Goal: Transaction & Acquisition: Book appointment/travel/reservation

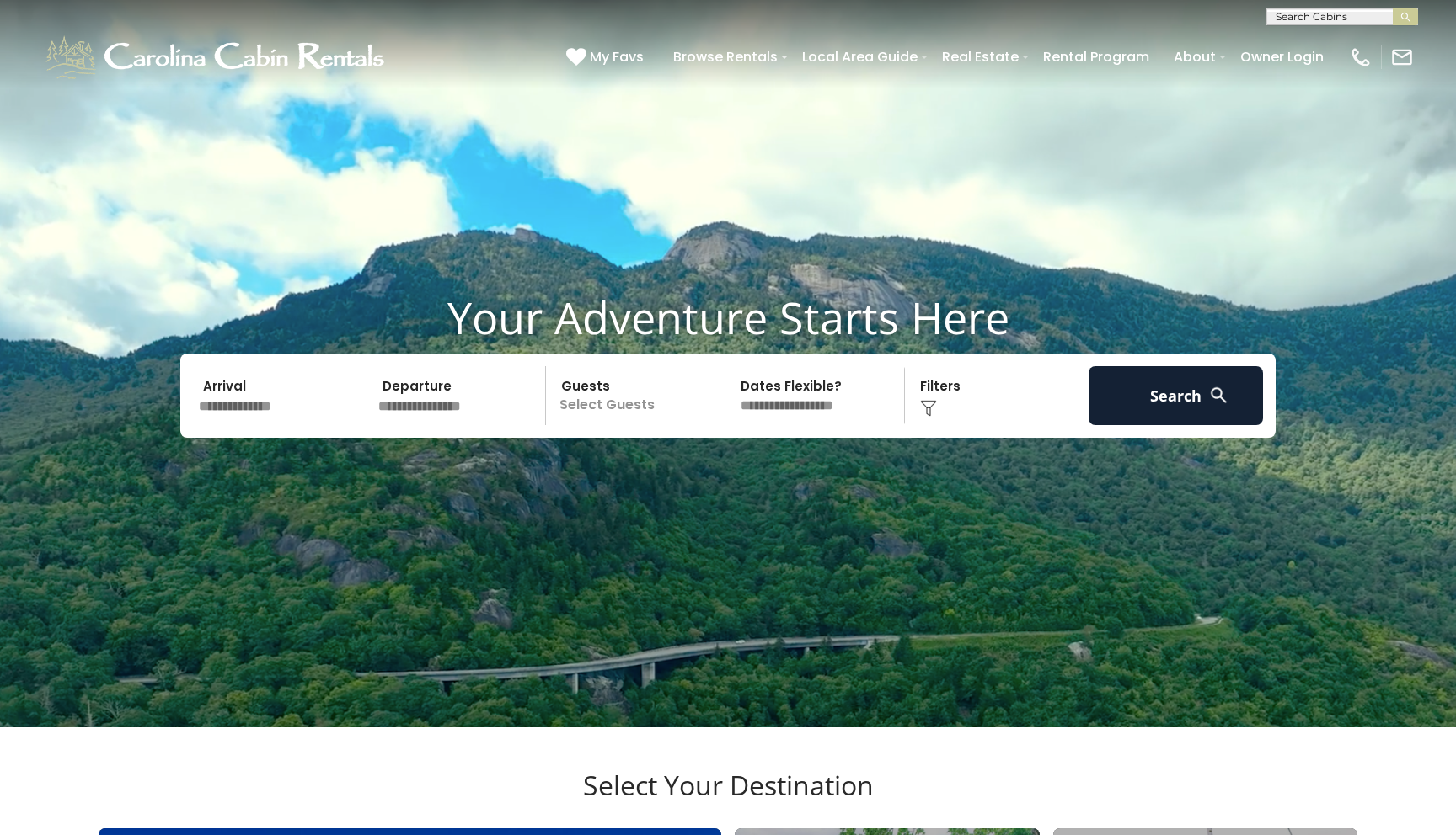
click at [267, 426] on input "text" at bounding box center [280, 396] width 174 height 59
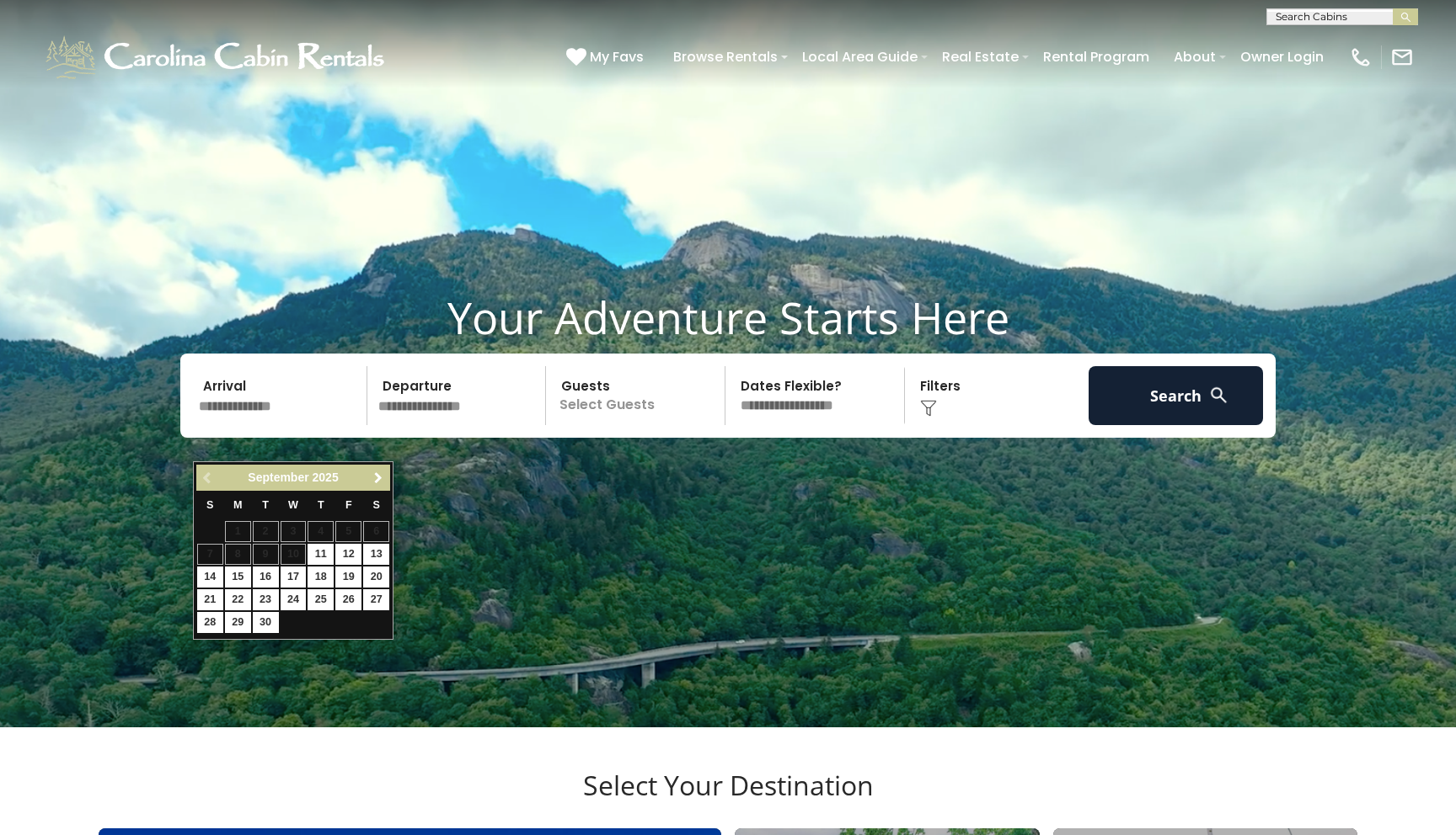
click at [383, 475] on span "Next" at bounding box center [377, 478] width 13 height 13
click at [240, 619] on link "27" at bounding box center [238, 623] width 26 height 21
type input "********"
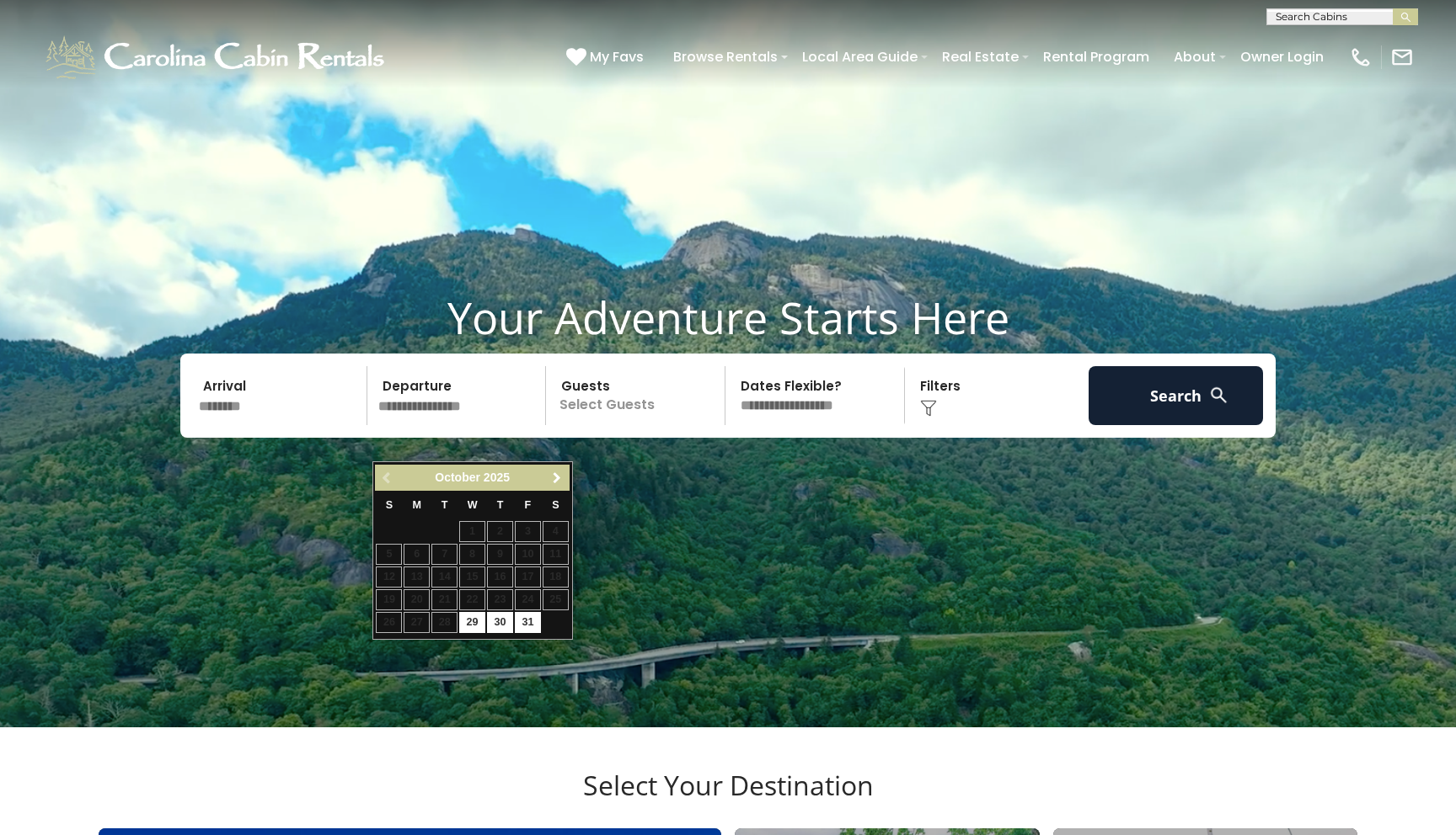
click at [557, 479] on span "Next" at bounding box center [556, 478] width 13 height 13
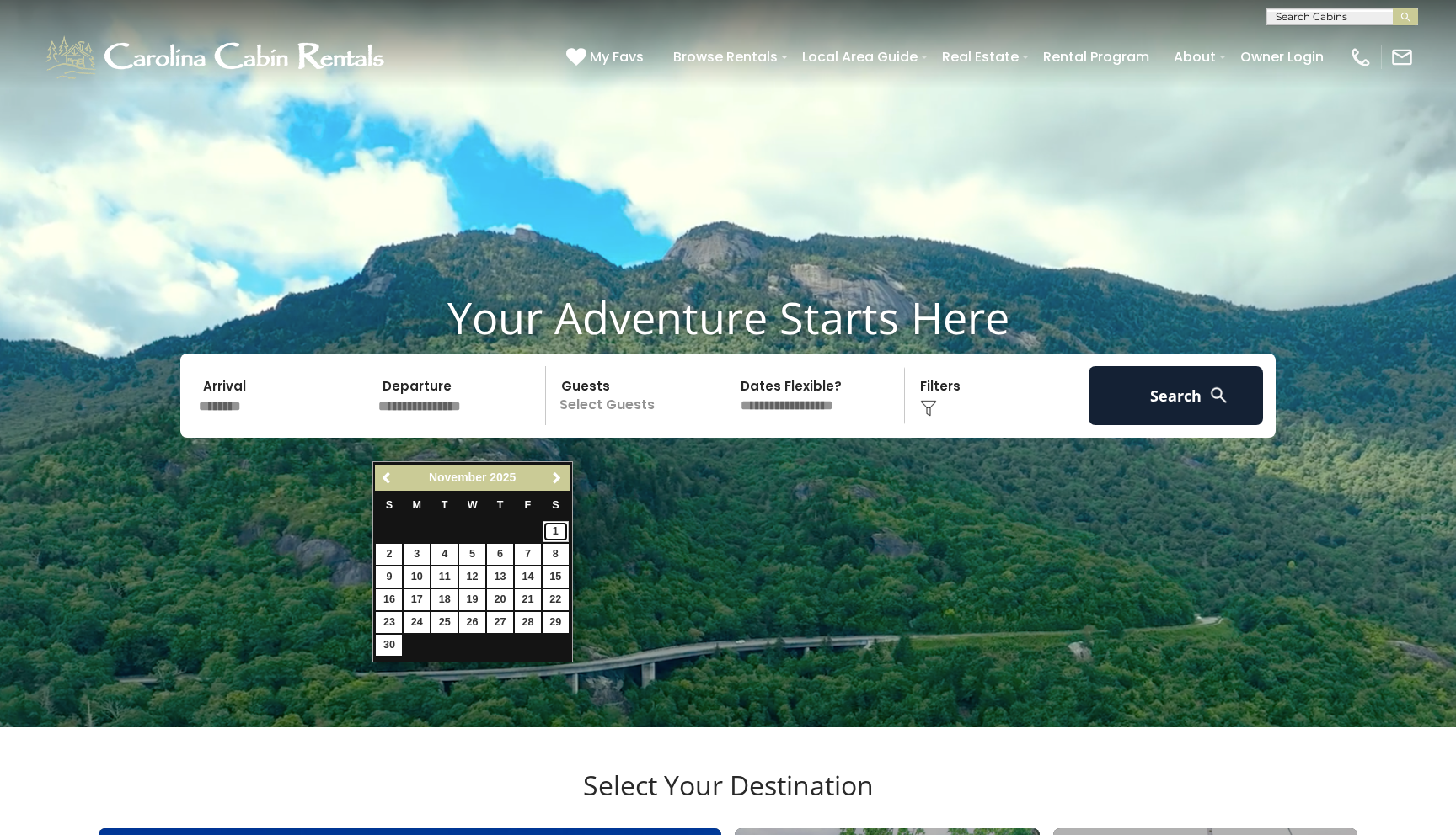
click at [558, 528] on link "1" at bounding box center [555, 532] width 26 height 21
type input "*******"
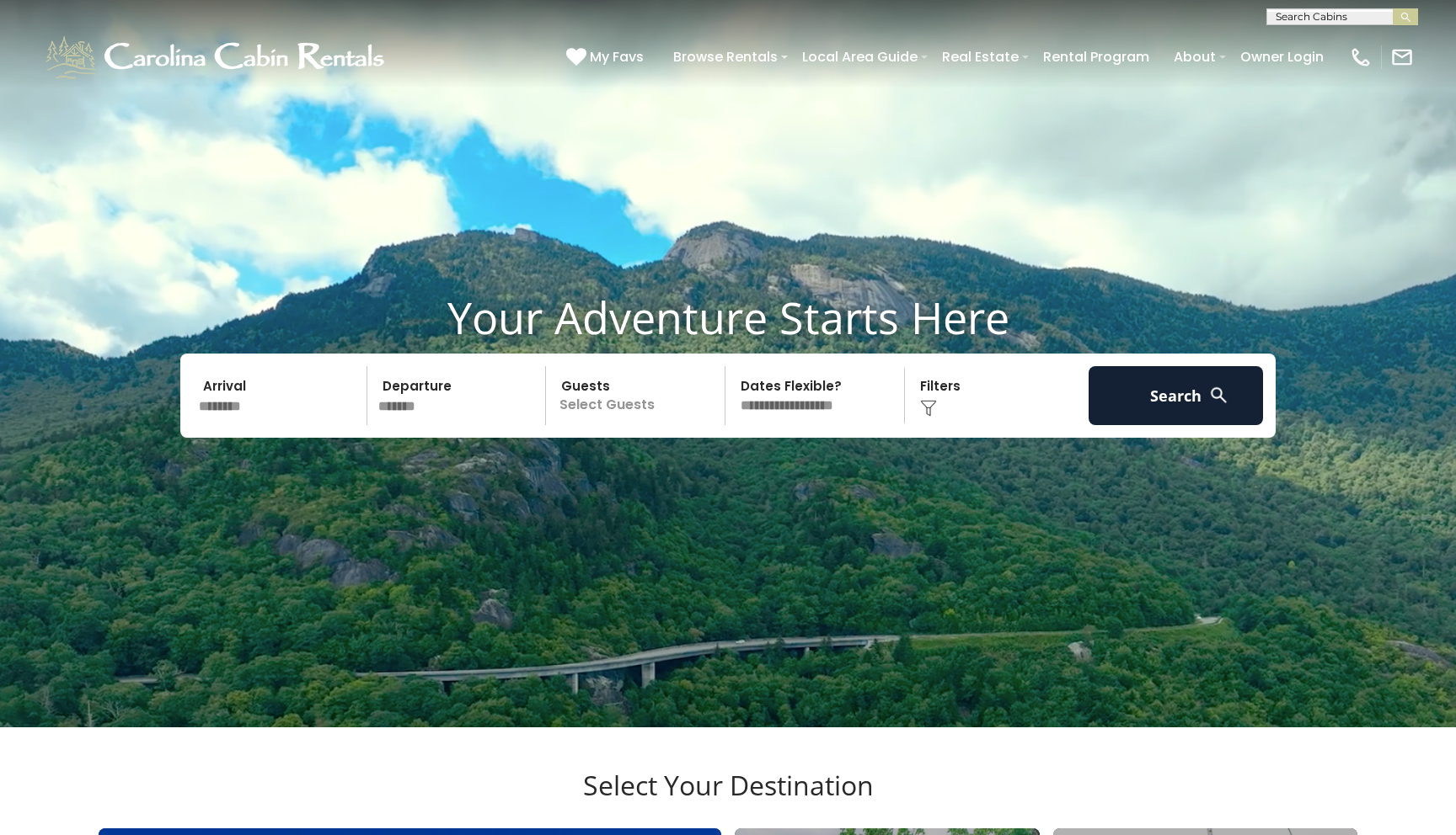
click at [591, 426] on p "Select Guests" at bounding box center [638, 396] width 174 height 59
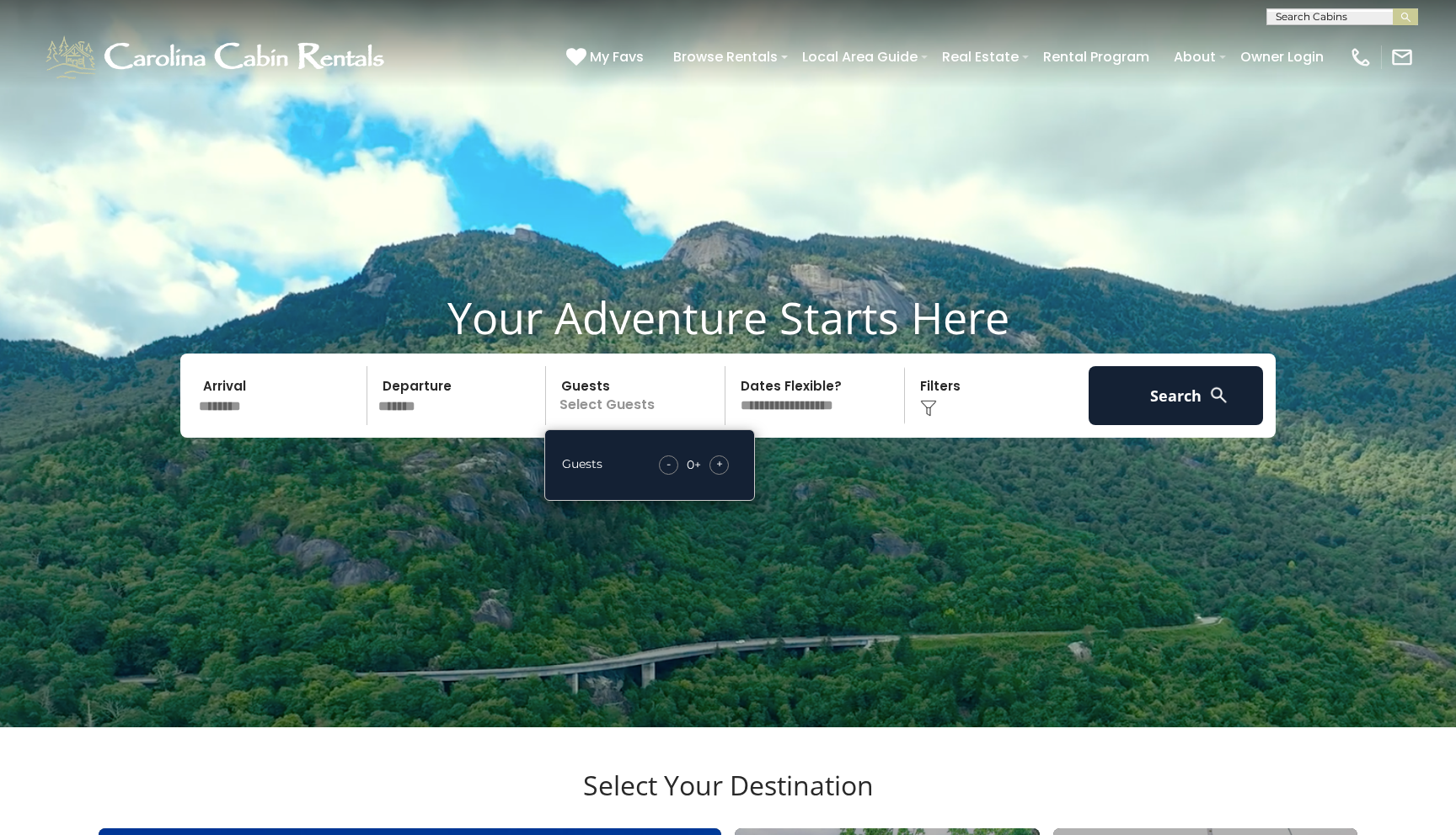
click at [726, 475] on div "+" at bounding box center [719, 466] width 20 height 20
click at [858, 426] on select "**********" at bounding box center [817, 396] width 174 height 59
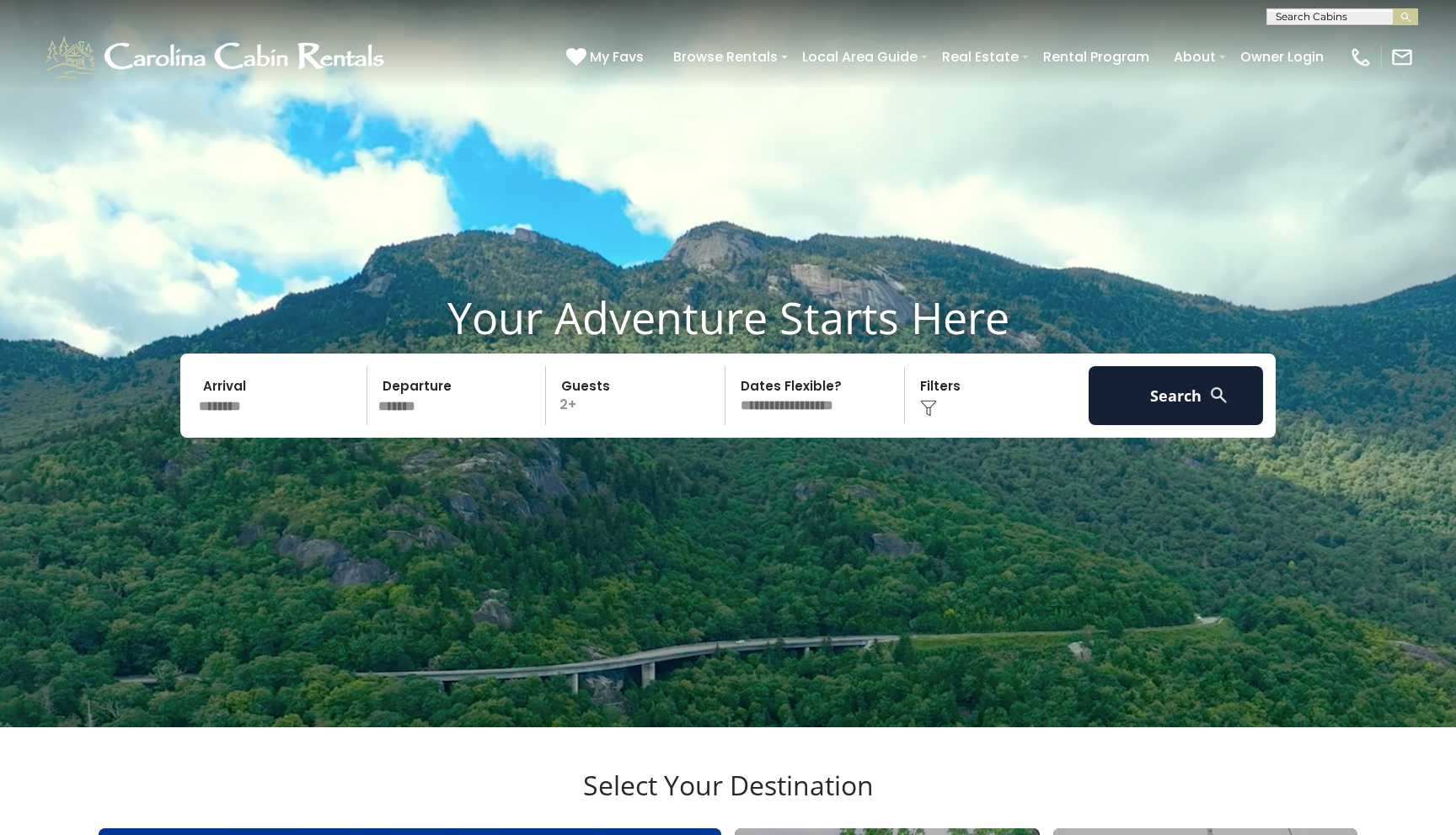
select select "*"
click at [1172, 426] on button "Search" at bounding box center [1175, 396] width 174 height 59
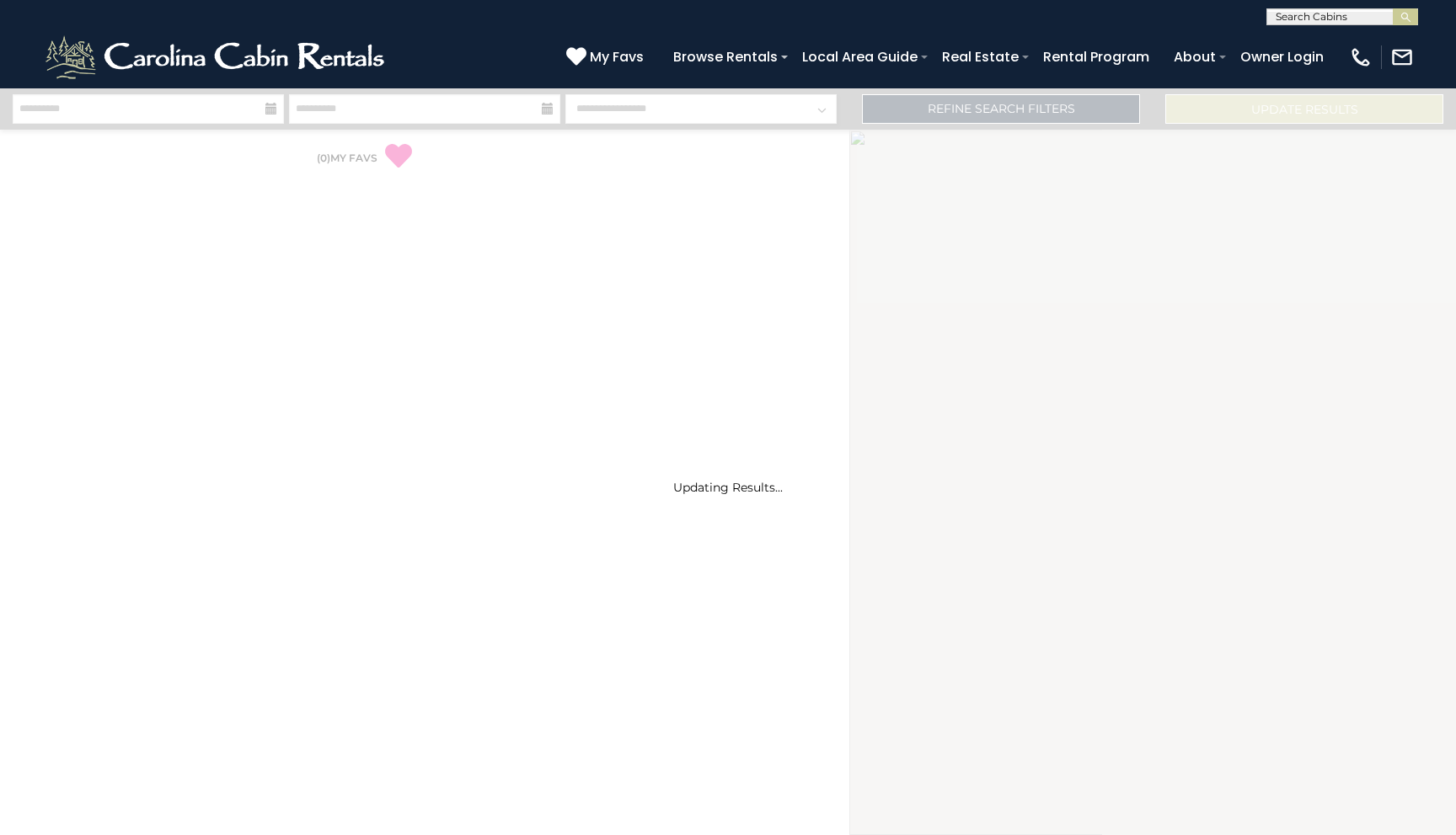
select select "*"
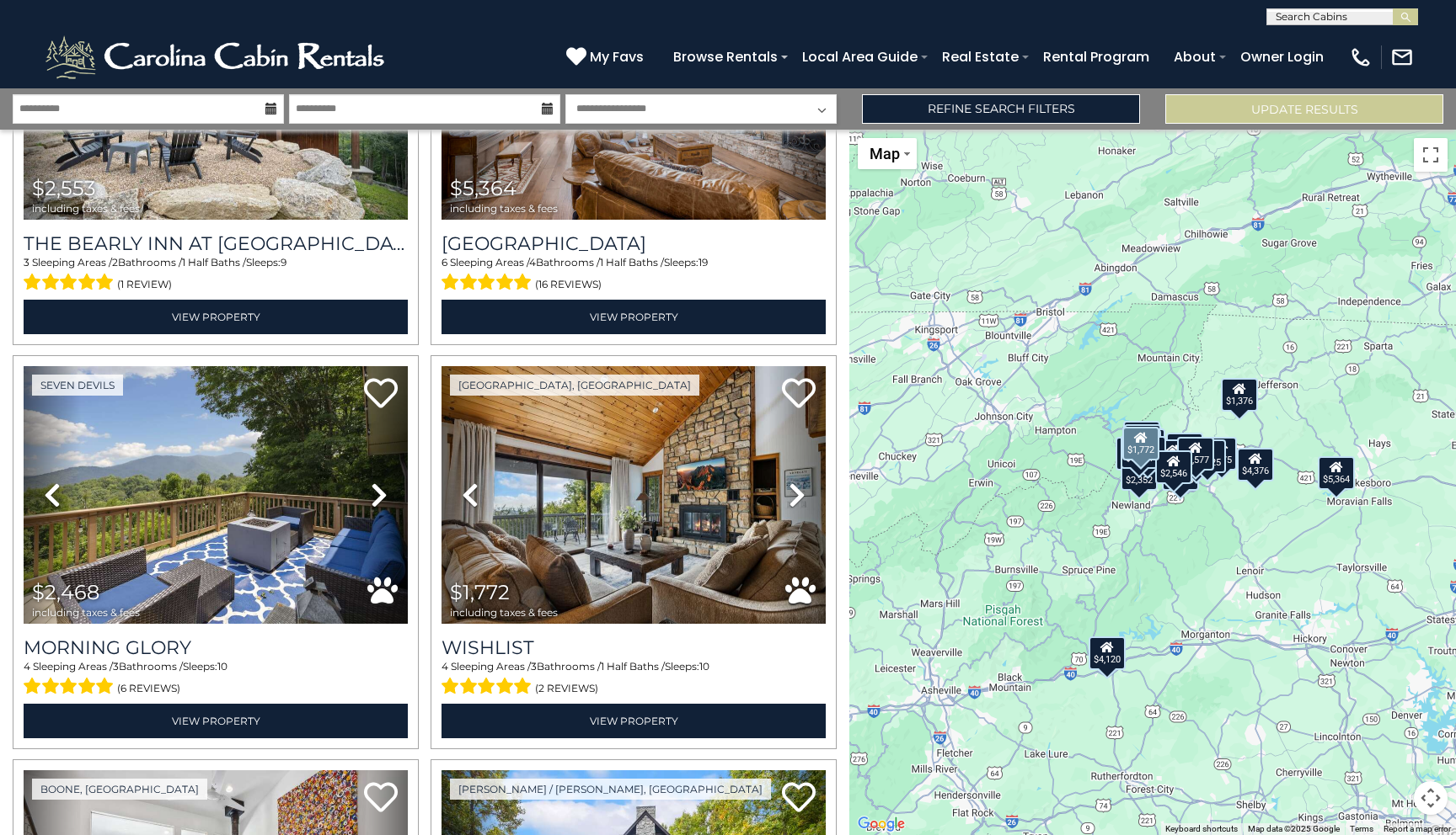
scroll to position [1454, 0]
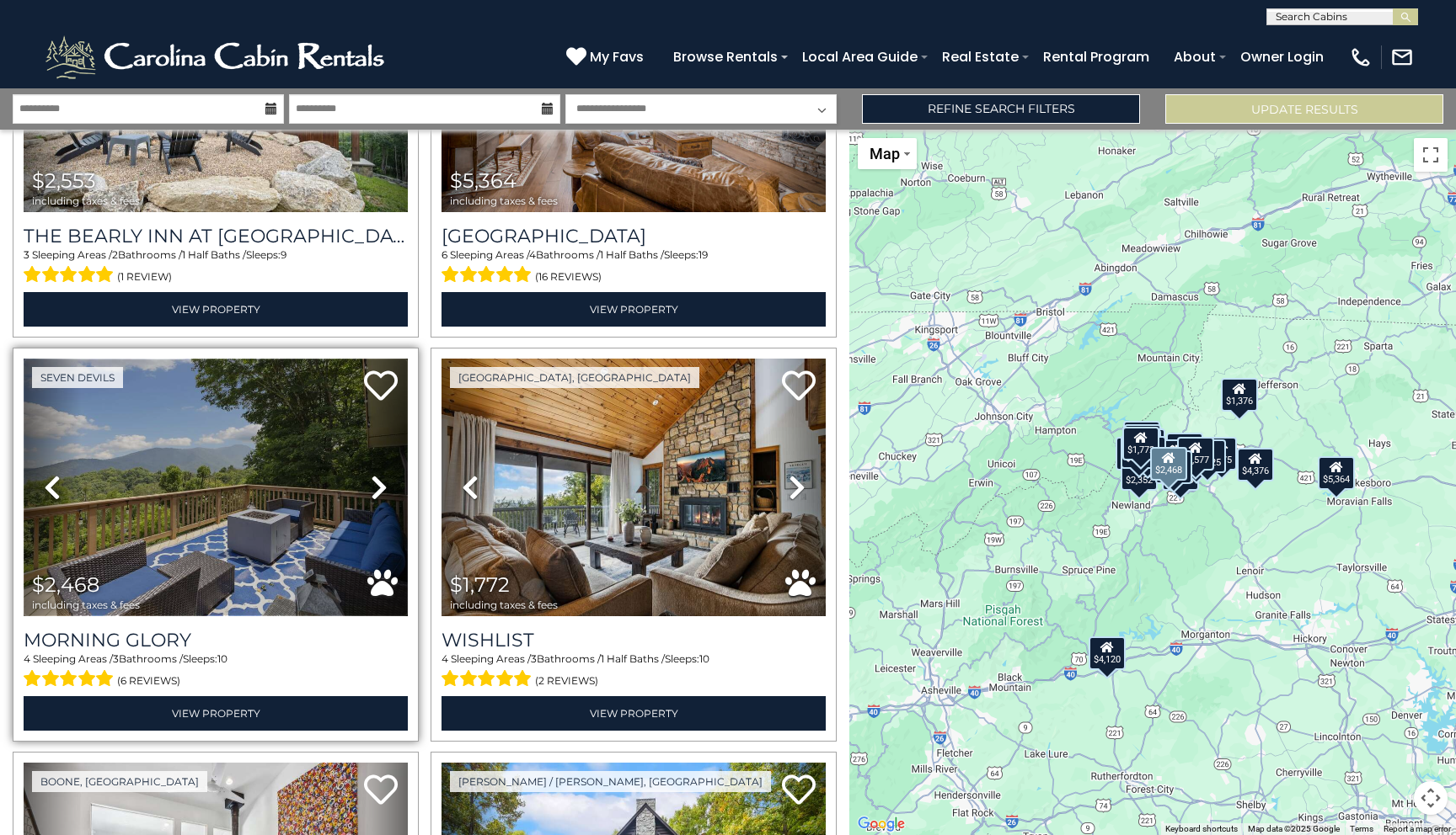
click at [293, 481] on img at bounding box center [216, 487] width 385 height 257
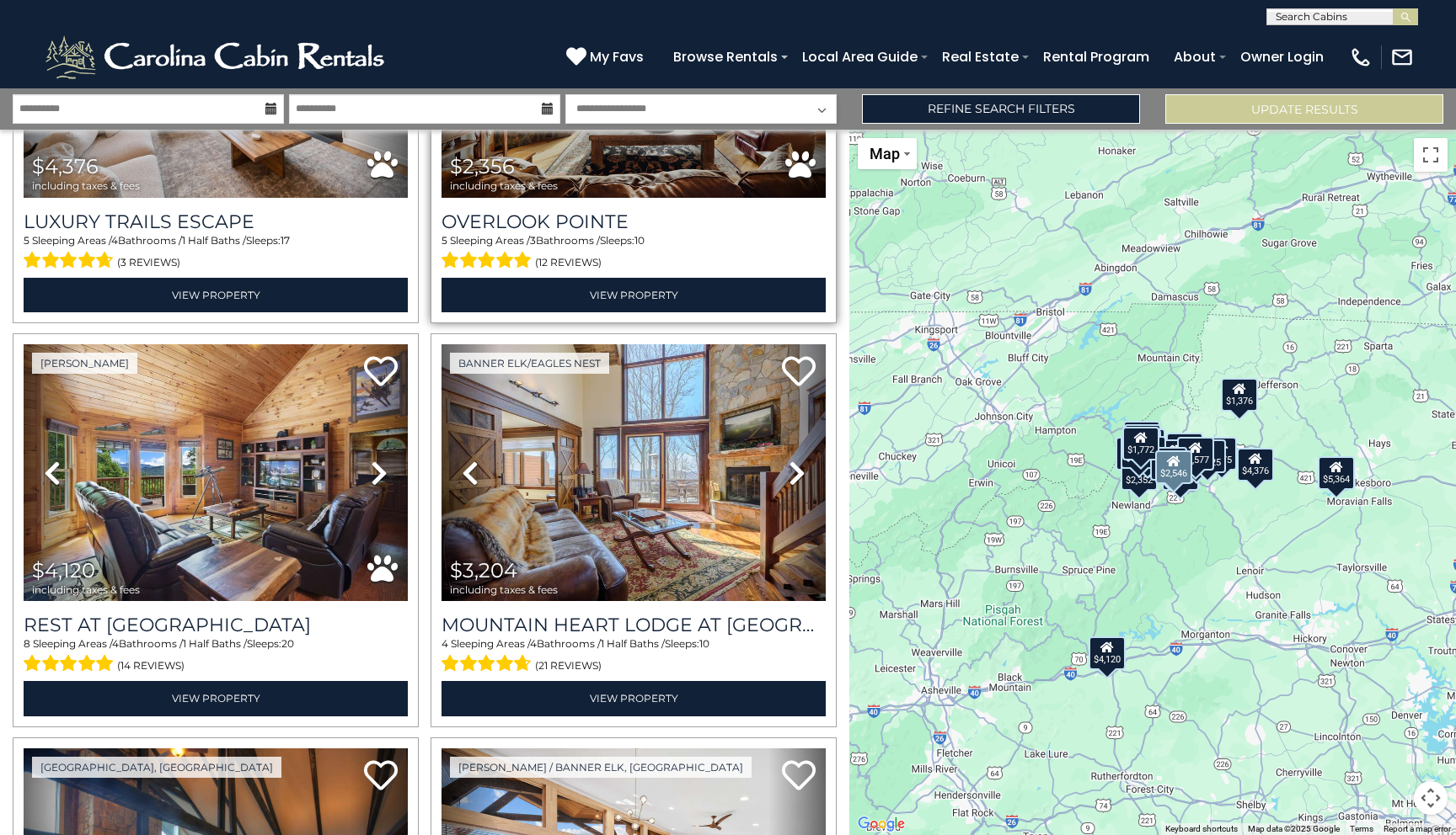
scroll to position [0, 0]
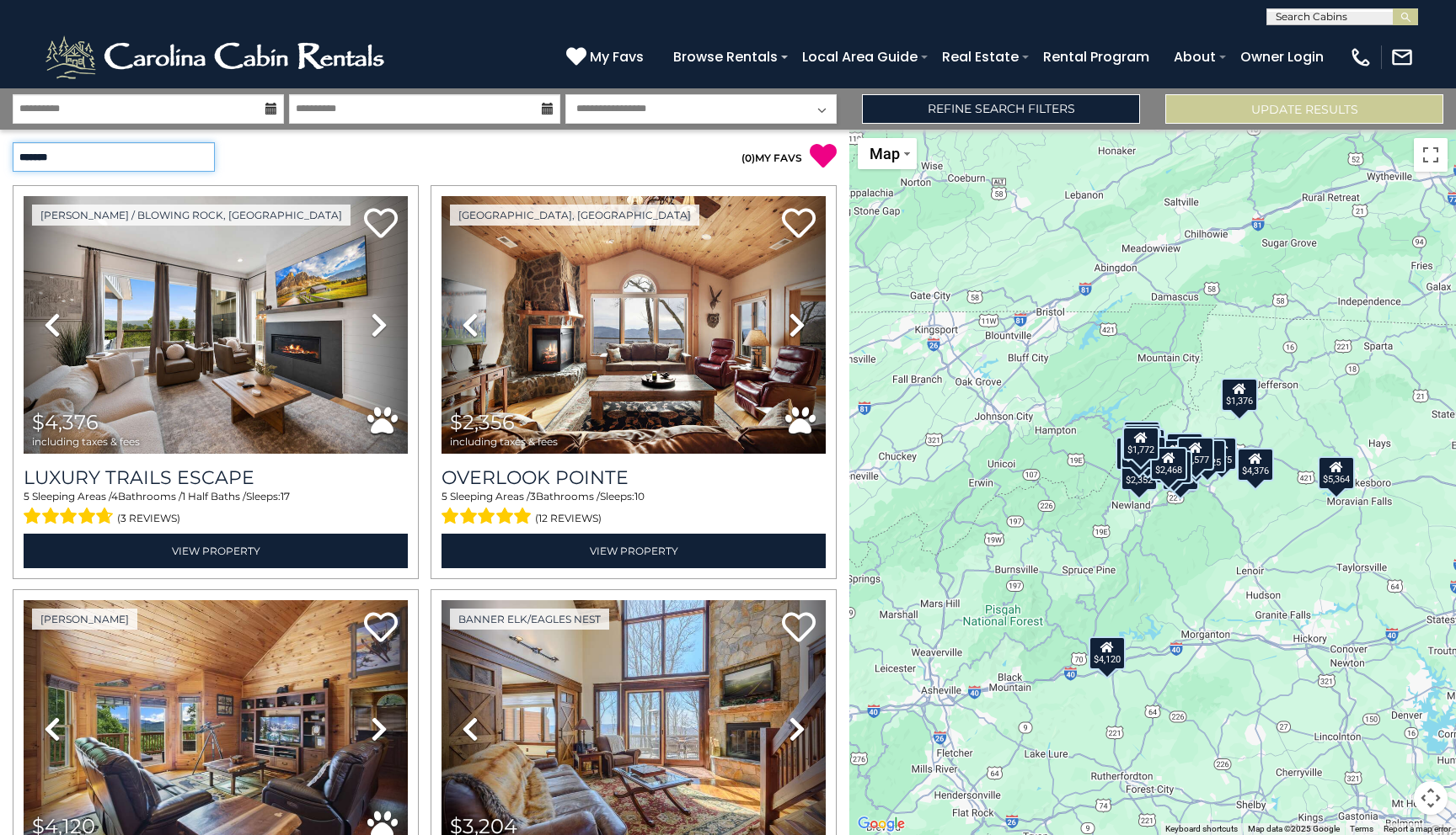
click at [128, 158] on select "**********" at bounding box center [114, 156] width 202 height 30
select select "*********"
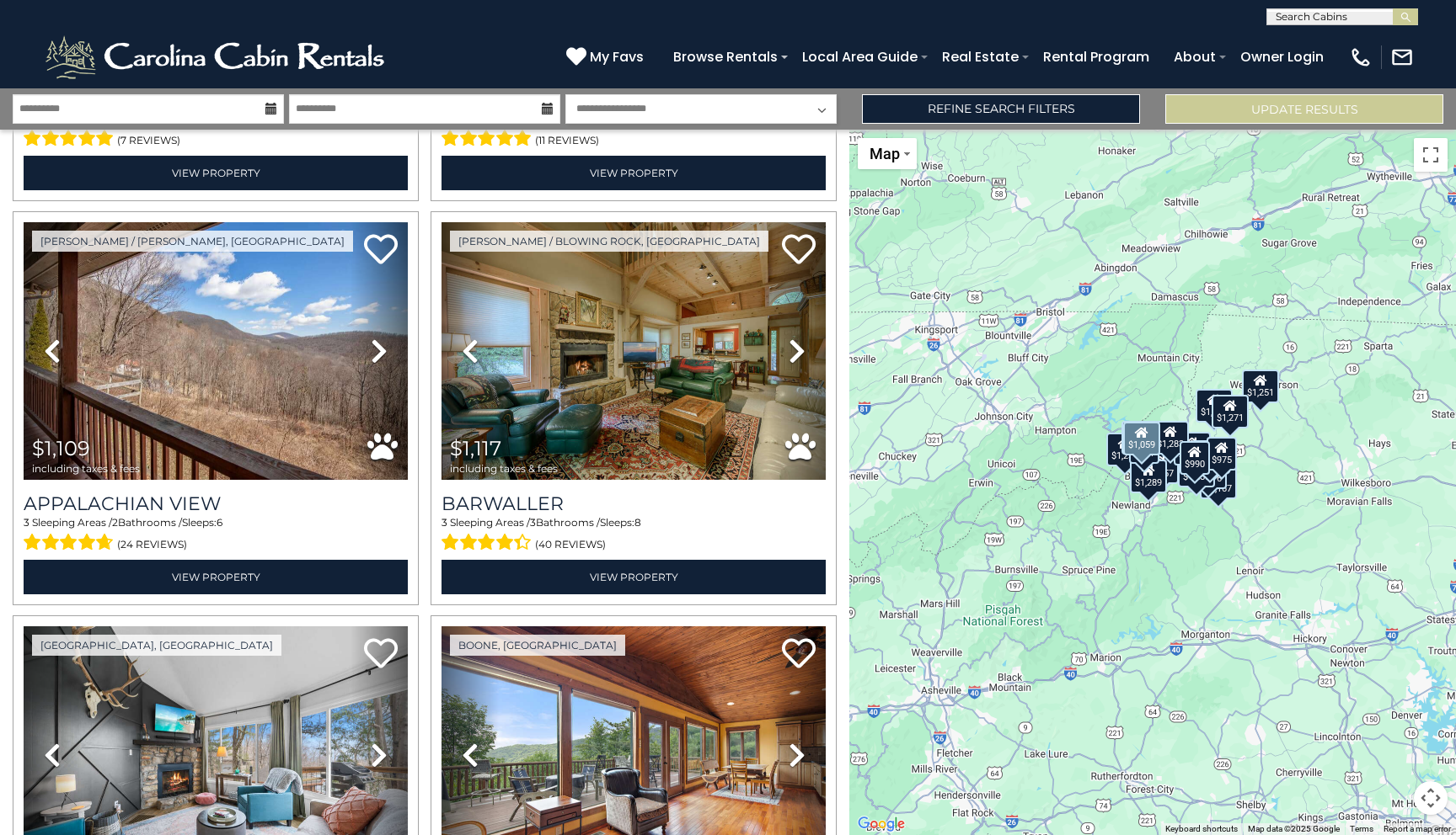
scroll to position [1593, 0]
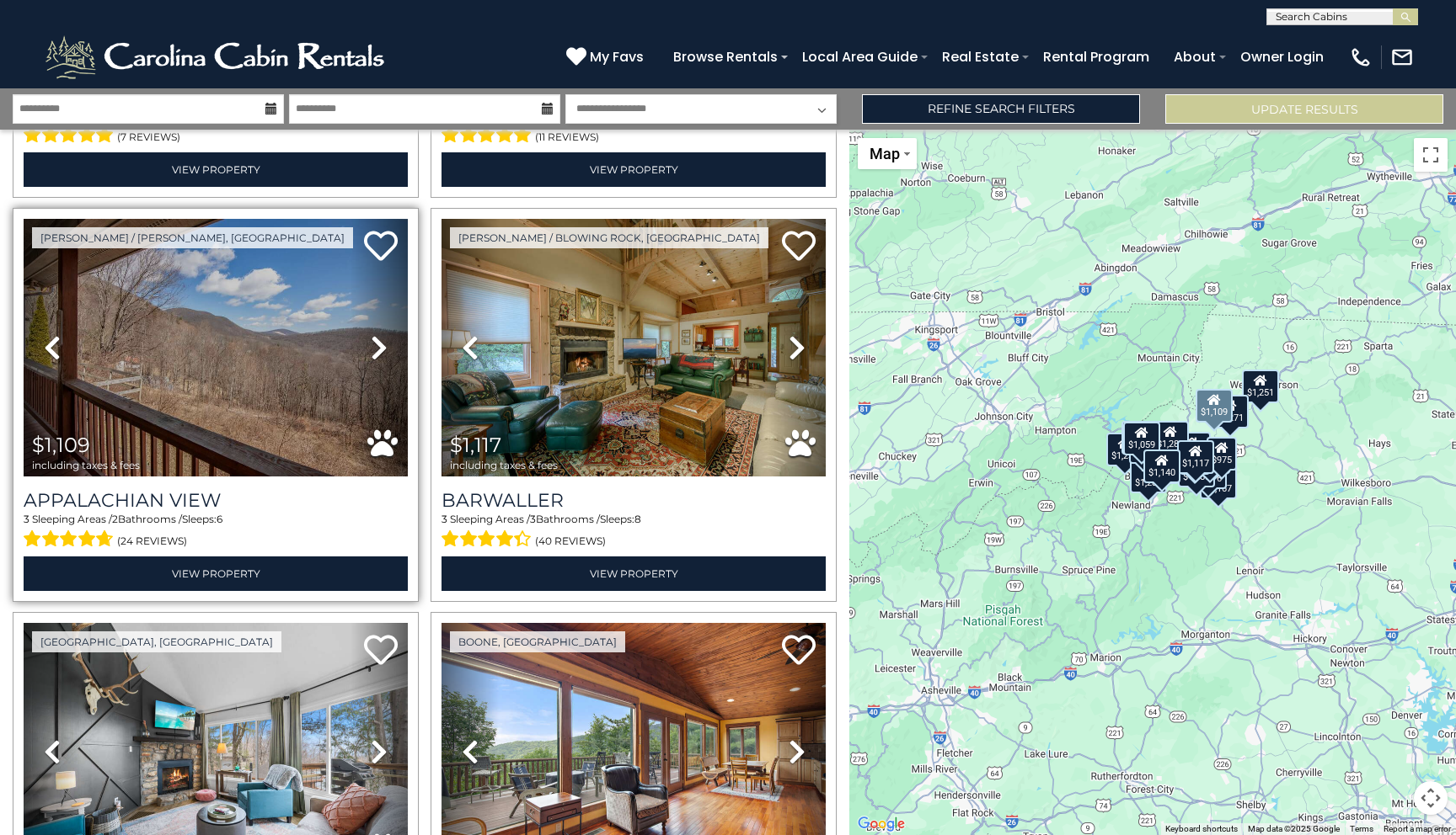
click at [379, 350] on icon at bounding box center [378, 348] width 17 height 27
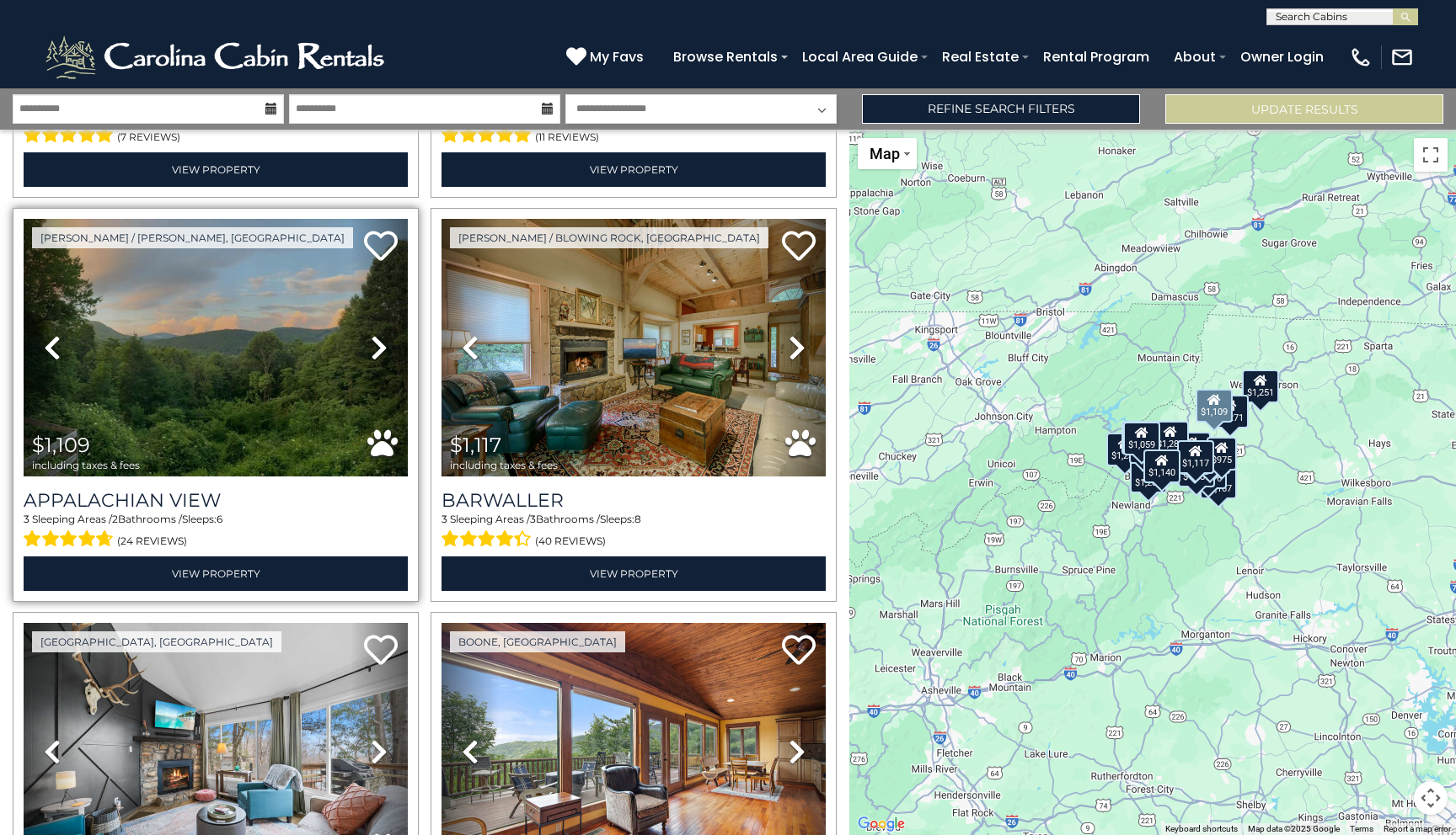
click at [379, 350] on icon at bounding box center [378, 348] width 17 height 27
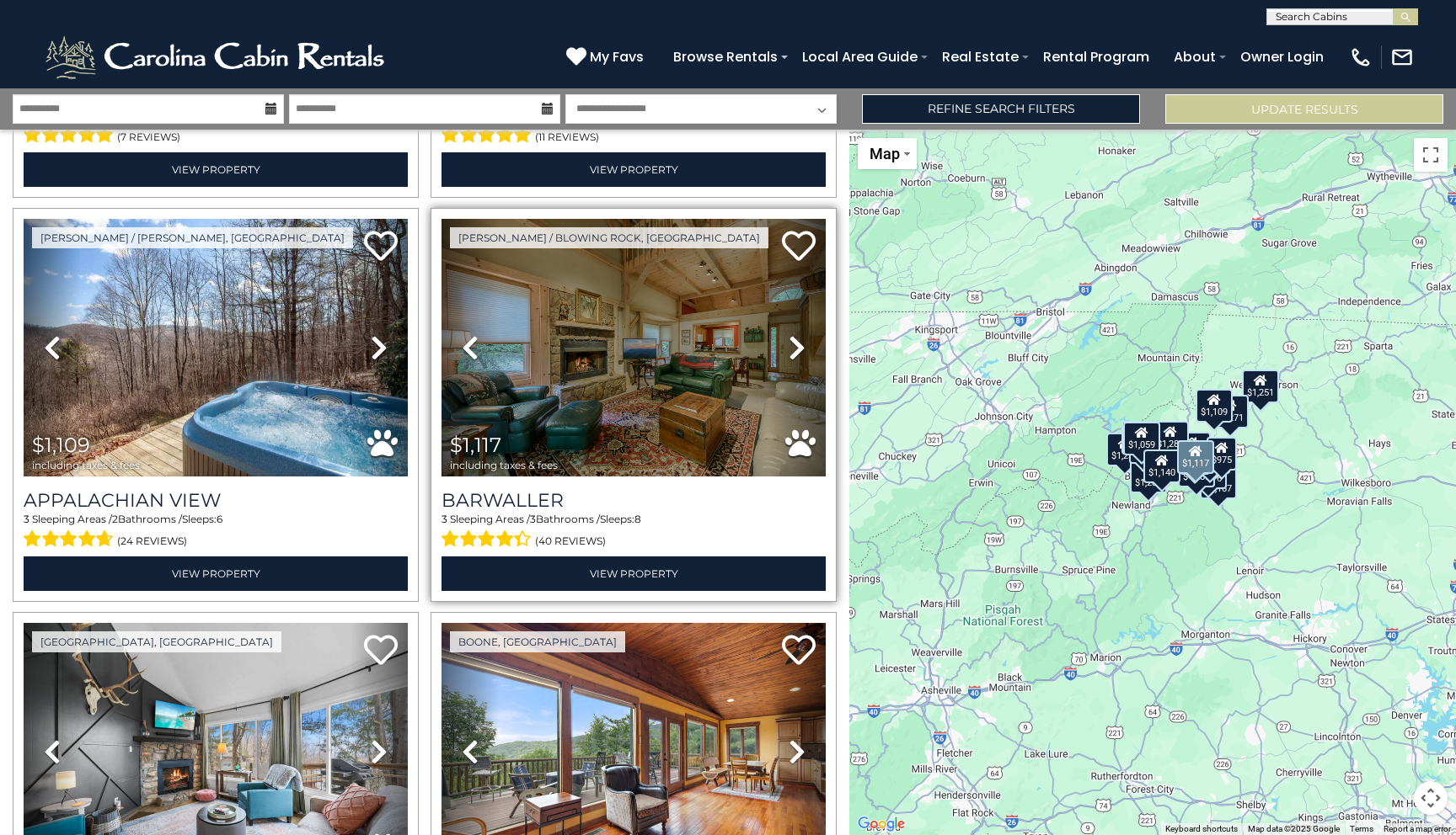
click at [804, 350] on icon at bounding box center [797, 348] width 17 height 27
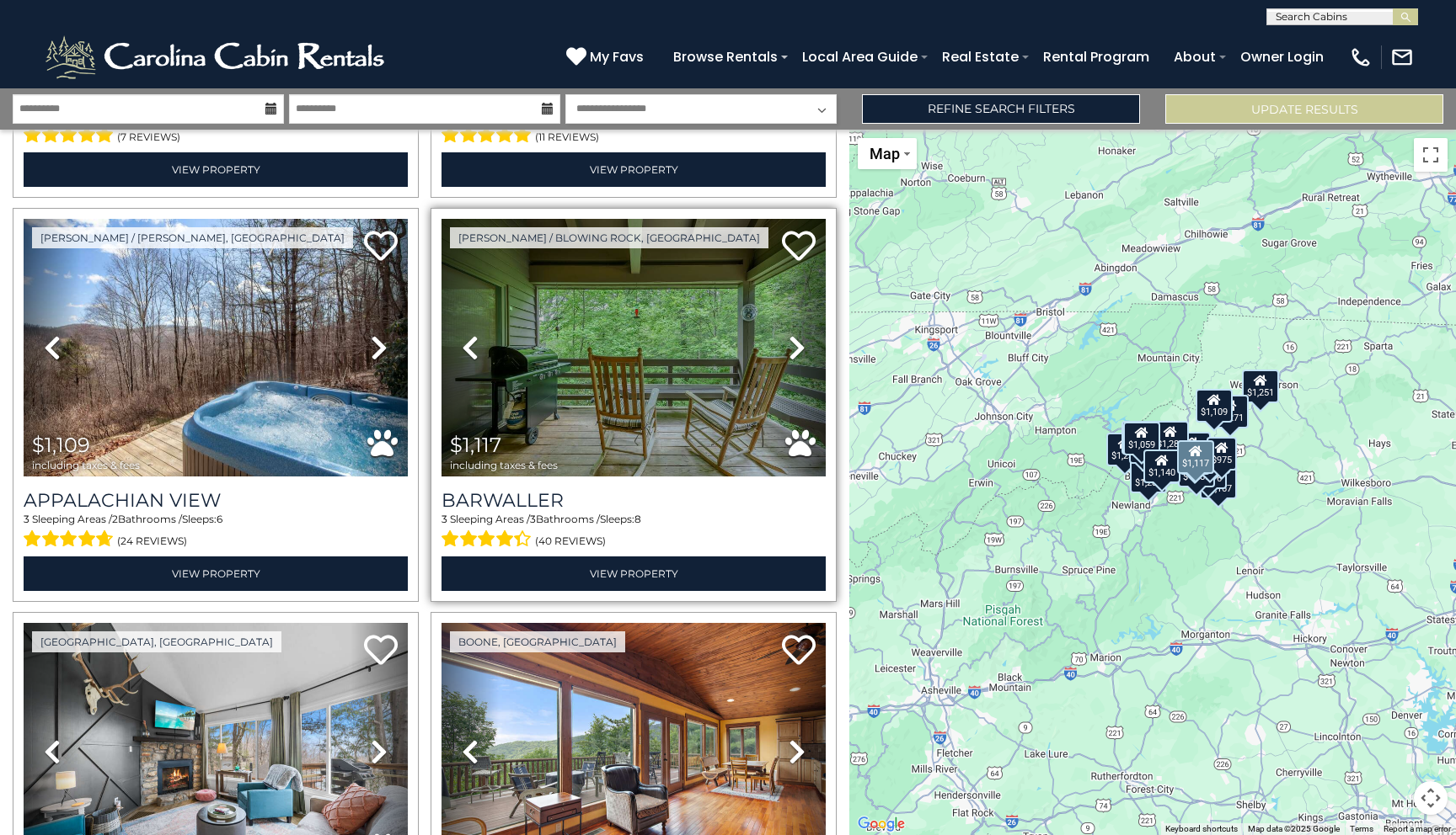
click at [804, 350] on icon at bounding box center [797, 348] width 17 height 27
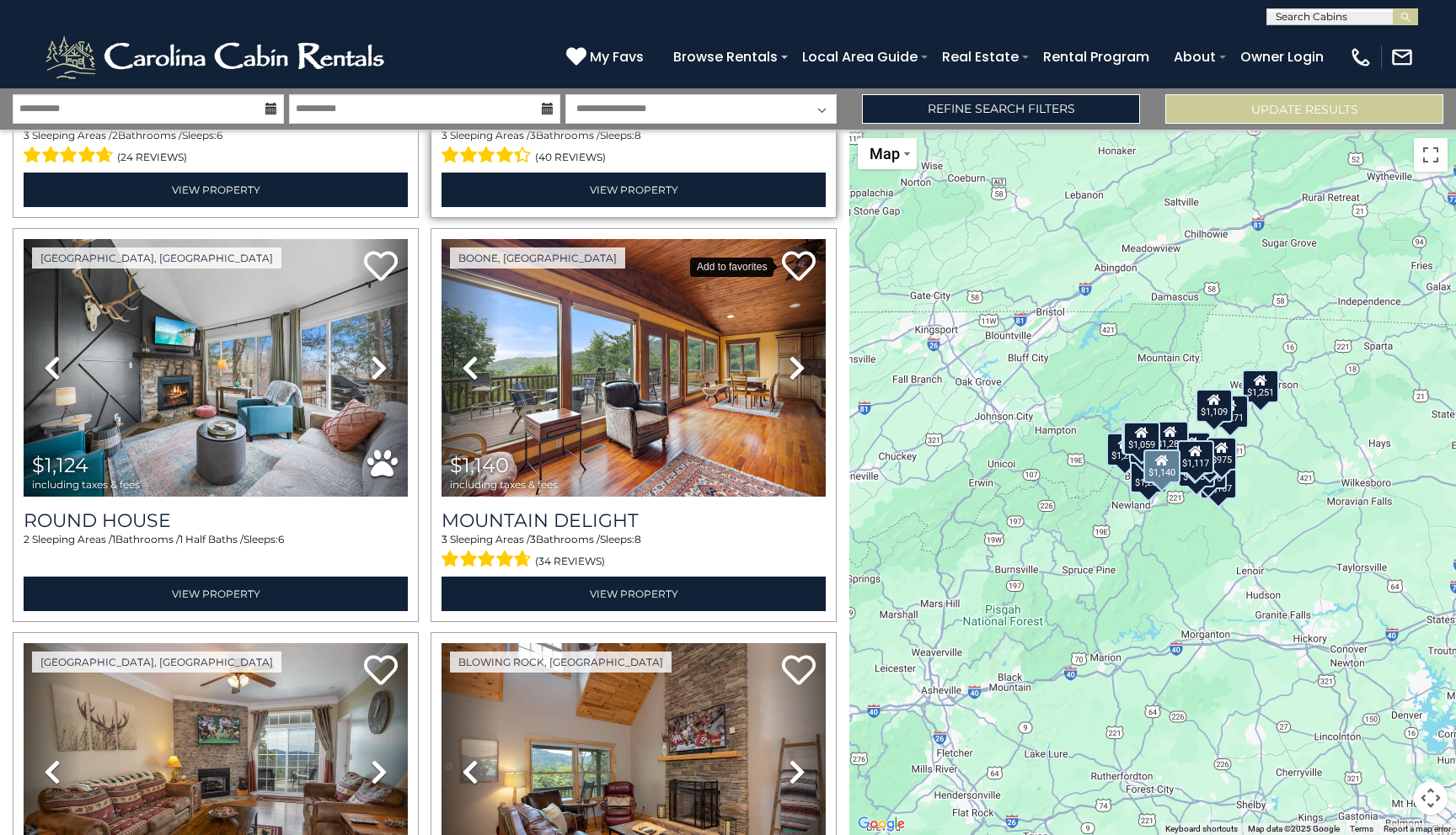
scroll to position [1980, 0]
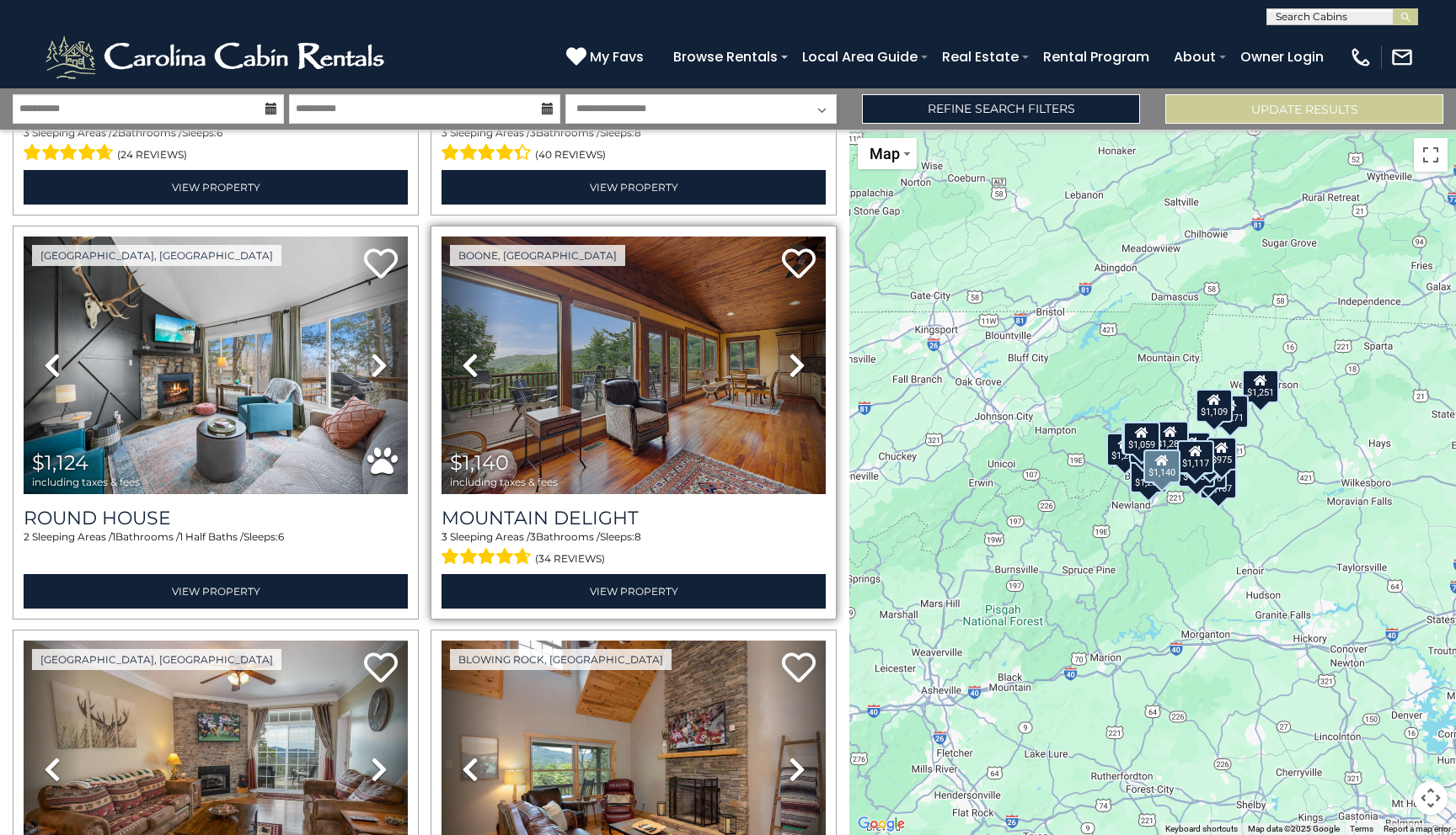
click at [807, 367] on link "Next" at bounding box center [797, 366] width 57 height 257
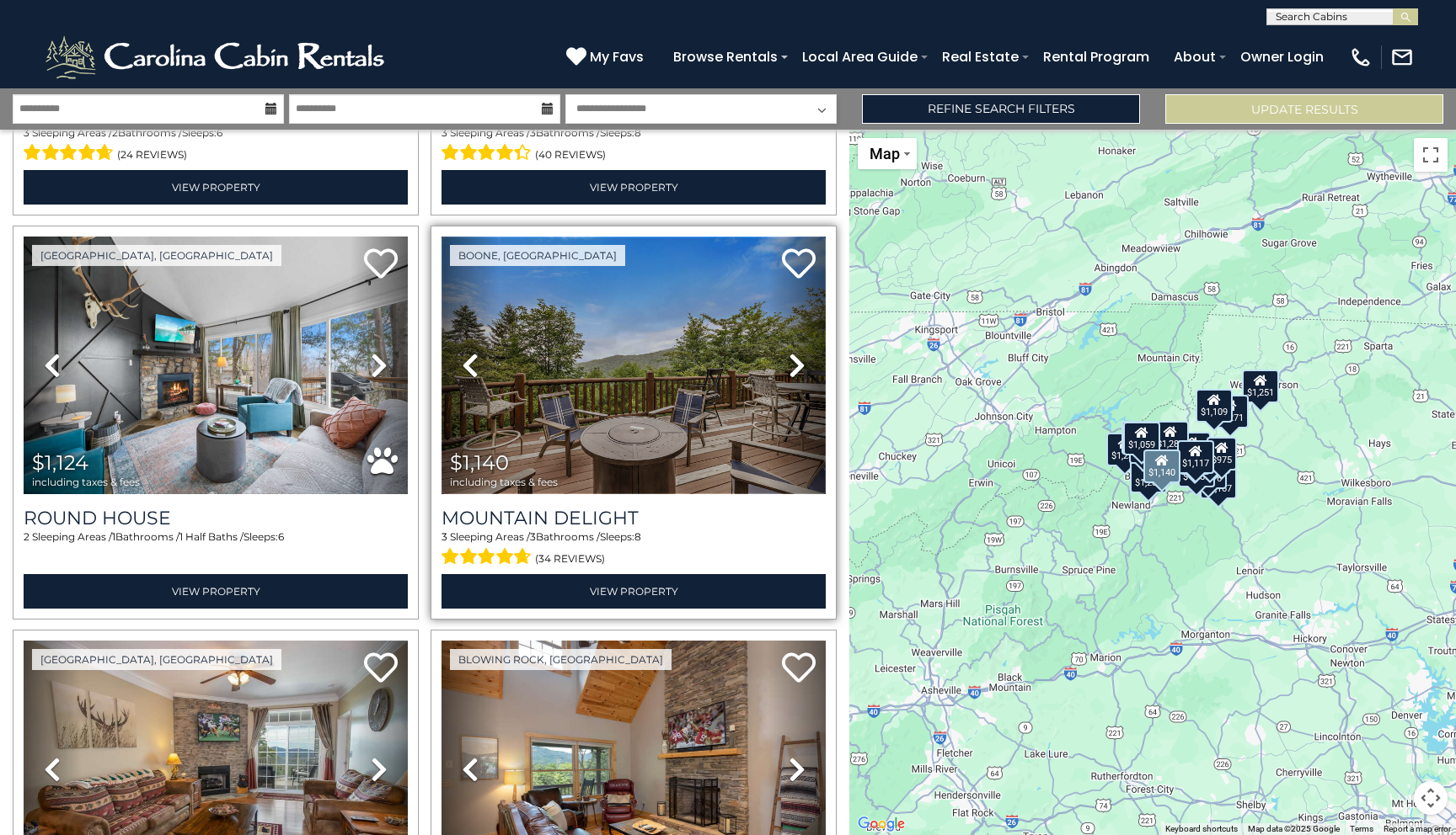
click at [693, 390] on img at bounding box center [634, 366] width 385 height 257
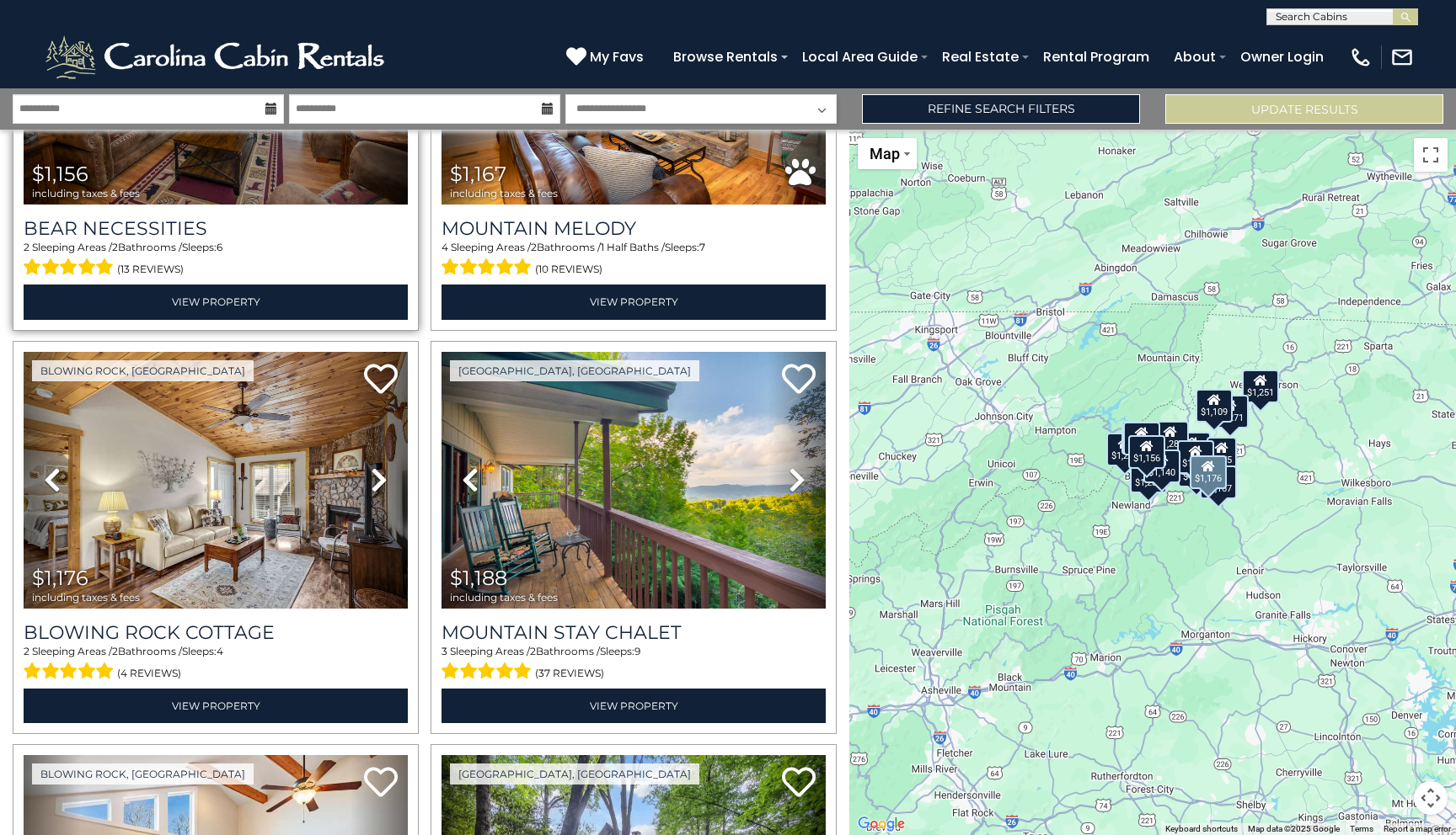
scroll to position [2676, 0]
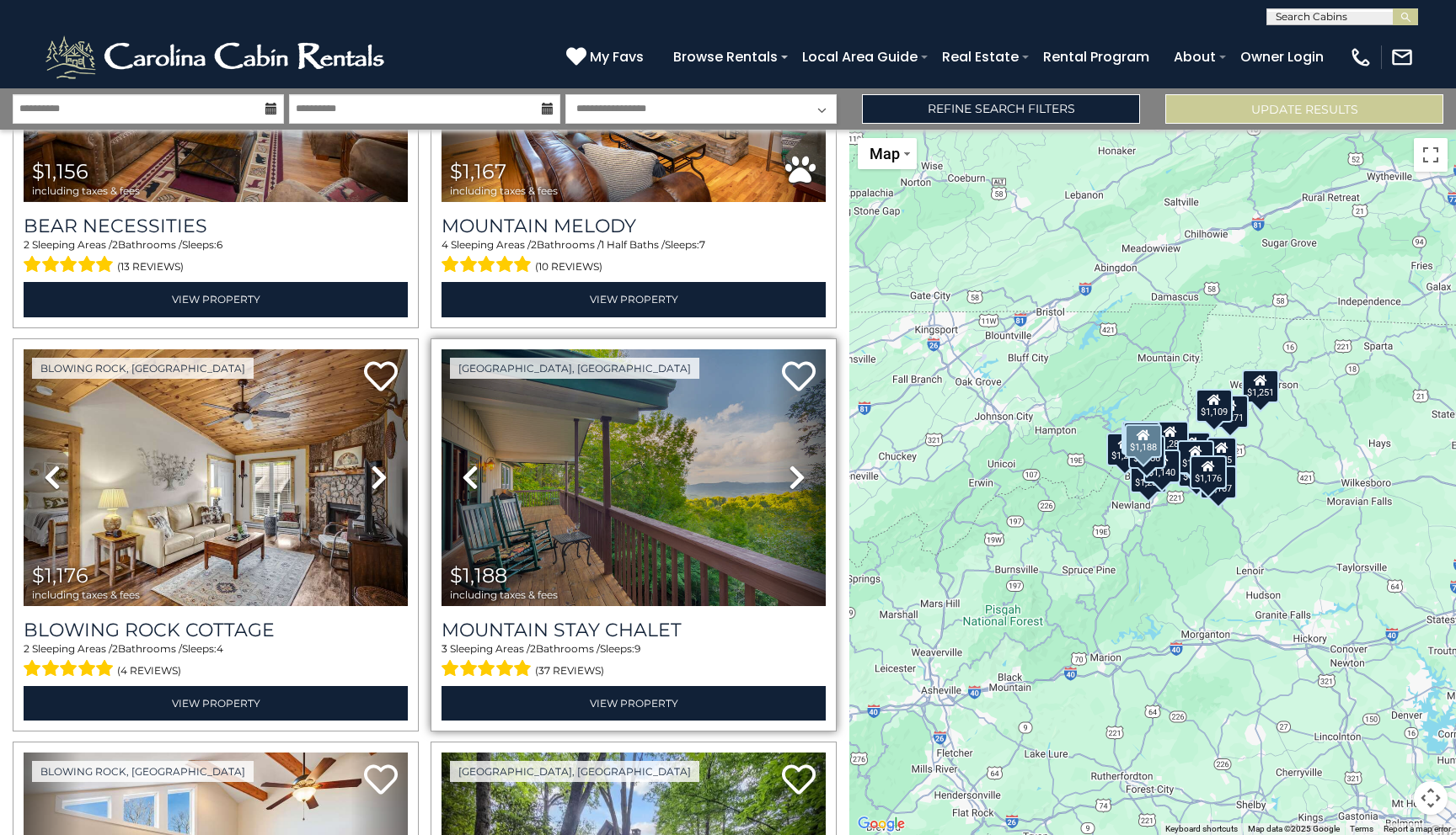
click at [804, 470] on icon at bounding box center [797, 477] width 17 height 27
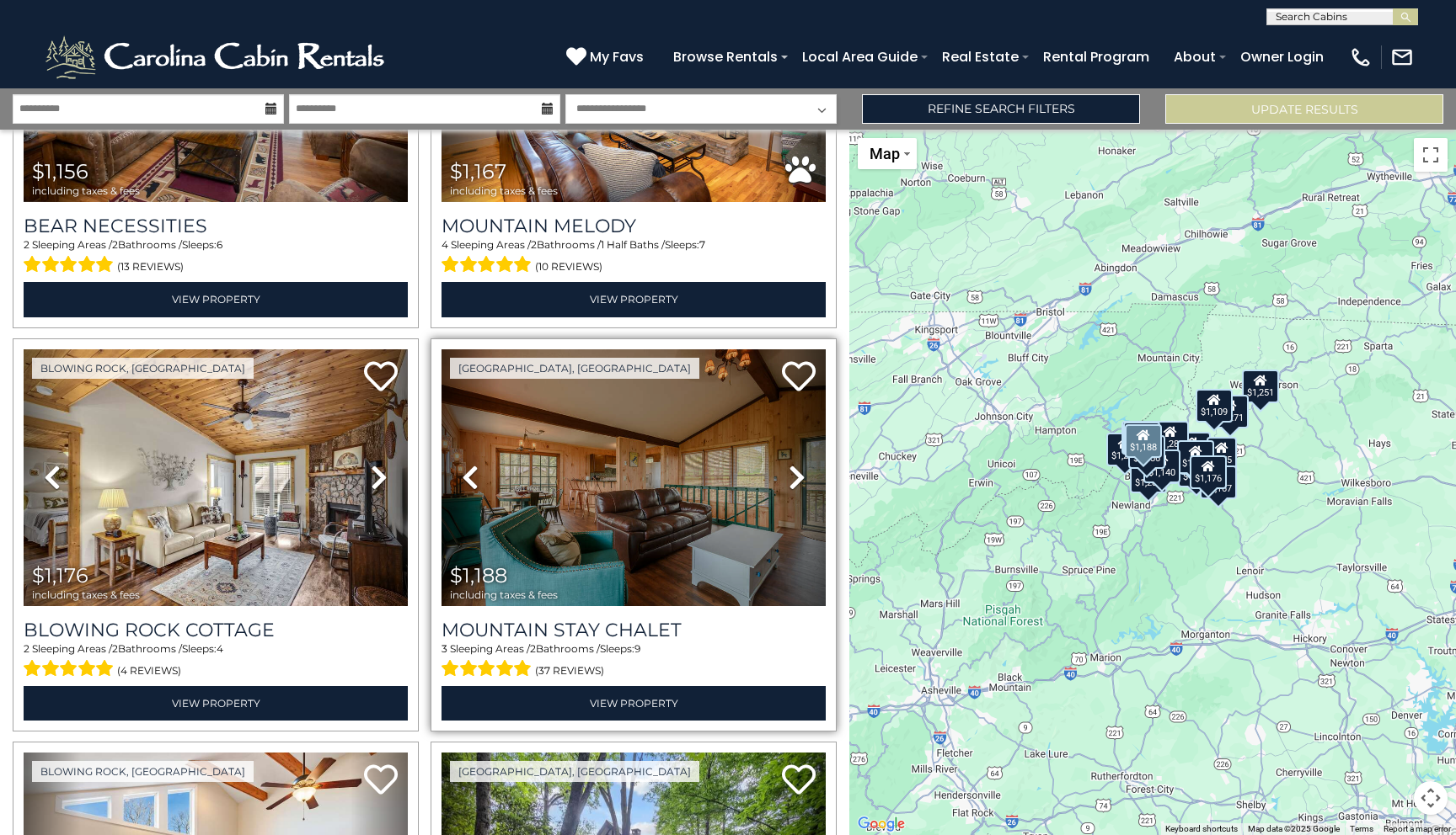
click at [804, 470] on icon at bounding box center [797, 477] width 17 height 27
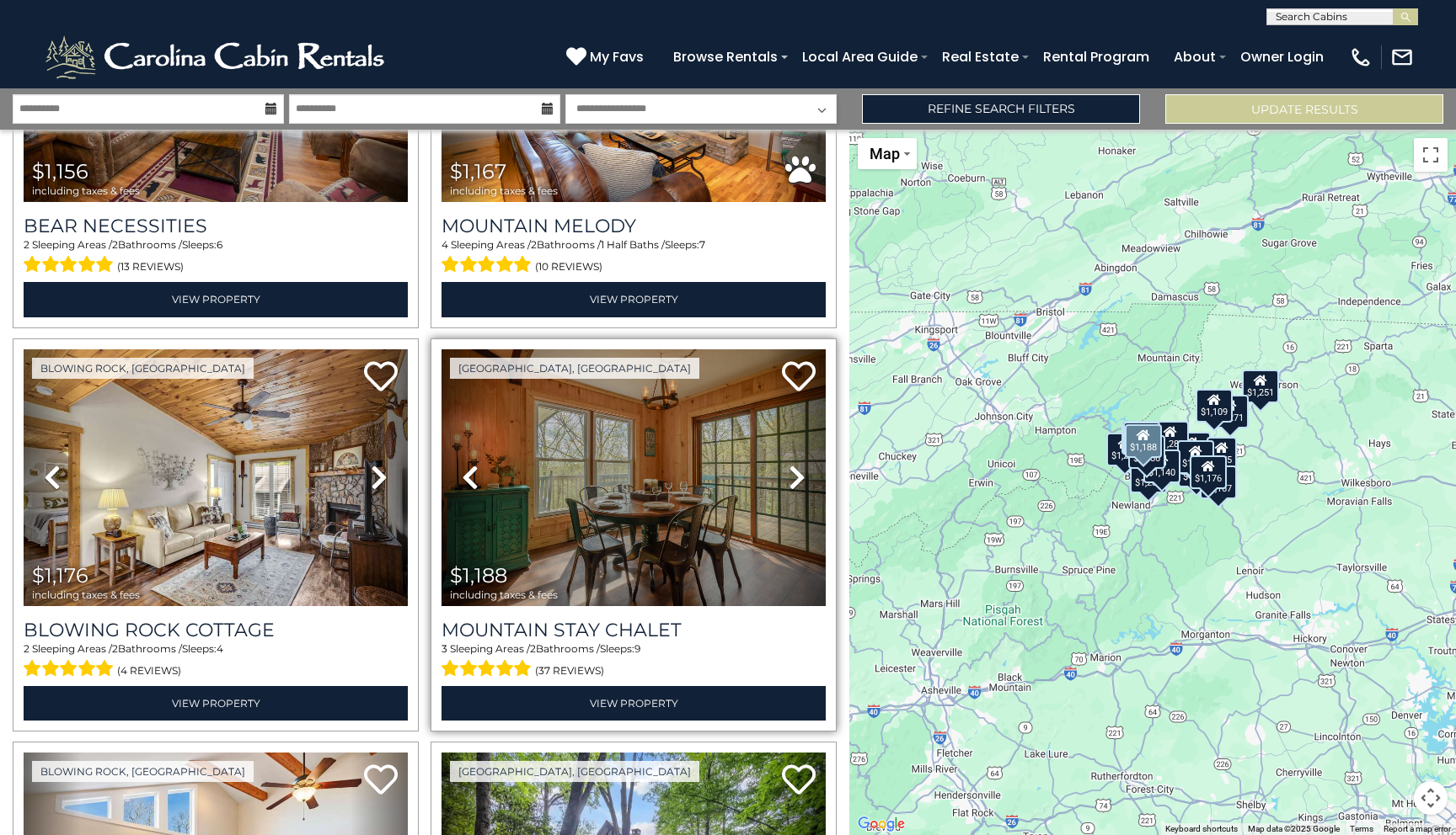
click at [804, 470] on icon at bounding box center [797, 477] width 17 height 27
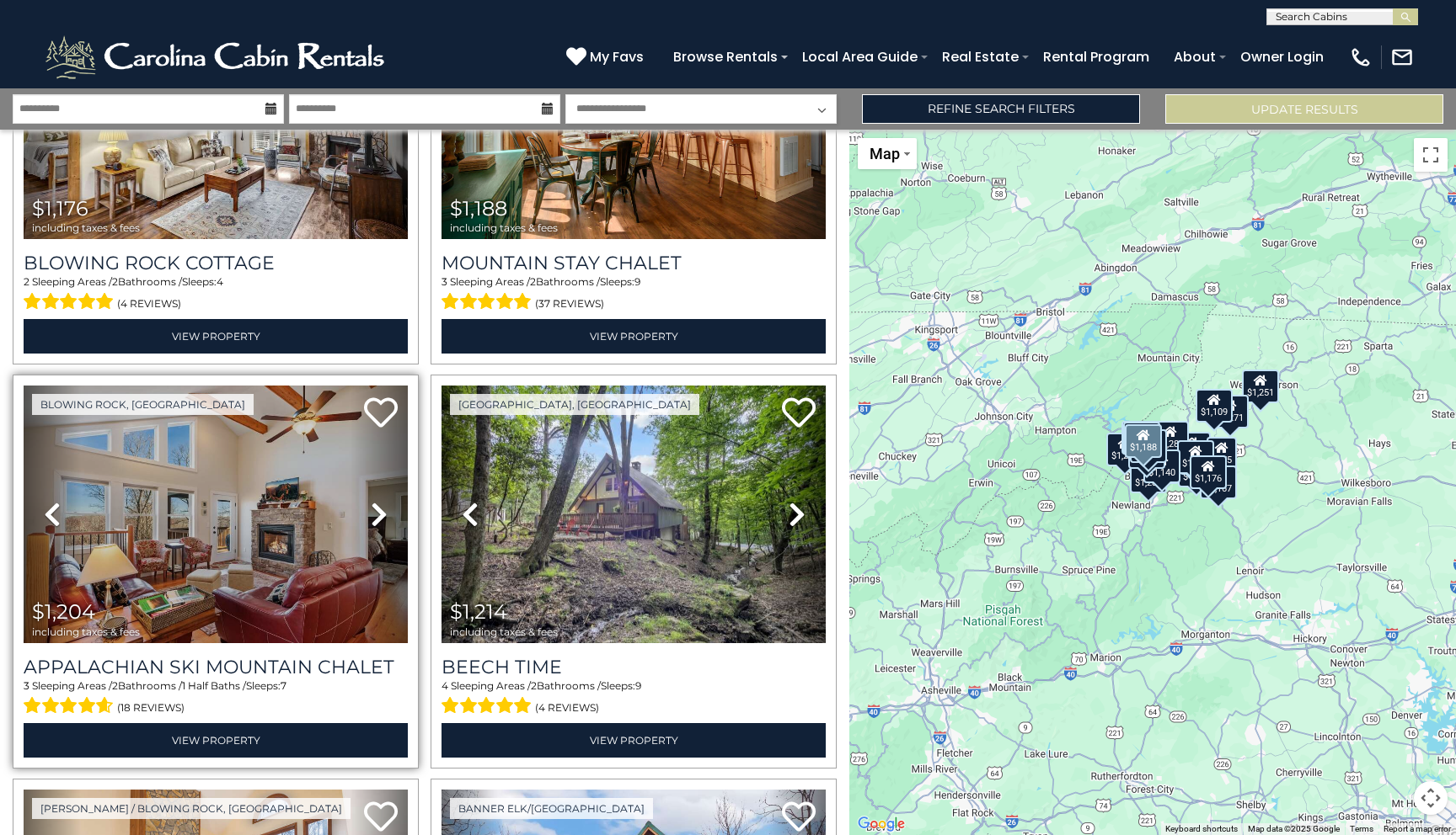
scroll to position [3047, 0]
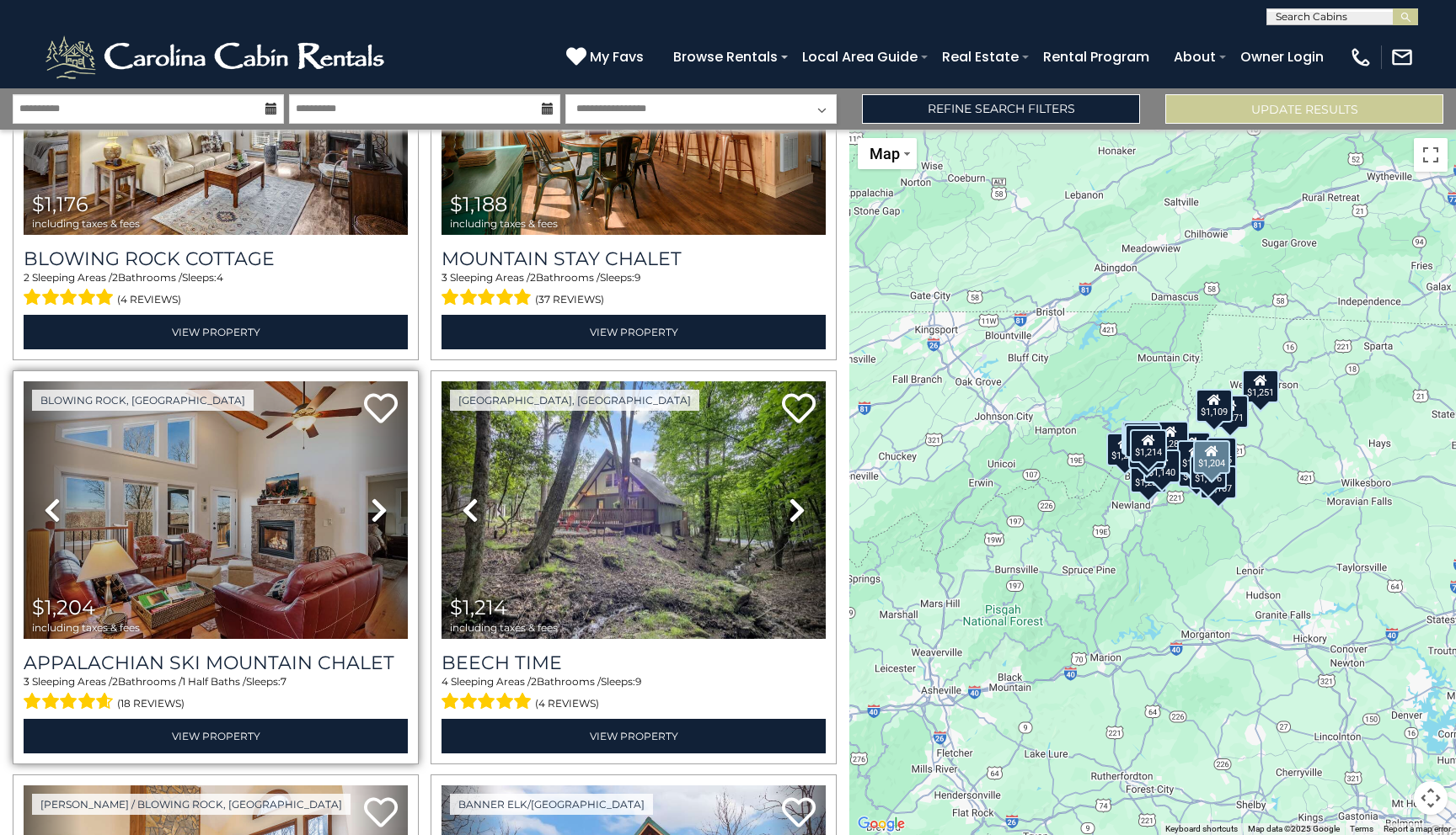
click at [369, 509] on link "Next" at bounding box center [379, 510] width 57 height 257
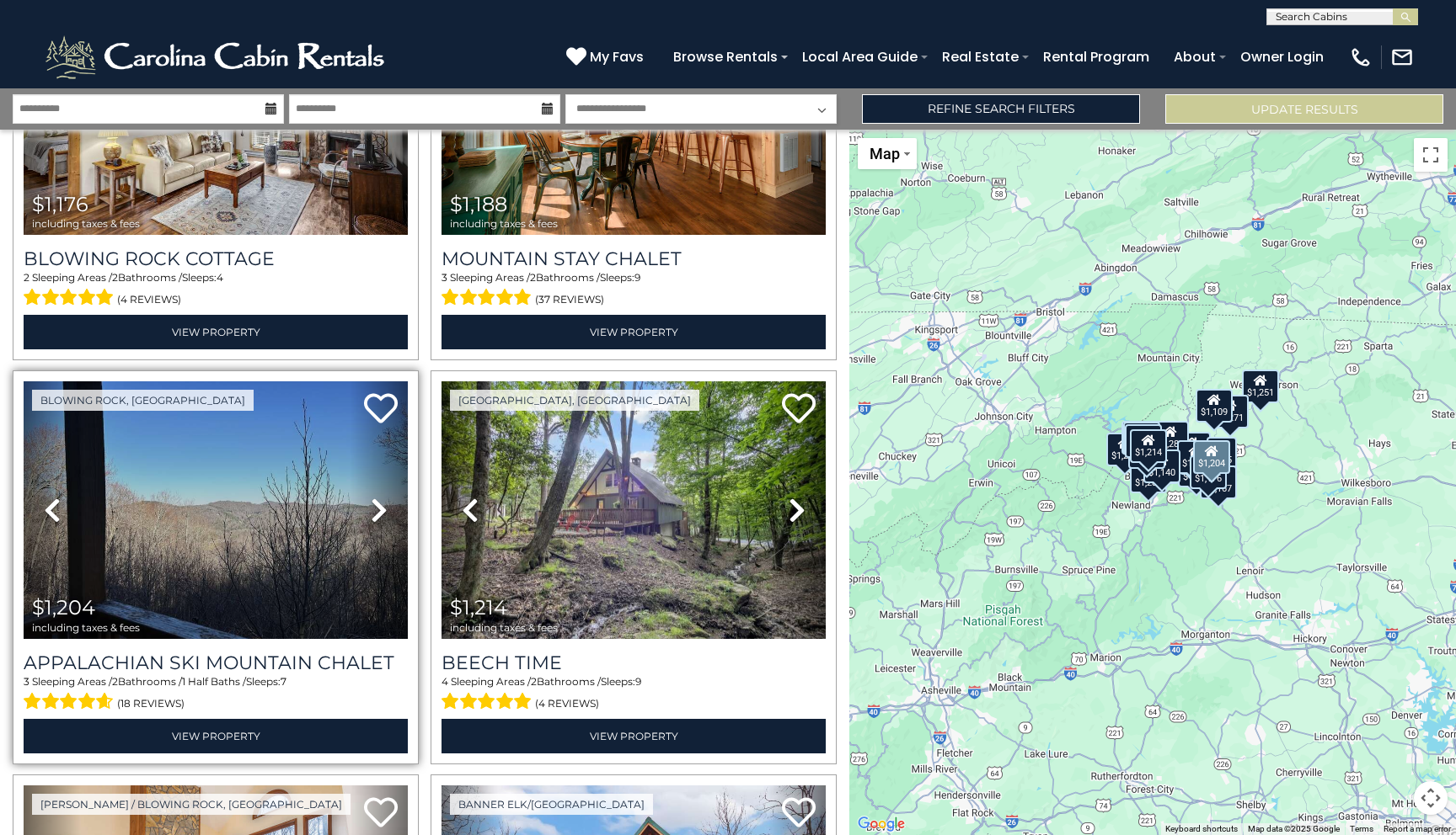
click at [369, 509] on link "Next" at bounding box center [379, 510] width 57 height 257
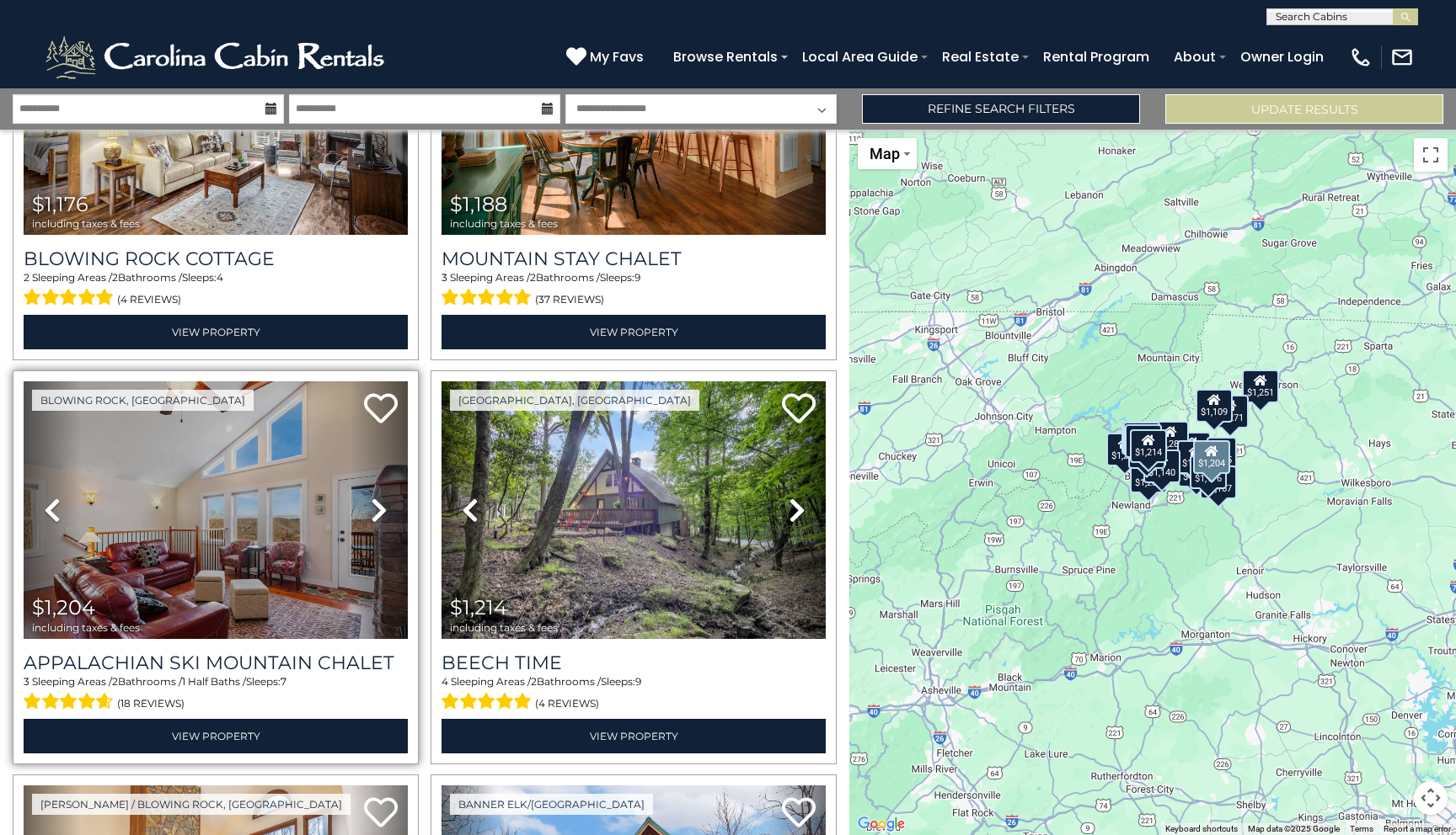
click at [369, 509] on link "Next" at bounding box center [379, 510] width 57 height 257
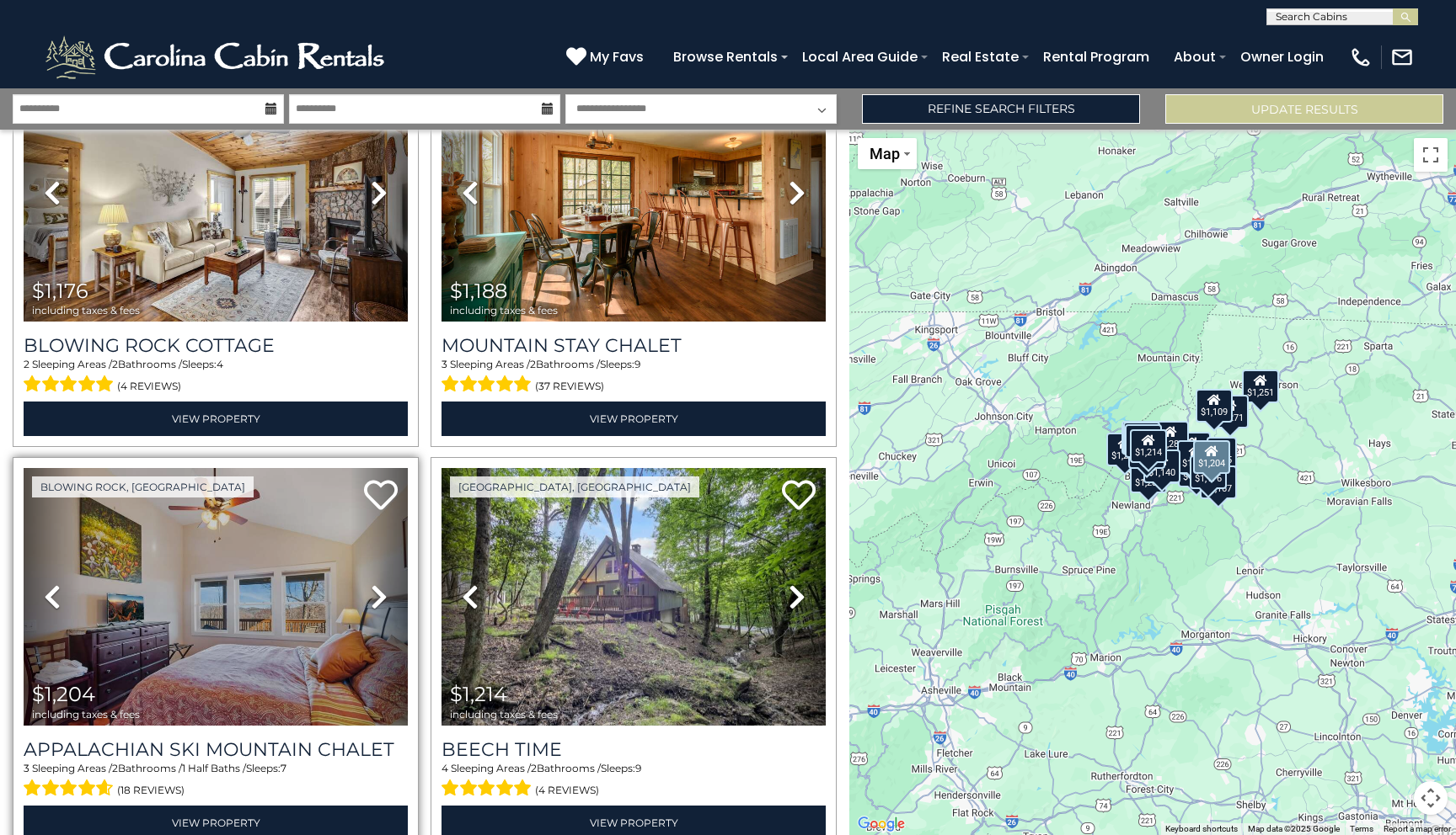
scroll to position [2871, 0]
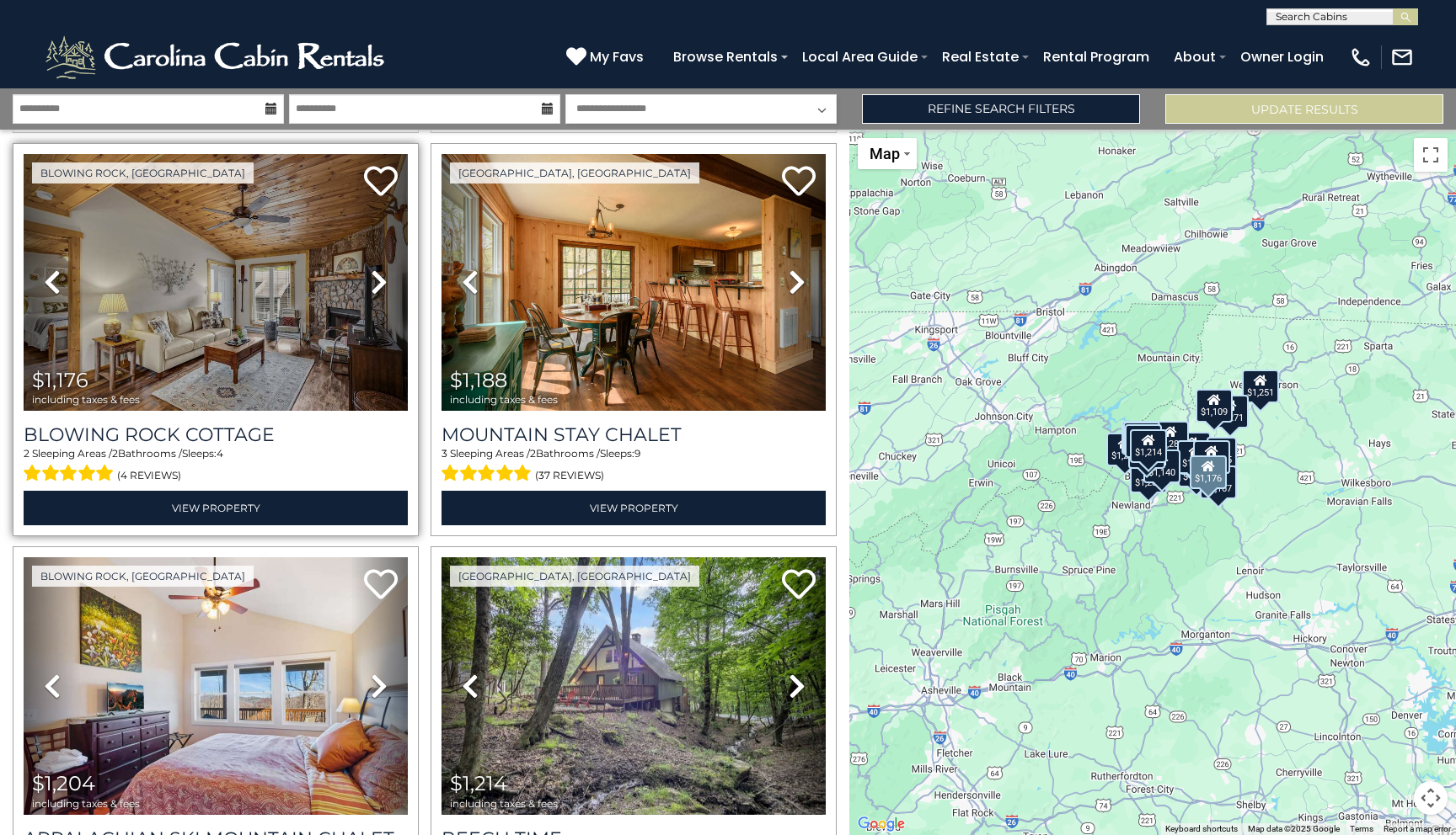
click at [378, 283] on icon at bounding box center [378, 282] width 17 height 27
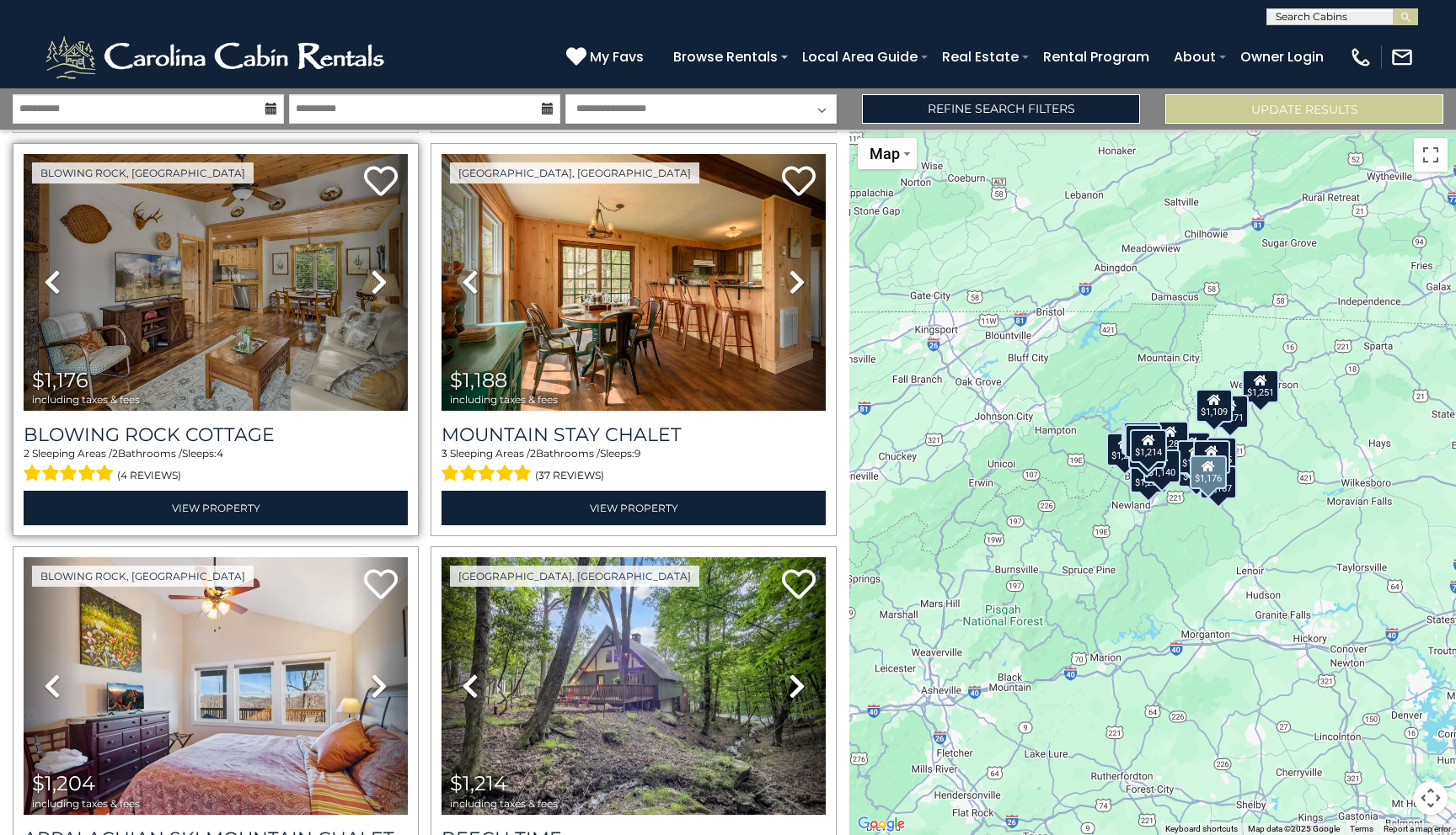
click at [378, 283] on icon at bounding box center [378, 282] width 17 height 27
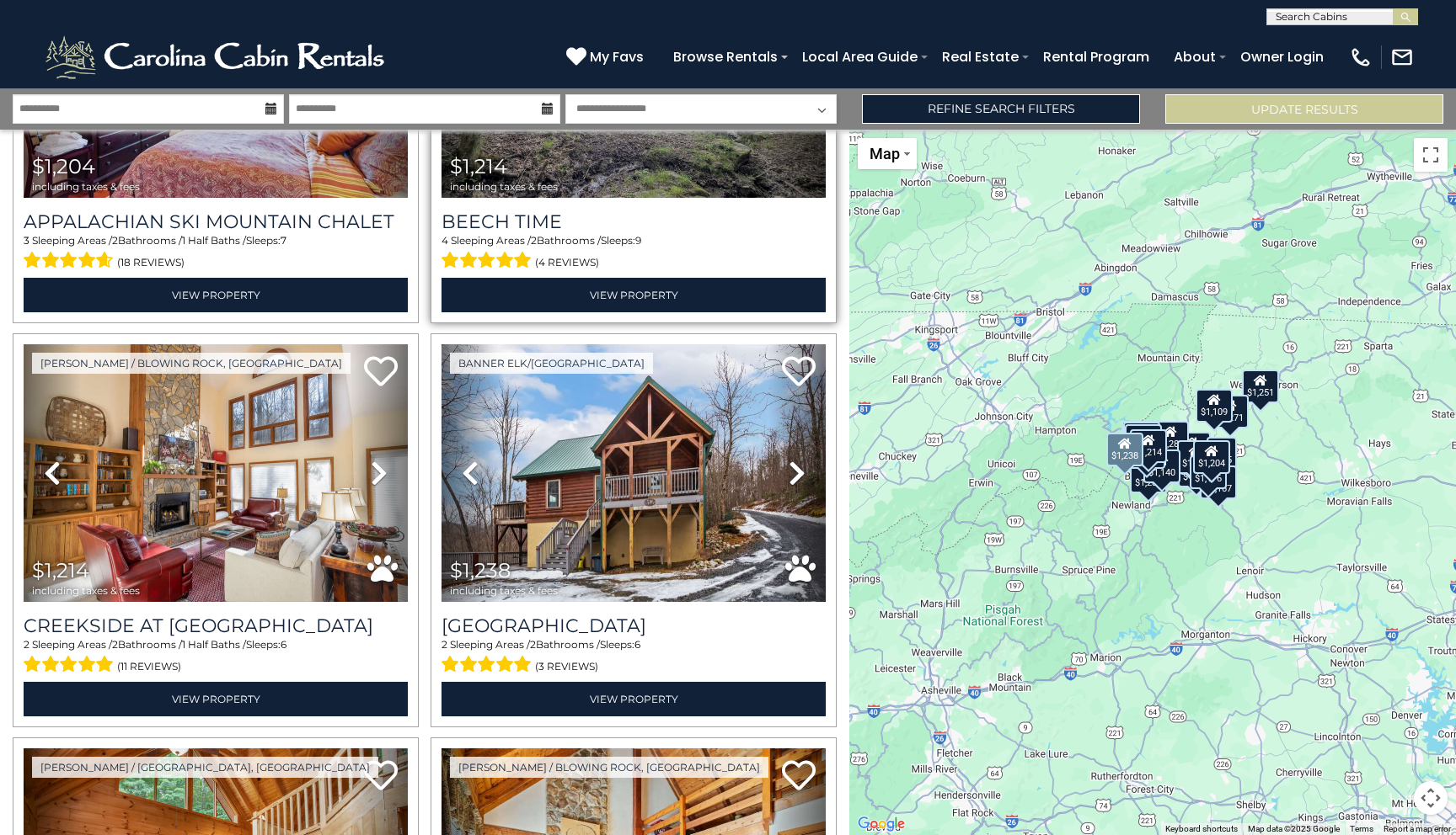
scroll to position [3506, 0]
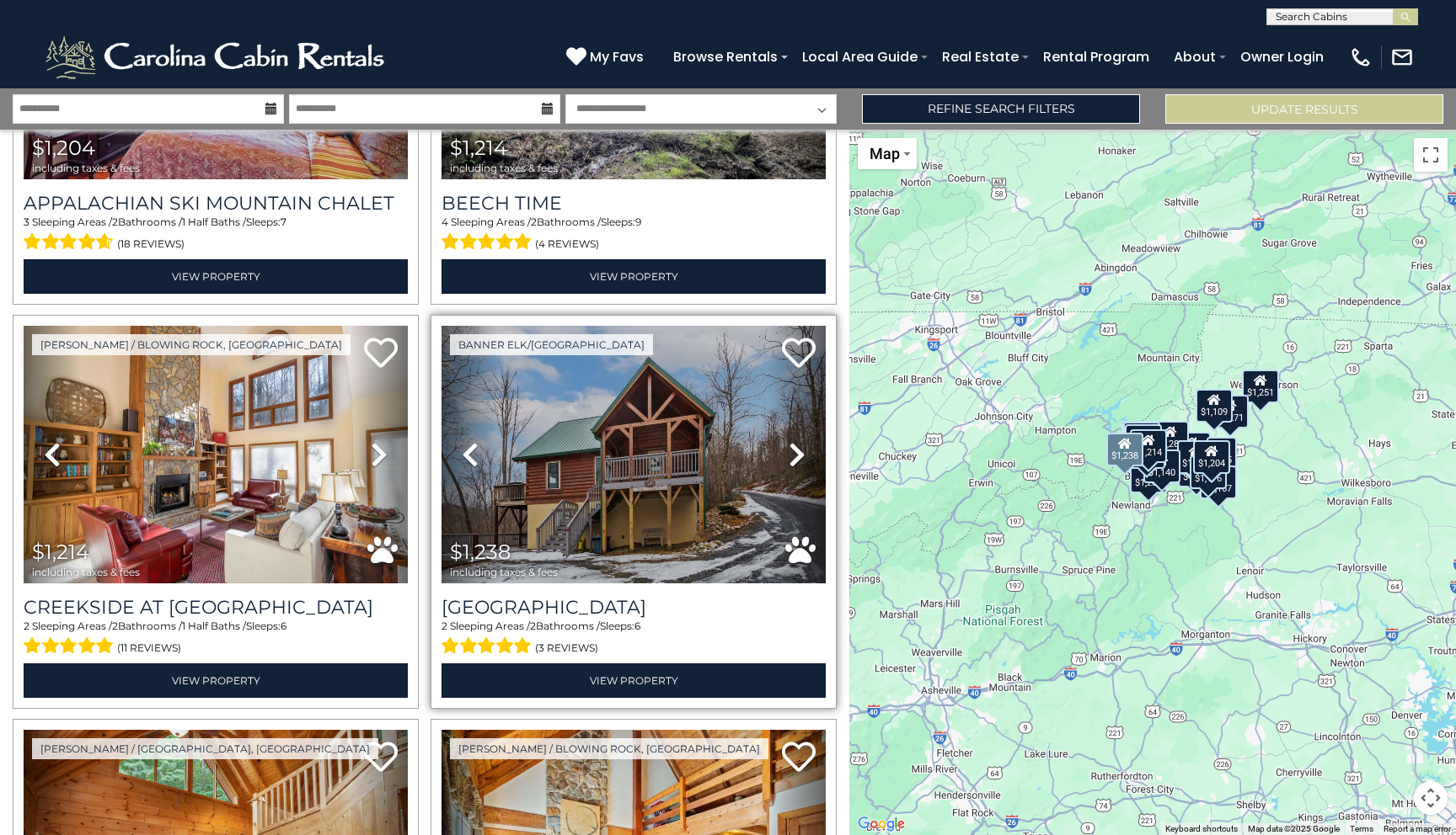
click at [802, 455] on icon at bounding box center [797, 455] width 17 height 27
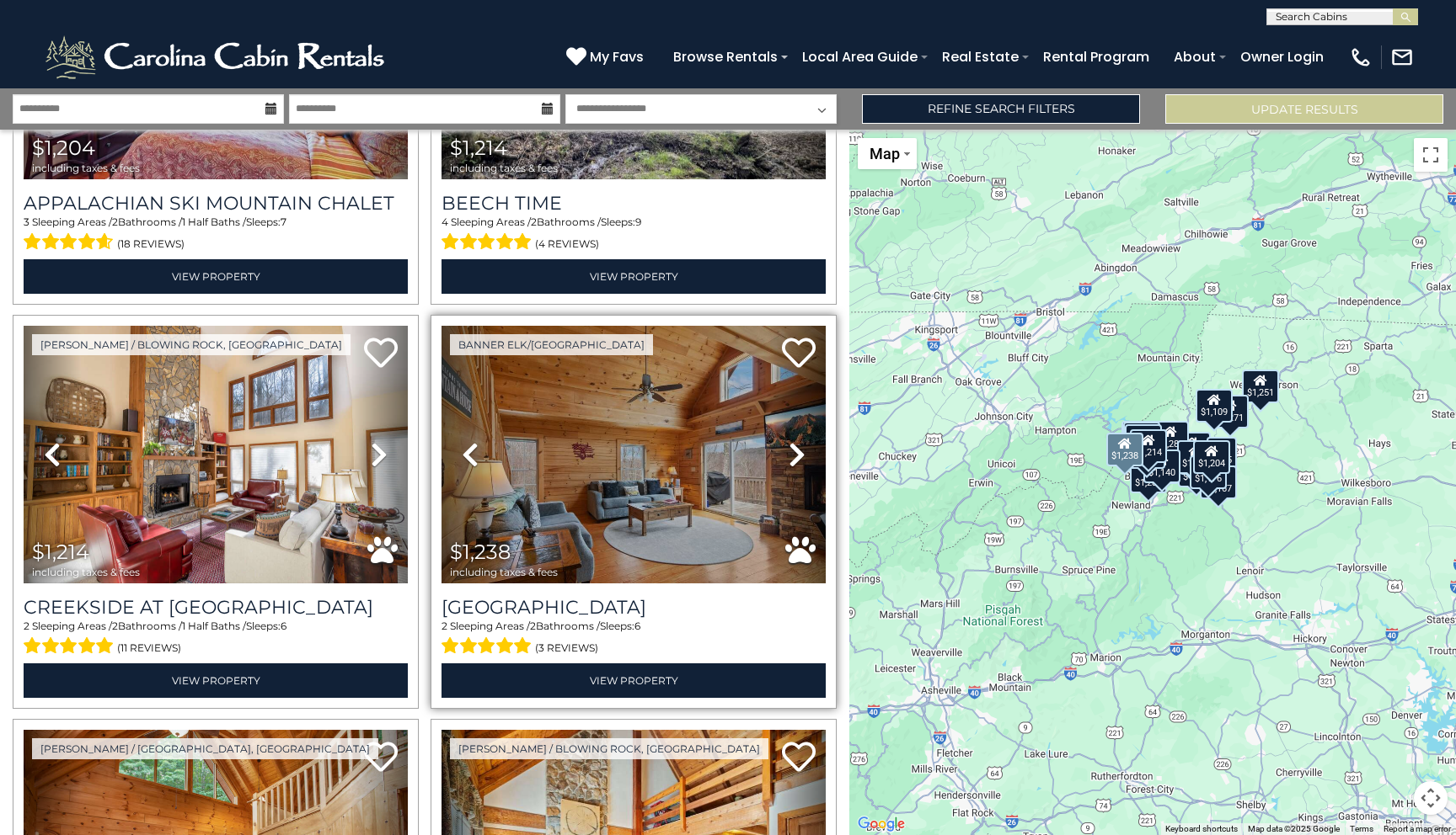
click at [802, 455] on icon at bounding box center [797, 455] width 17 height 27
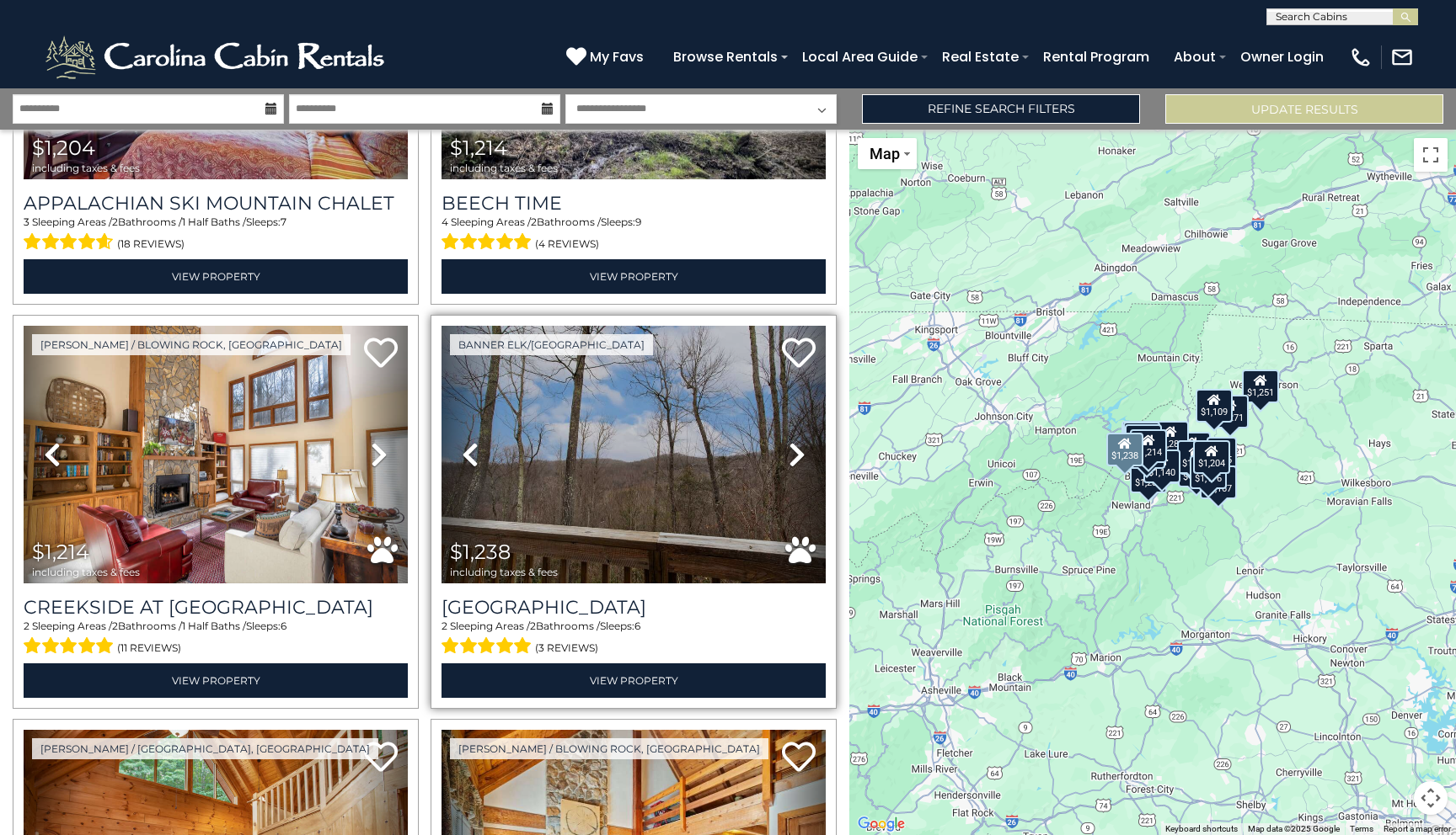
click at [802, 455] on icon at bounding box center [797, 455] width 17 height 27
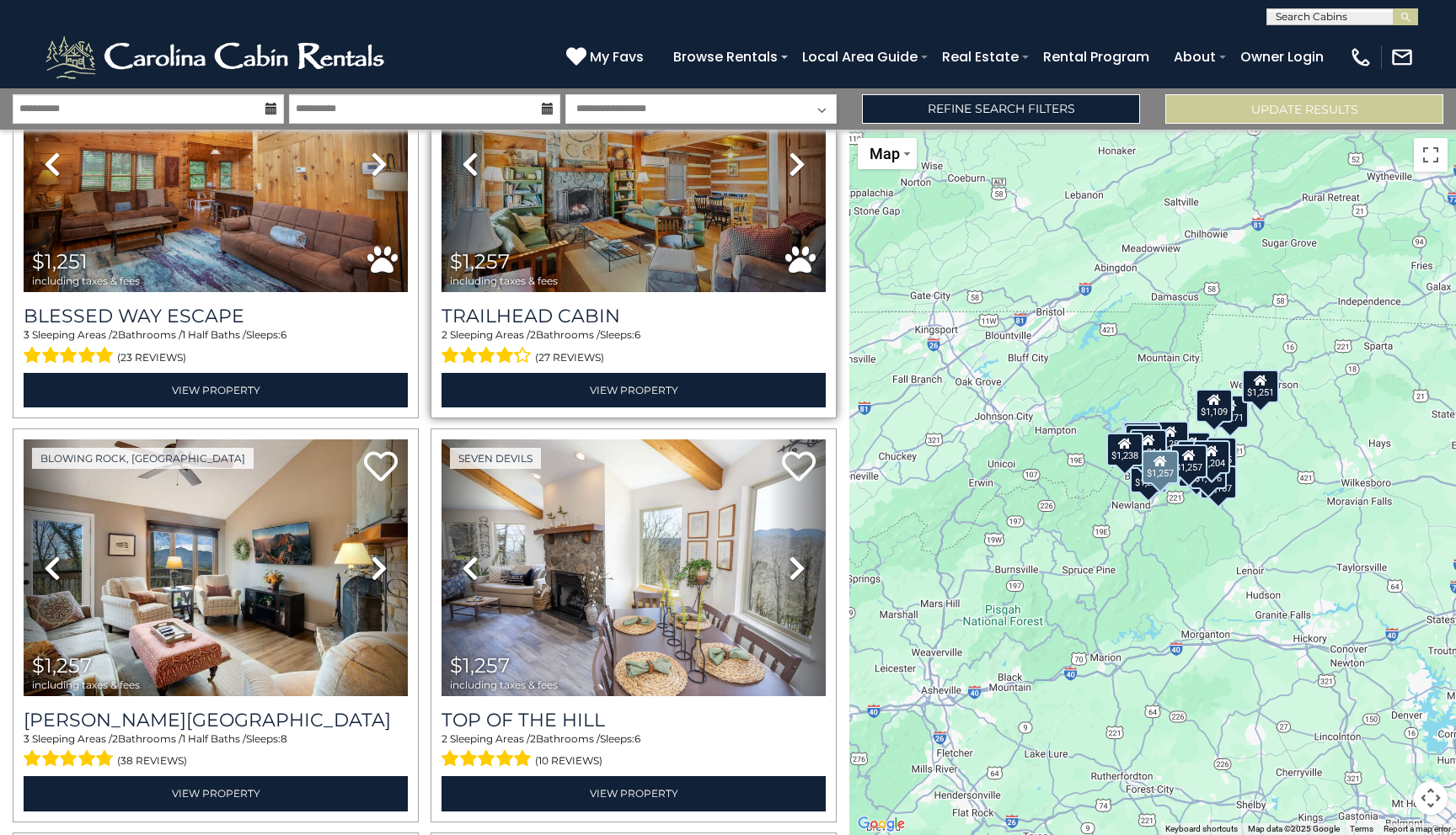
scroll to position [4209, 0]
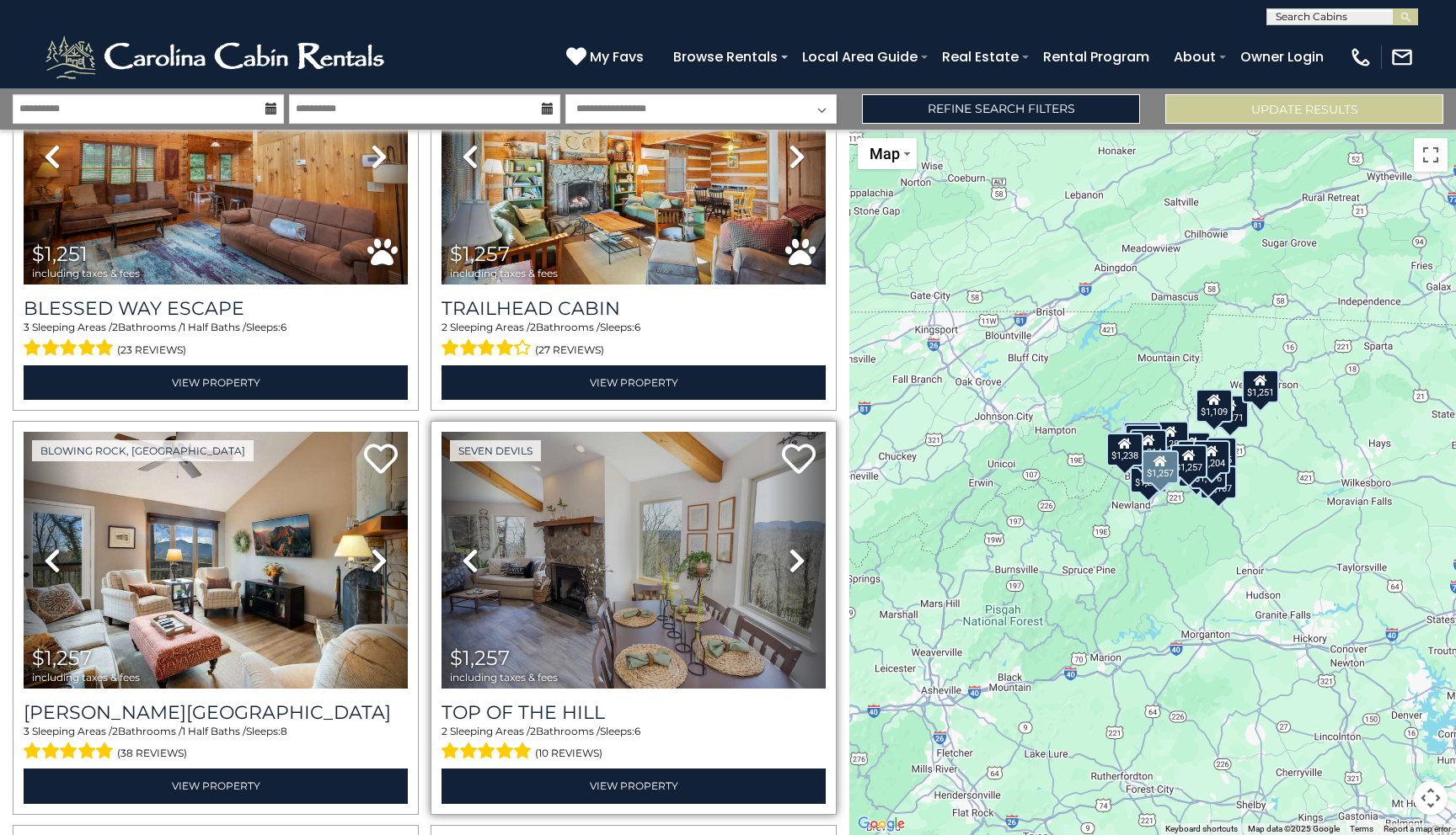
click at [794, 561] on icon at bounding box center [797, 561] width 17 height 27
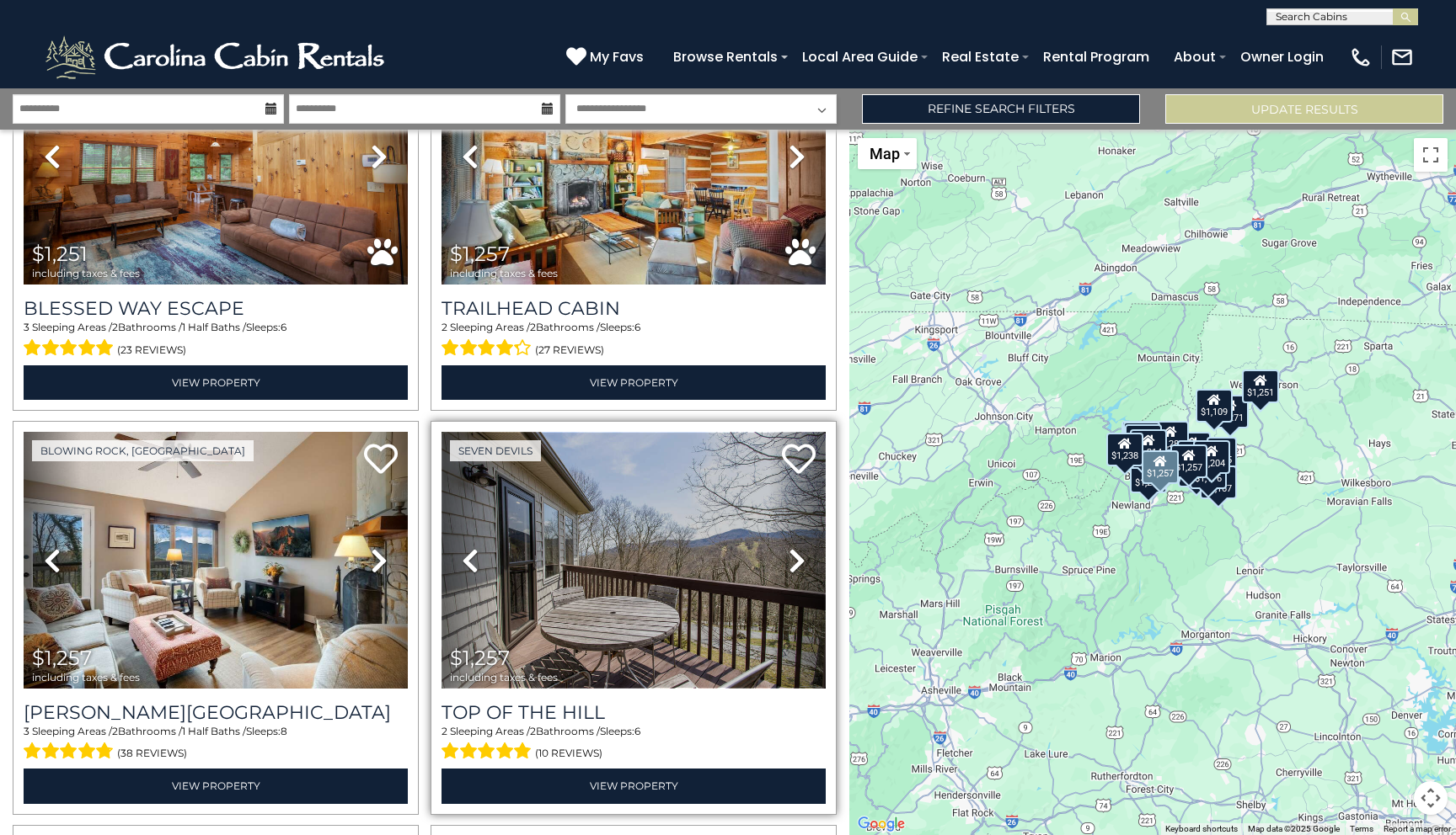
click at [736, 573] on img at bounding box center [634, 561] width 385 height 257
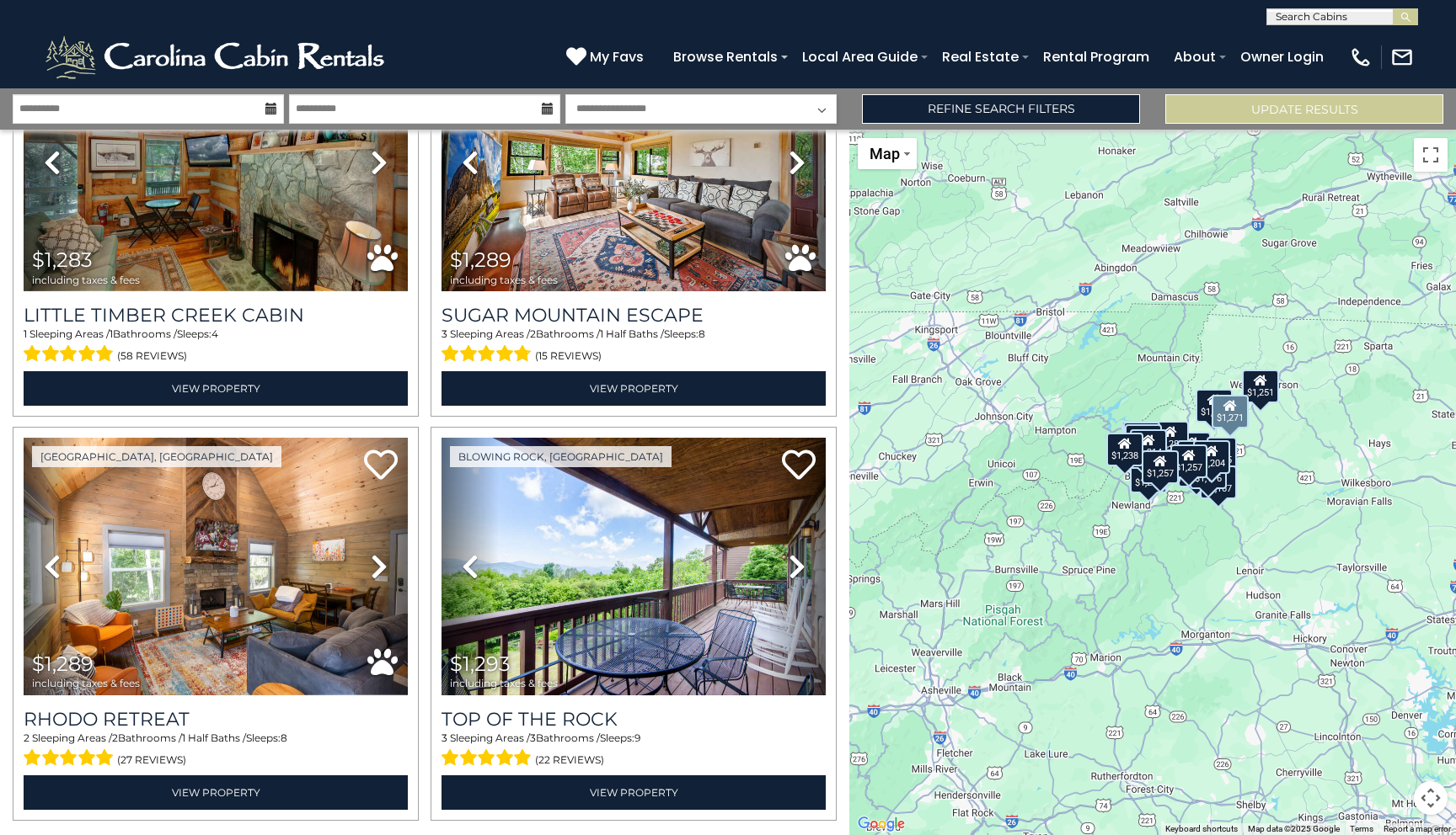
scroll to position [5419, 0]
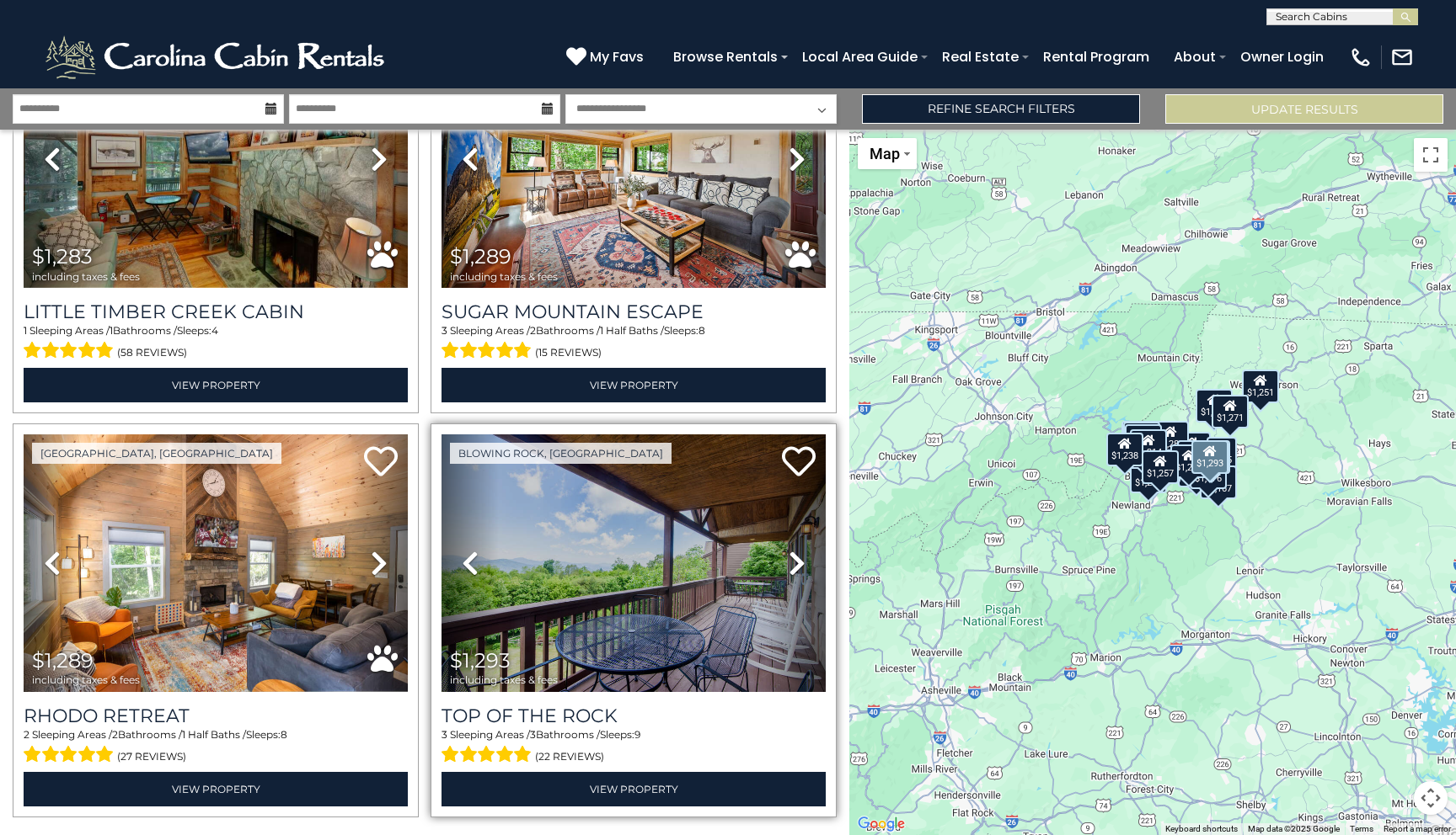
click at [800, 553] on icon at bounding box center [797, 563] width 17 height 27
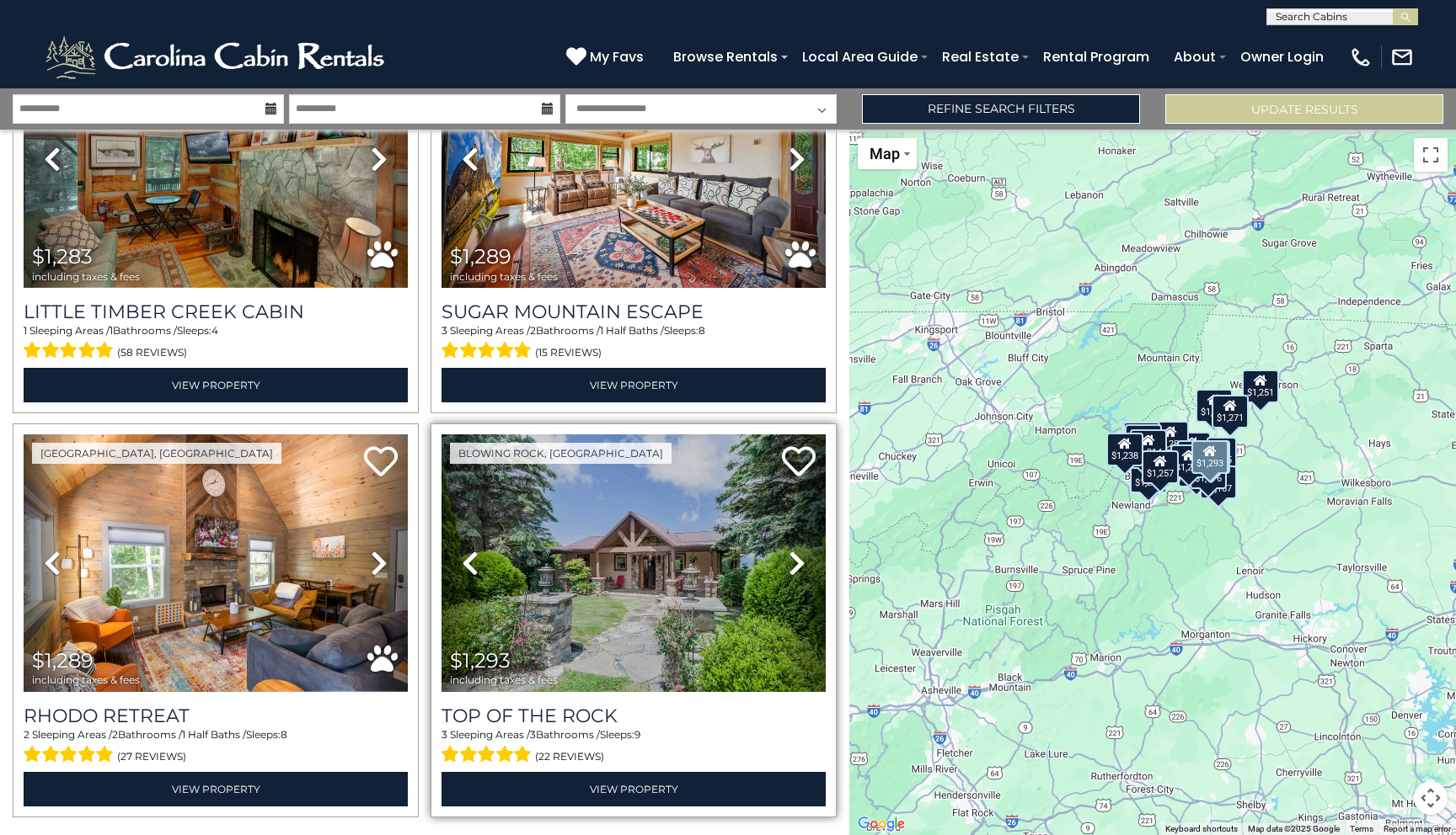
click at [800, 553] on icon at bounding box center [797, 563] width 17 height 27
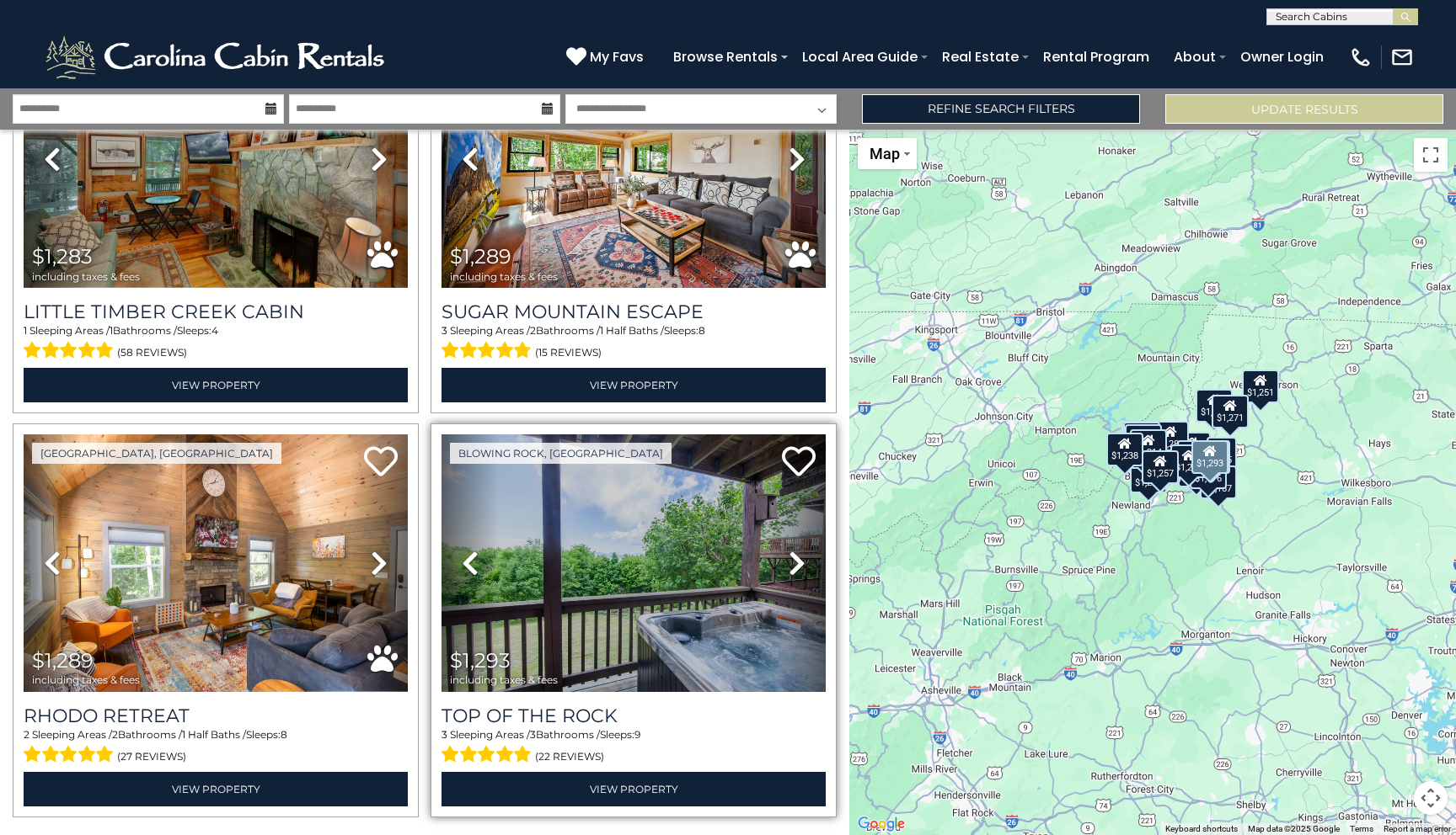
click at [800, 553] on icon at bounding box center [797, 563] width 17 height 27
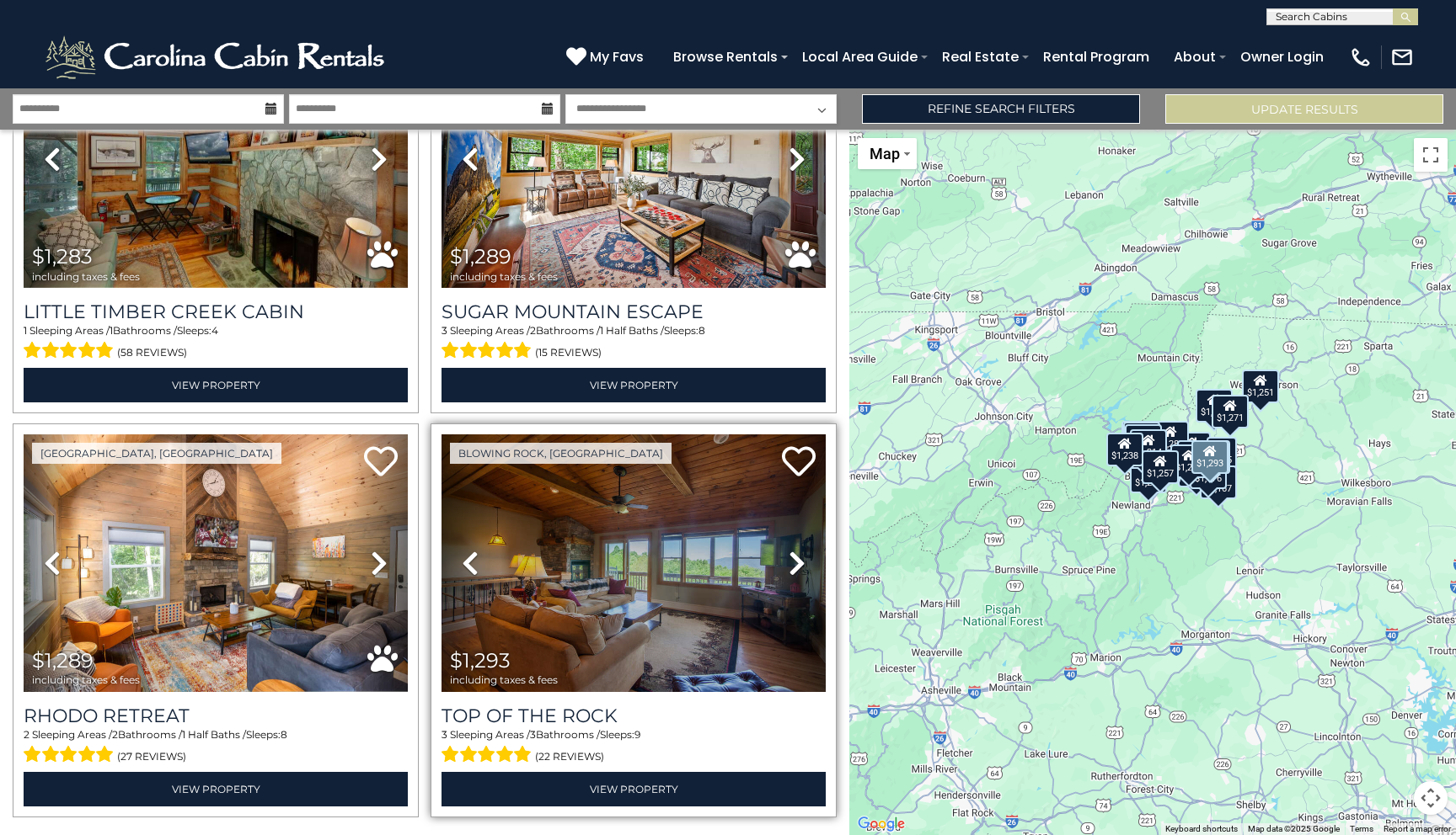
scroll to position [5503, 0]
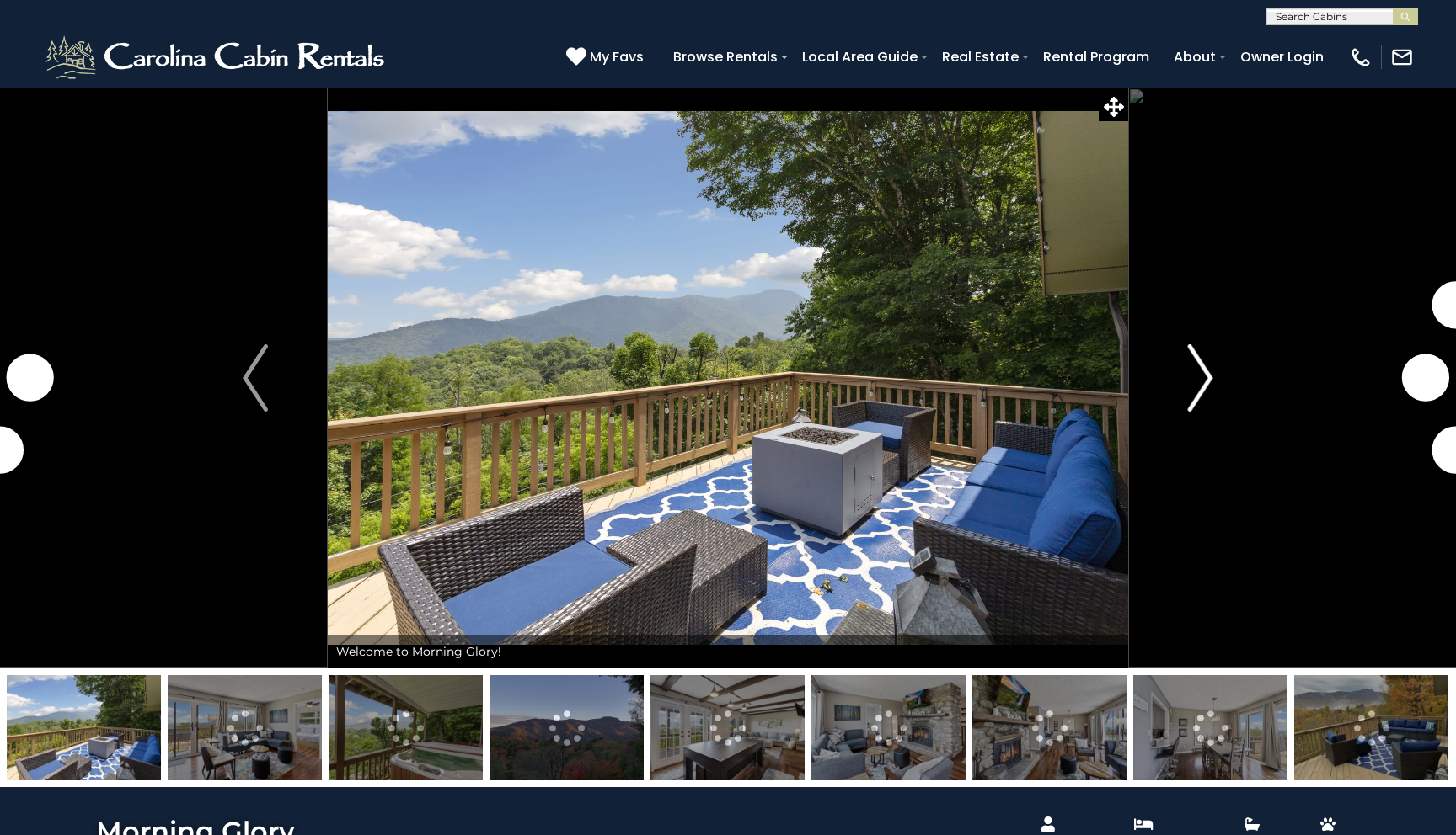
click at [1206, 355] on img "Next" at bounding box center [1200, 377] width 25 height 67
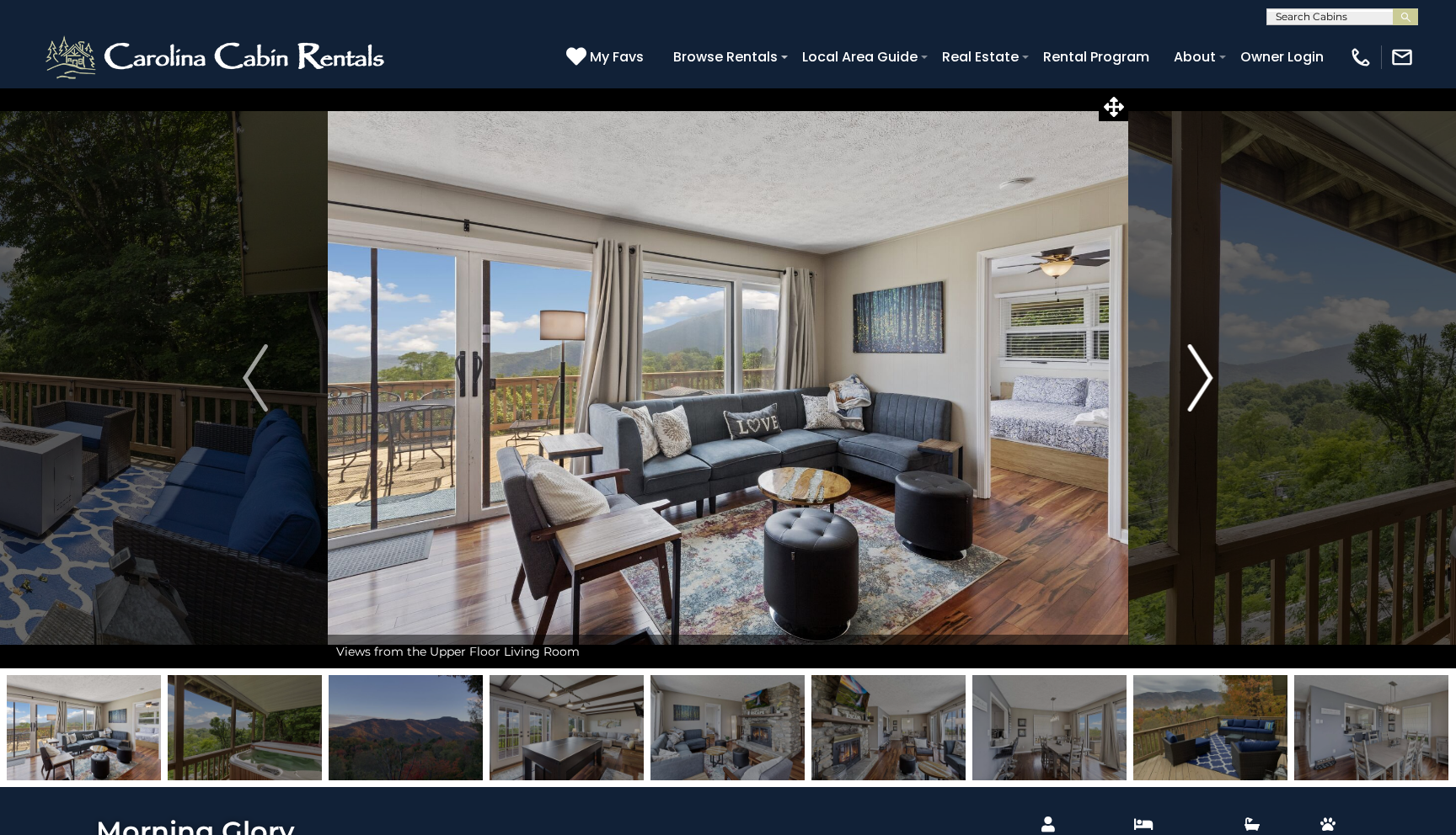
click at [1206, 355] on img "Next" at bounding box center [1200, 377] width 25 height 67
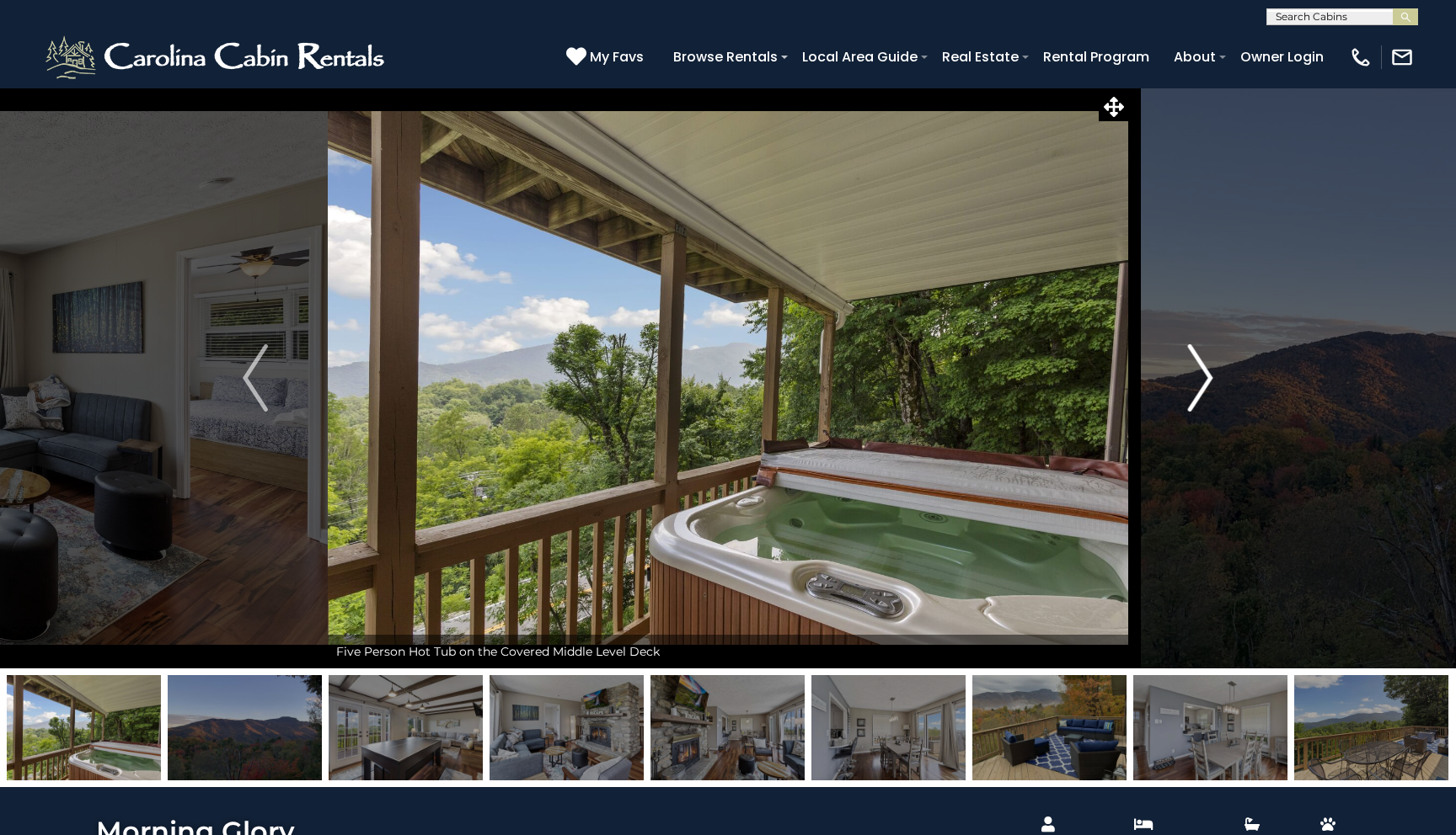
click at [1206, 355] on img "Next" at bounding box center [1200, 377] width 25 height 67
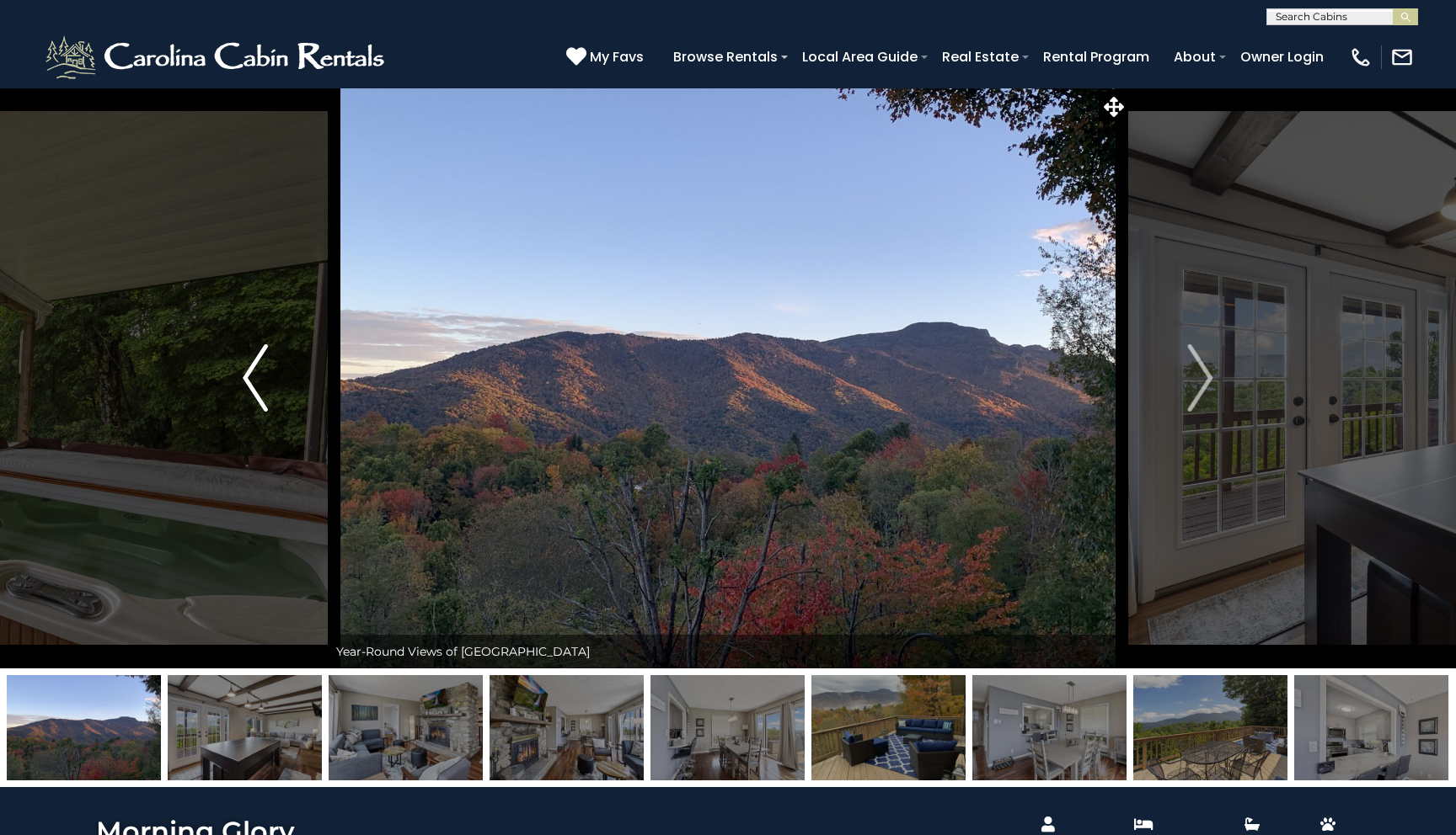
click at [250, 352] on img "Previous" at bounding box center [255, 377] width 25 height 67
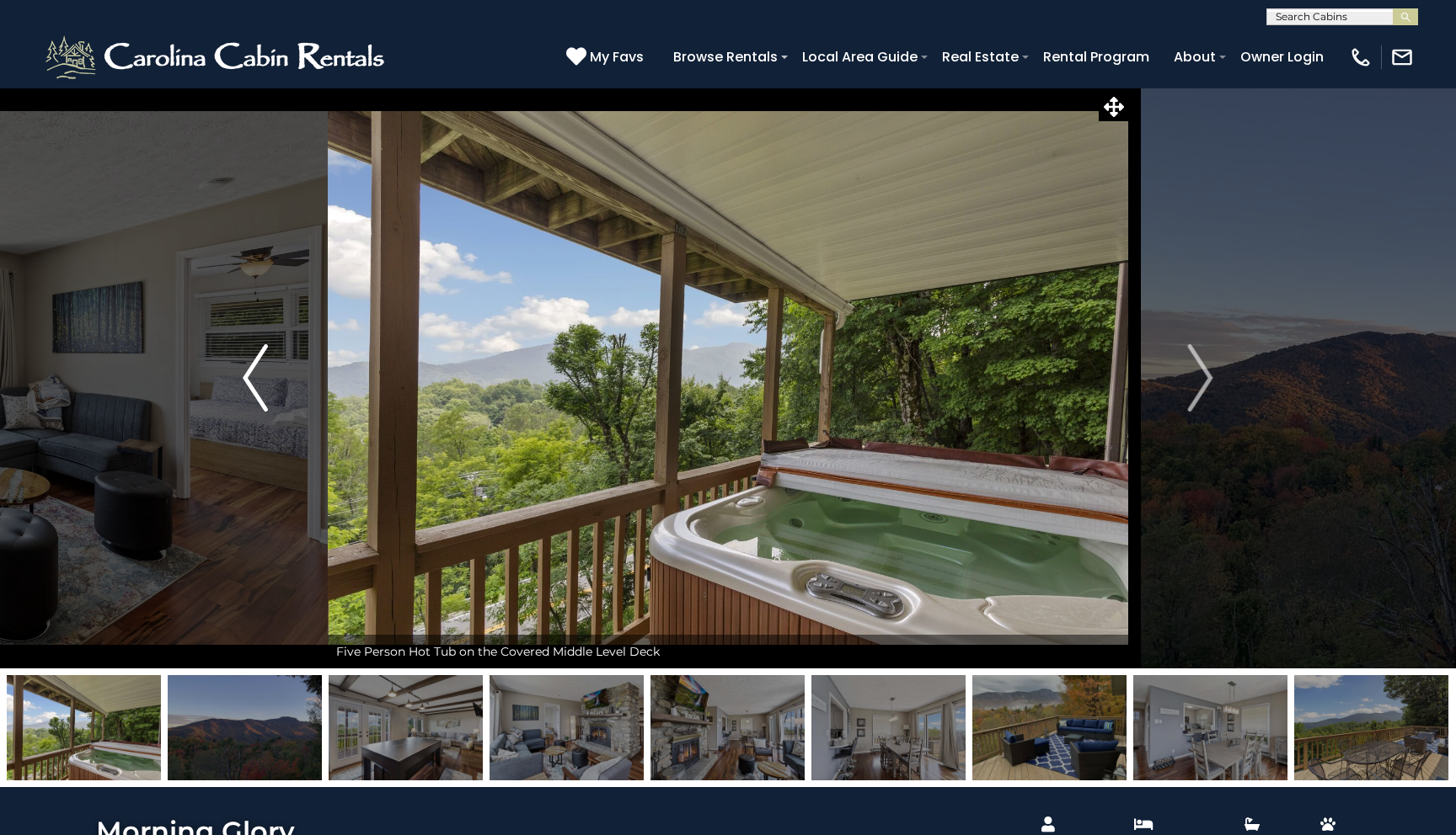
click at [250, 352] on img "Previous" at bounding box center [255, 377] width 25 height 67
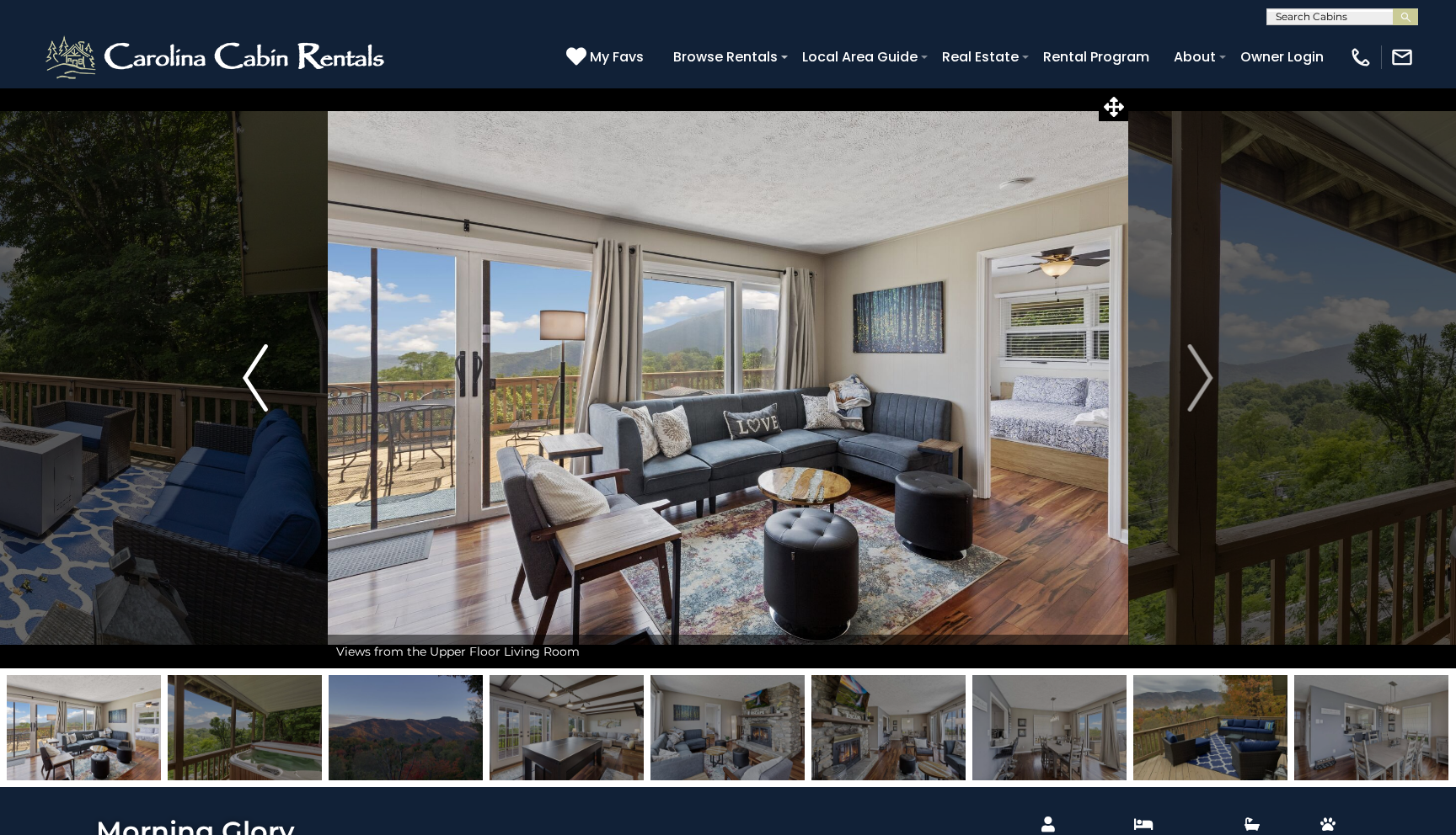
click at [253, 356] on img "Previous" at bounding box center [255, 377] width 25 height 67
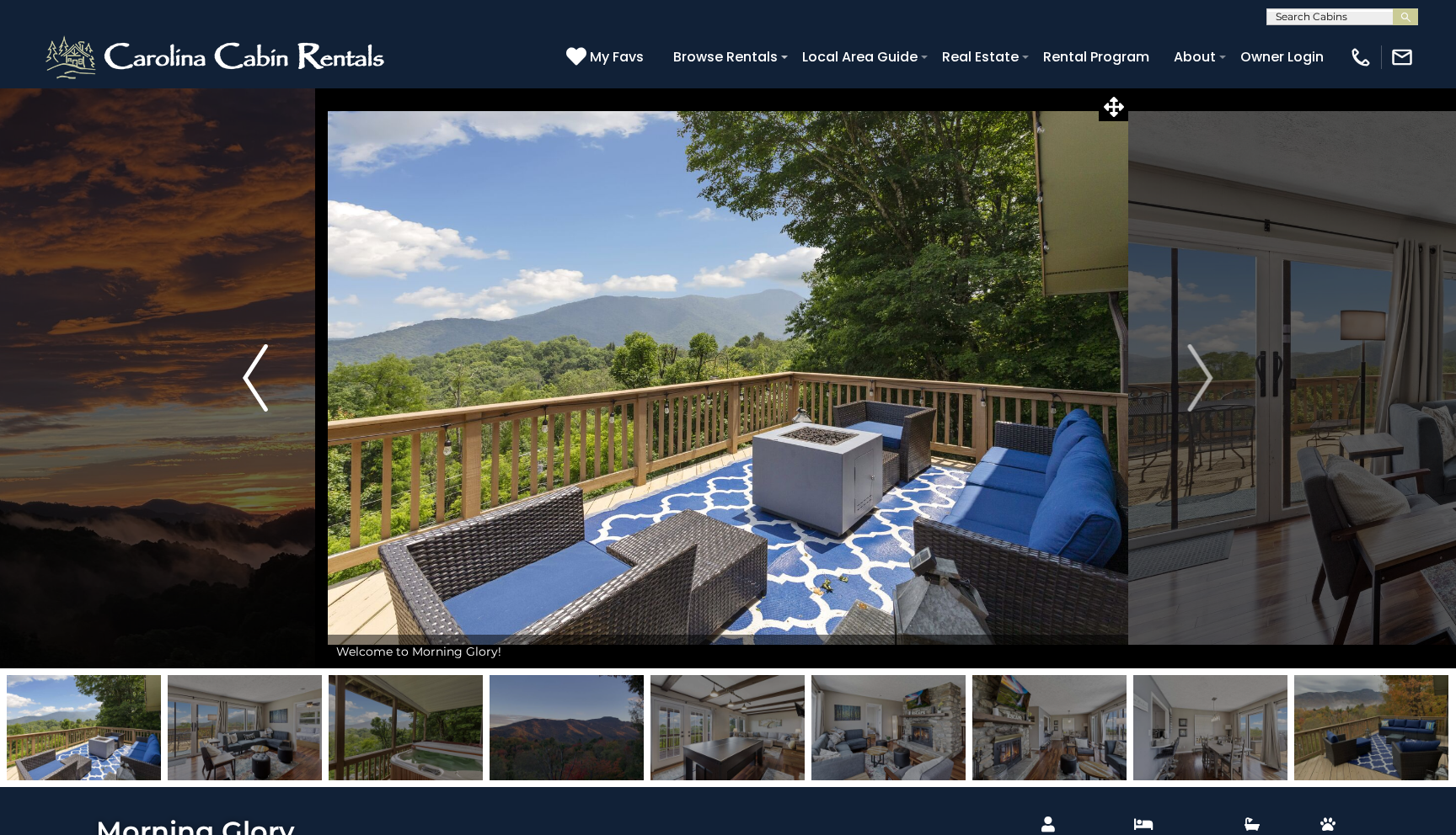
click at [239, 367] on button "Previous" at bounding box center [255, 378] width 145 height 581
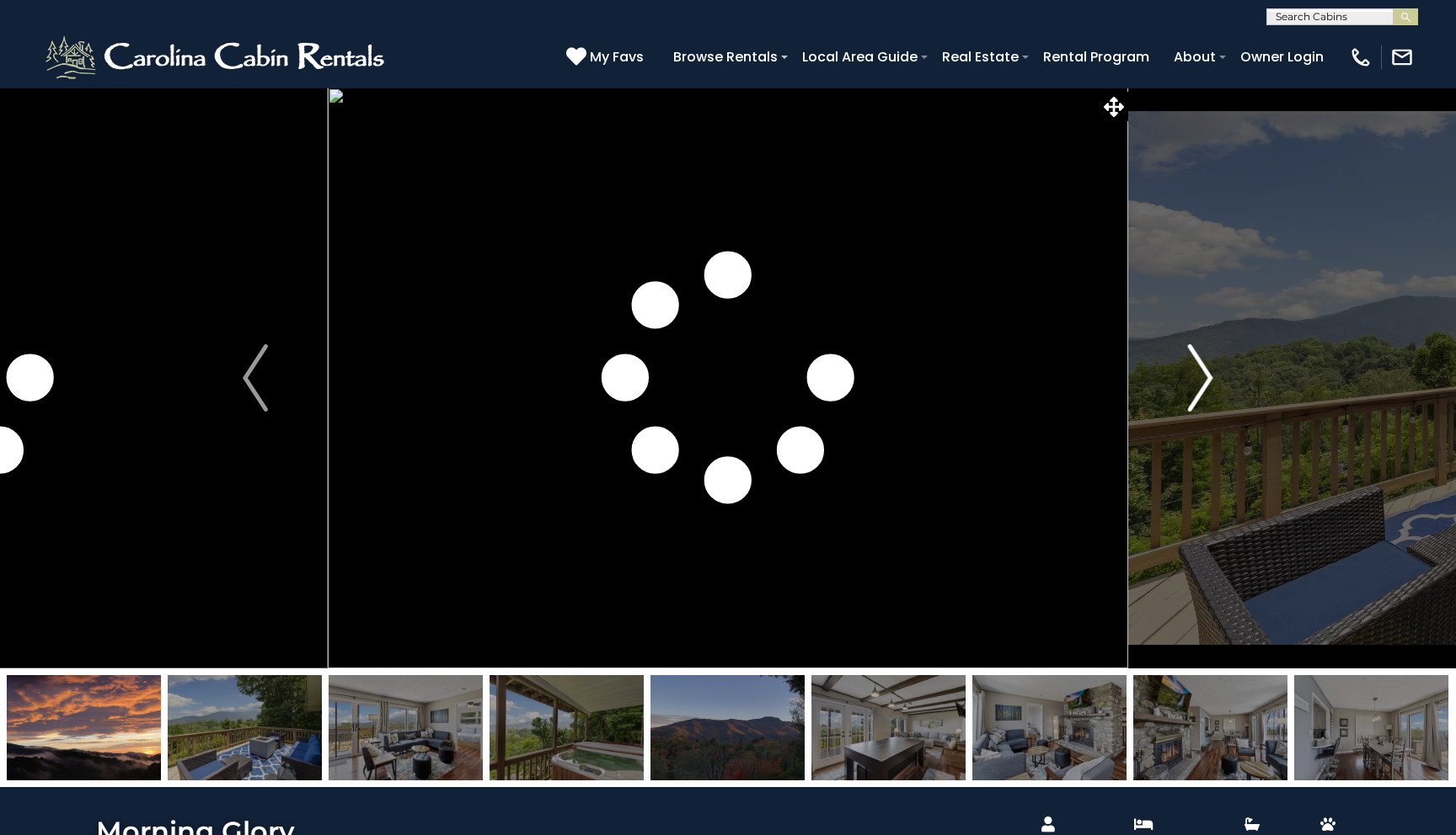
click at [1208, 367] on img "Next" at bounding box center [1200, 377] width 25 height 67
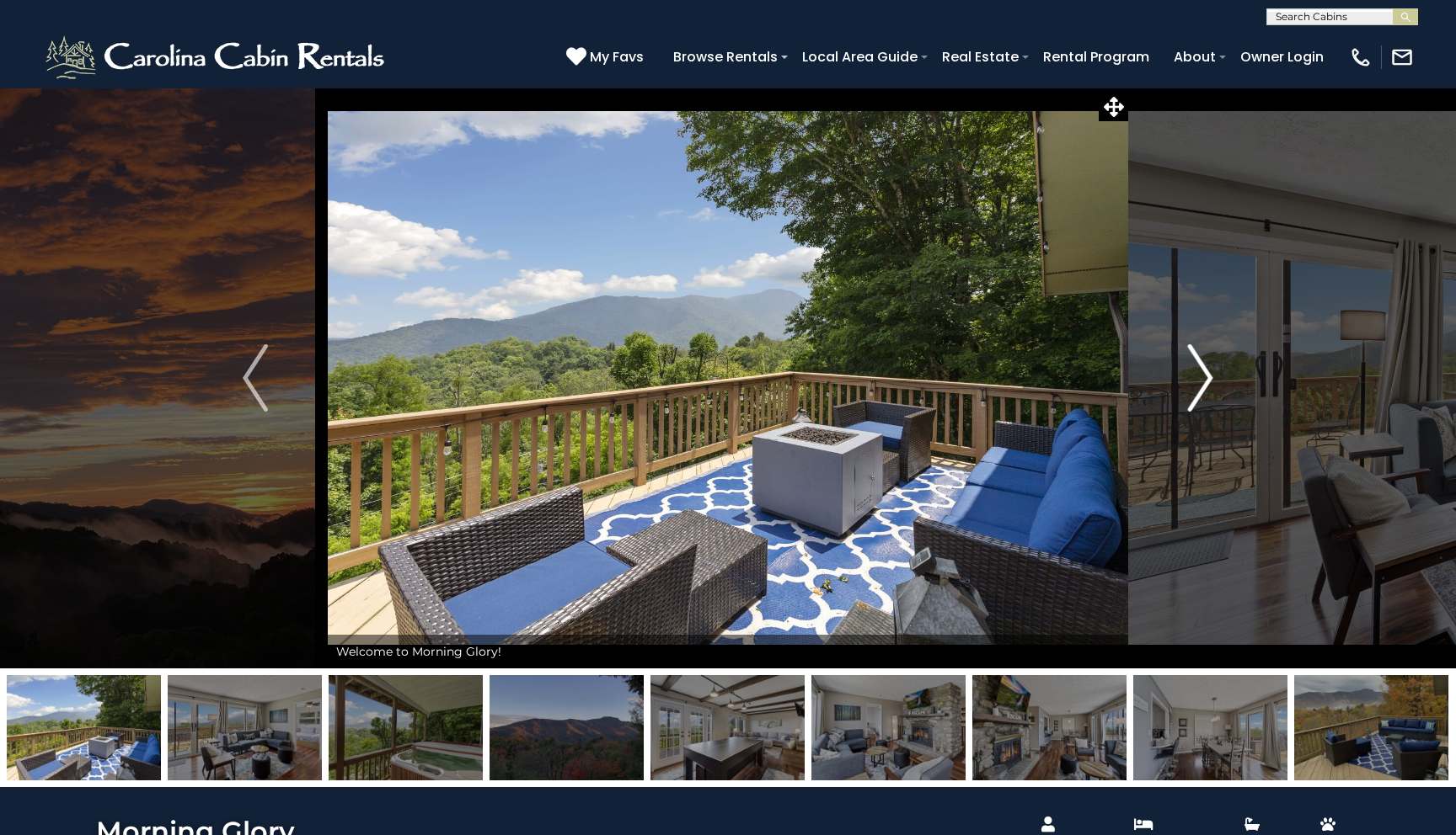
click at [1208, 367] on img "Next" at bounding box center [1200, 377] width 25 height 67
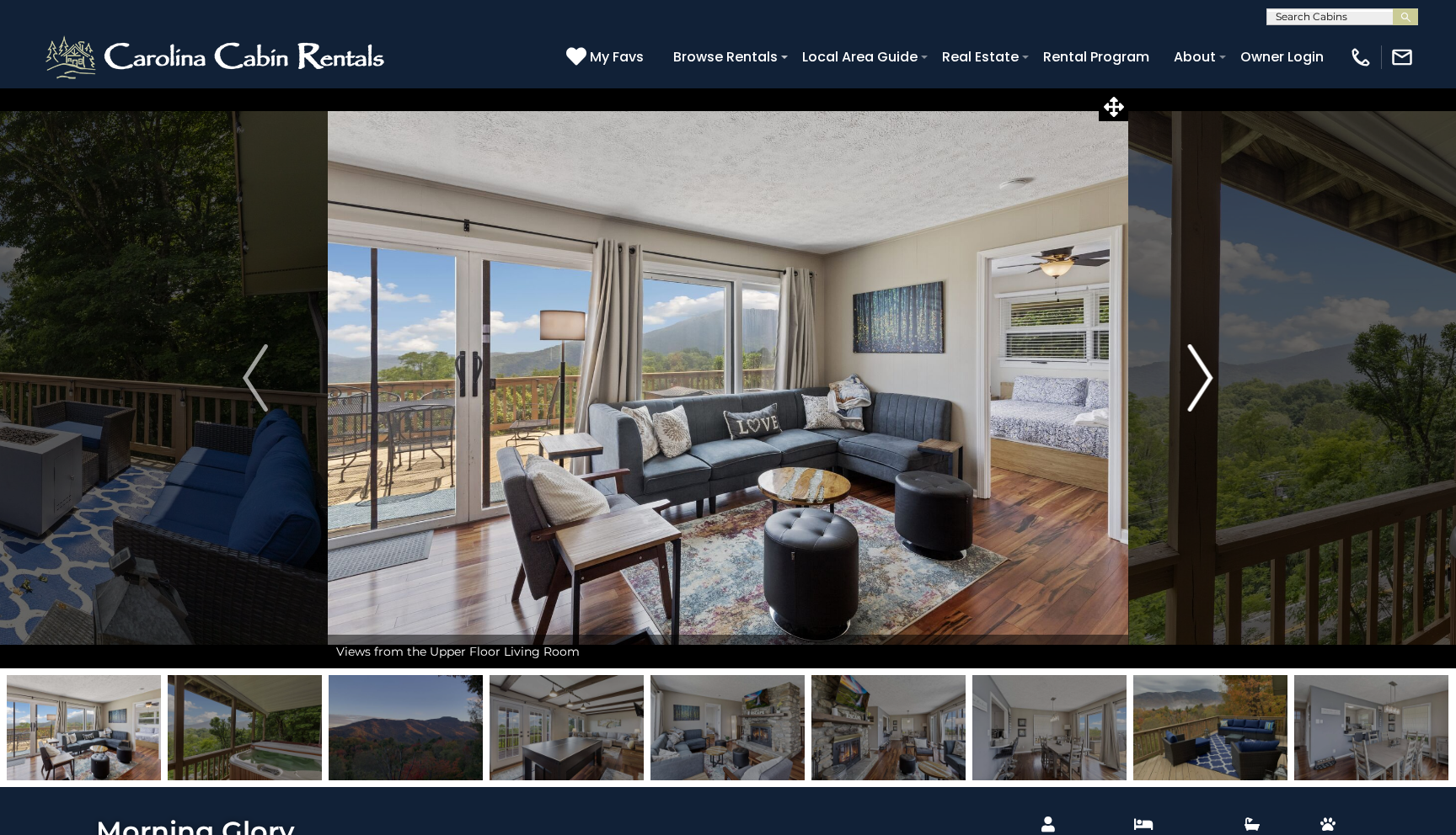
click at [1208, 367] on img "Next" at bounding box center [1200, 377] width 25 height 67
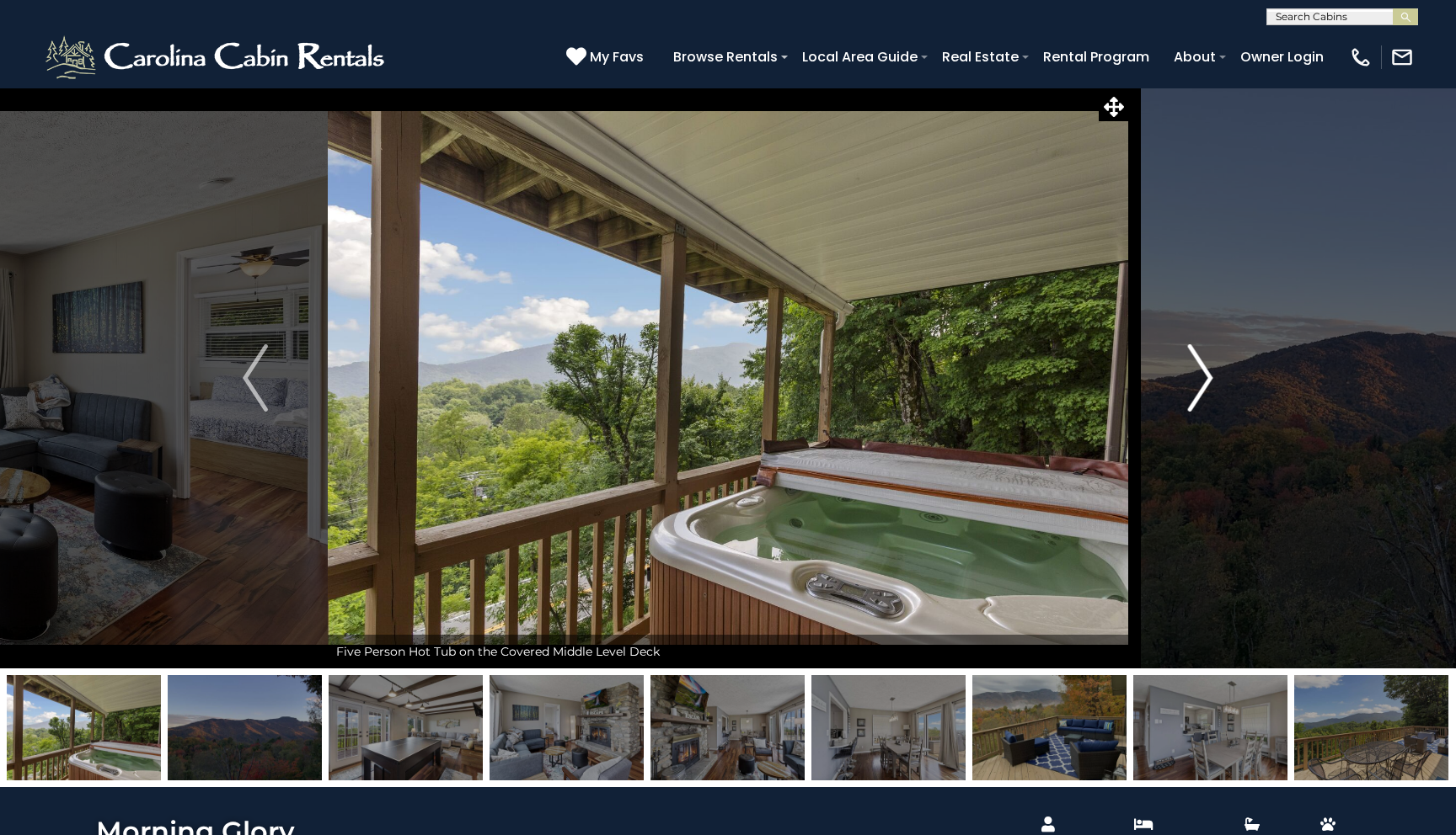
click at [1208, 367] on img "Next" at bounding box center [1200, 377] width 25 height 67
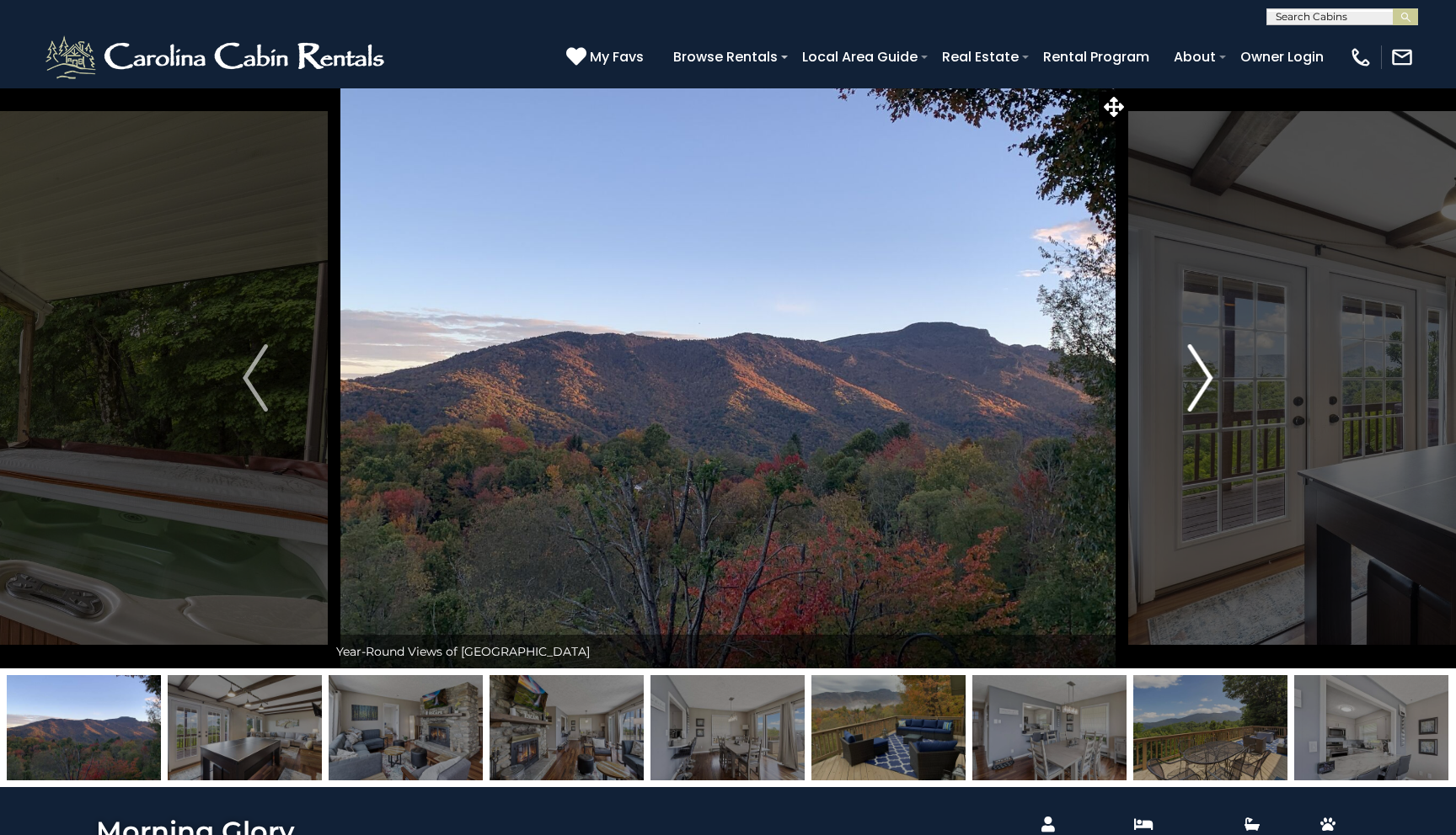
click at [1208, 367] on img "Next" at bounding box center [1200, 377] width 25 height 67
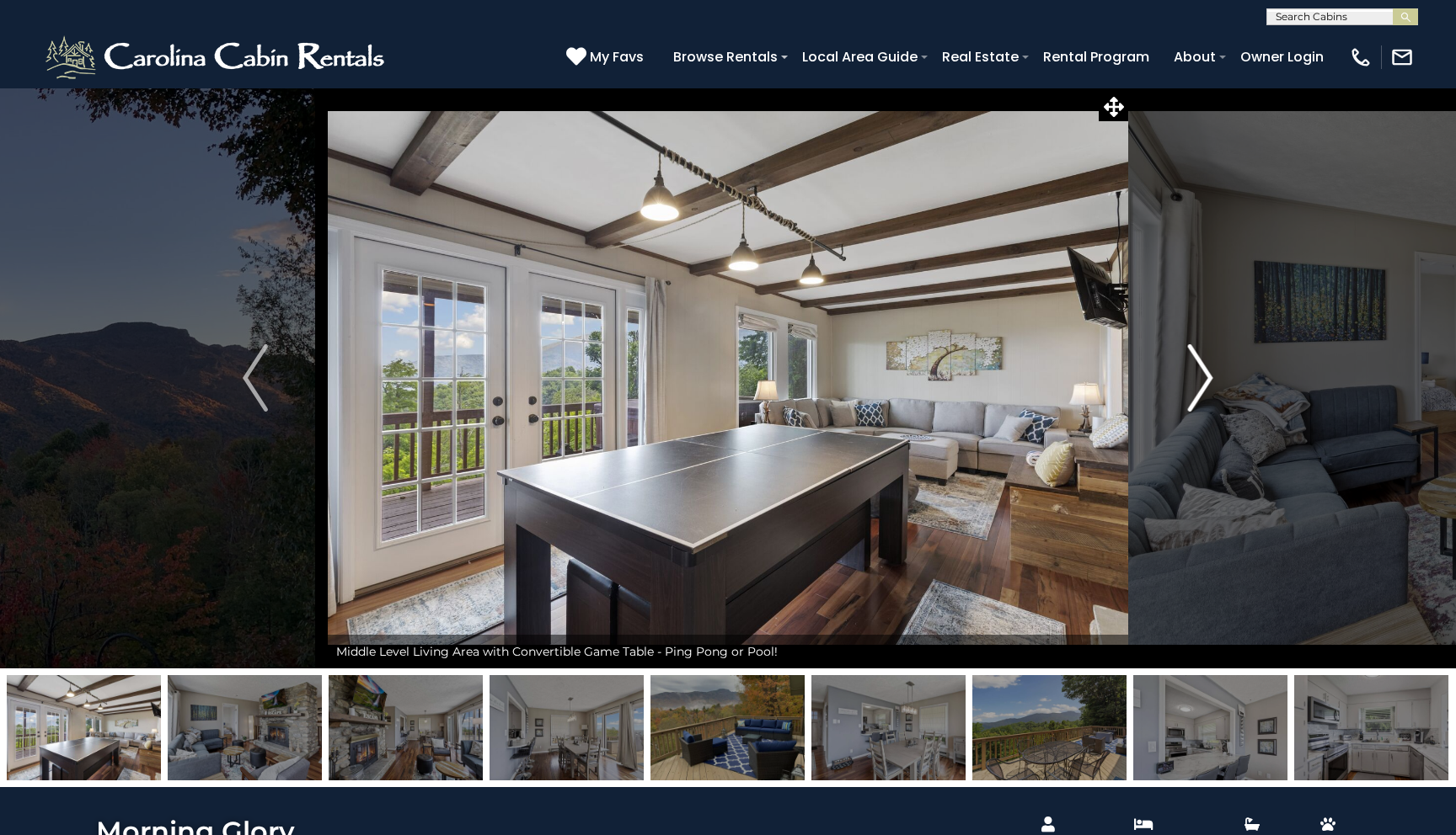
click at [1208, 367] on img "Next" at bounding box center [1200, 377] width 25 height 67
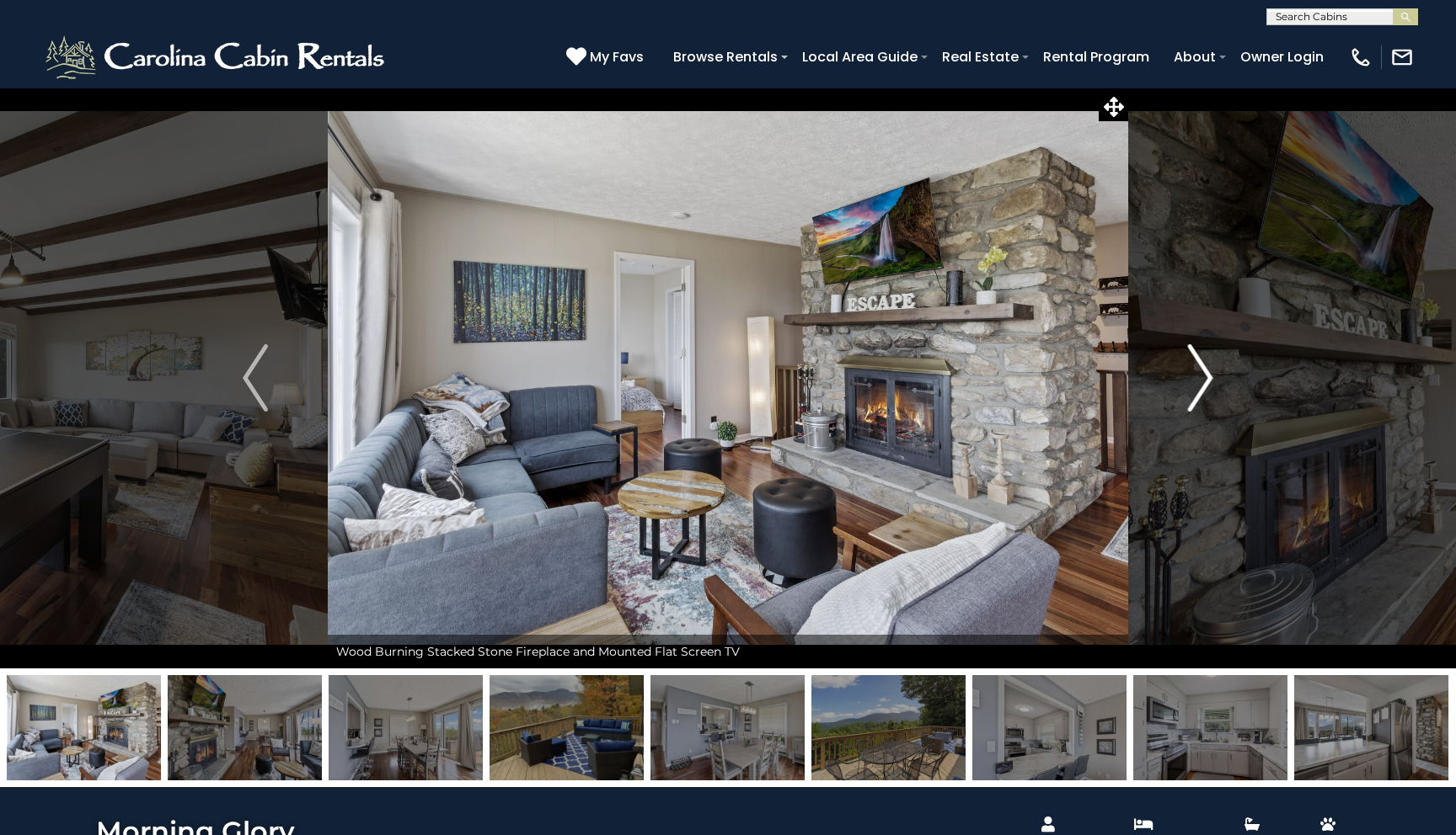
click at [1208, 367] on img "Next" at bounding box center [1200, 377] width 25 height 67
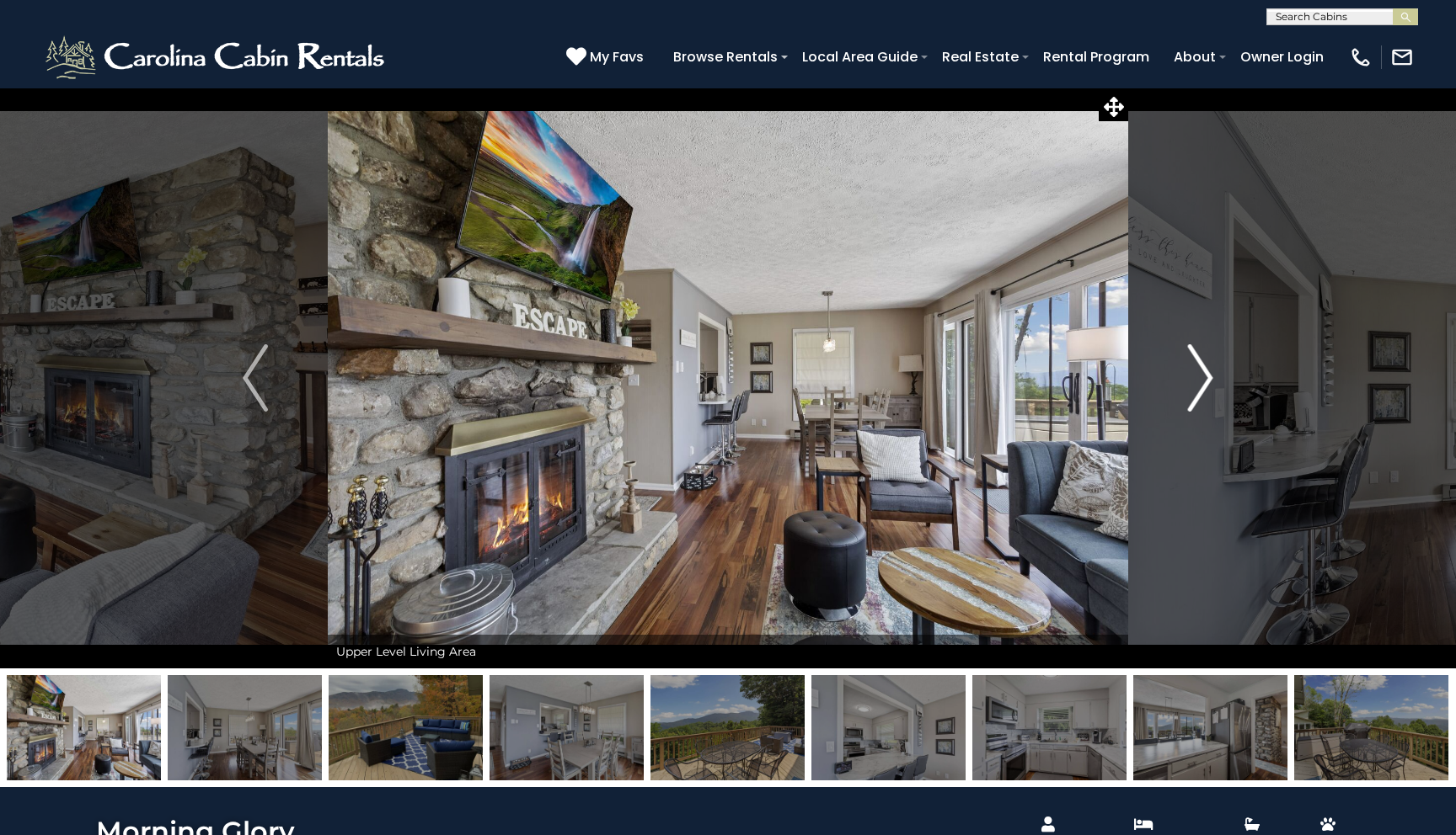
click at [1208, 367] on img "Next" at bounding box center [1200, 377] width 25 height 67
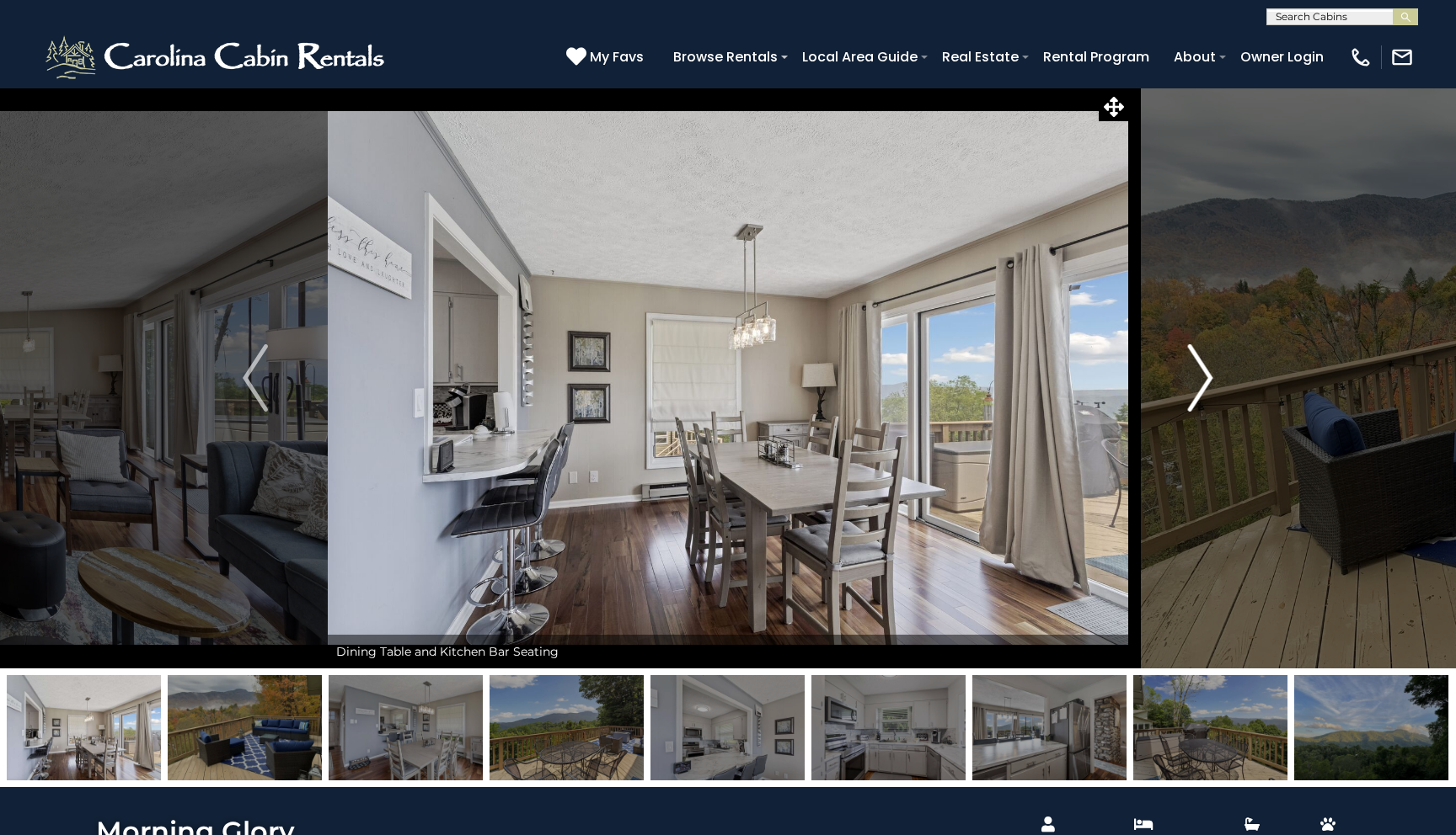
click at [1208, 367] on img "Next" at bounding box center [1200, 377] width 25 height 67
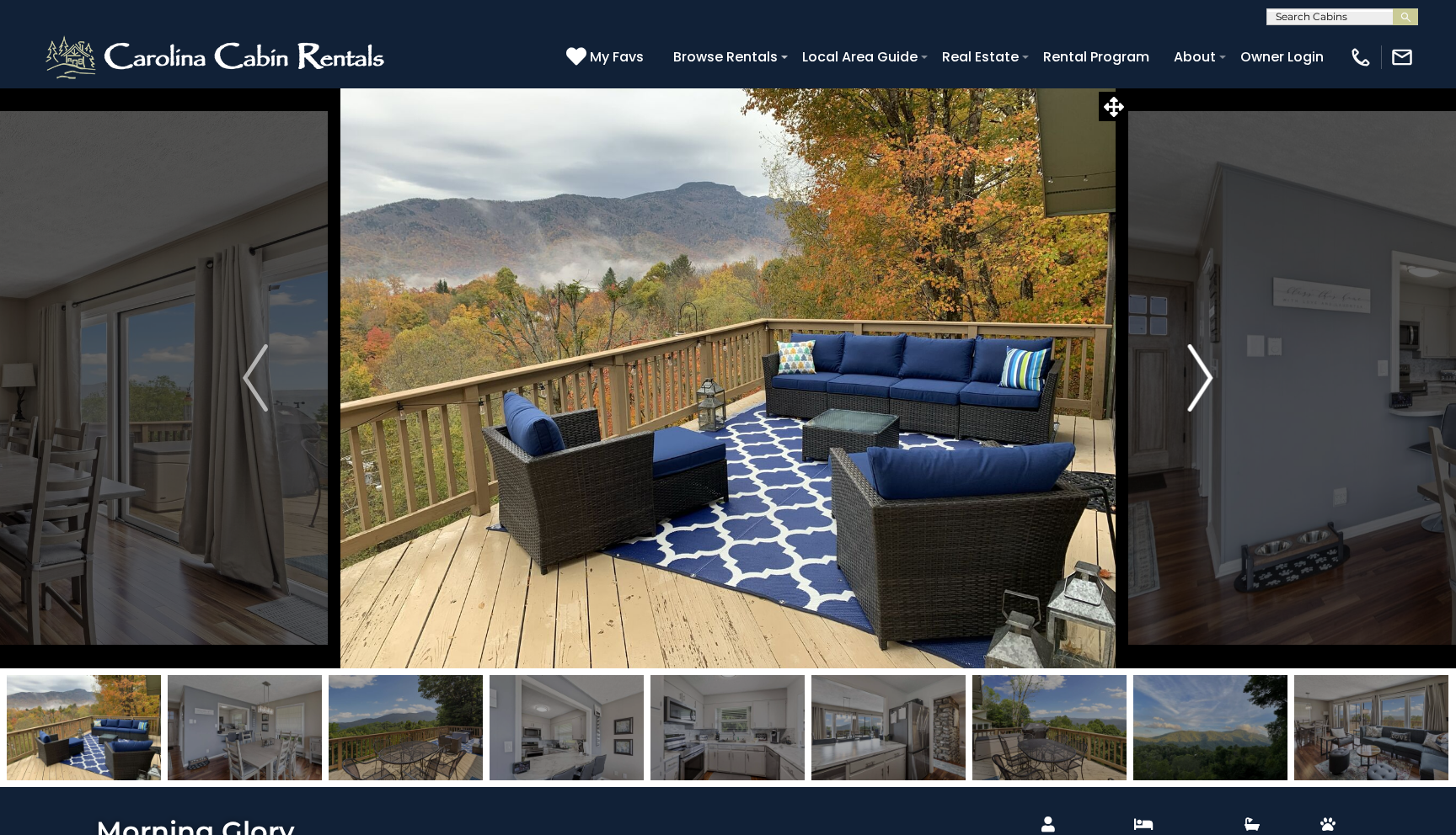
click at [1208, 367] on img "Next" at bounding box center [1200, 377] width 25 height 67
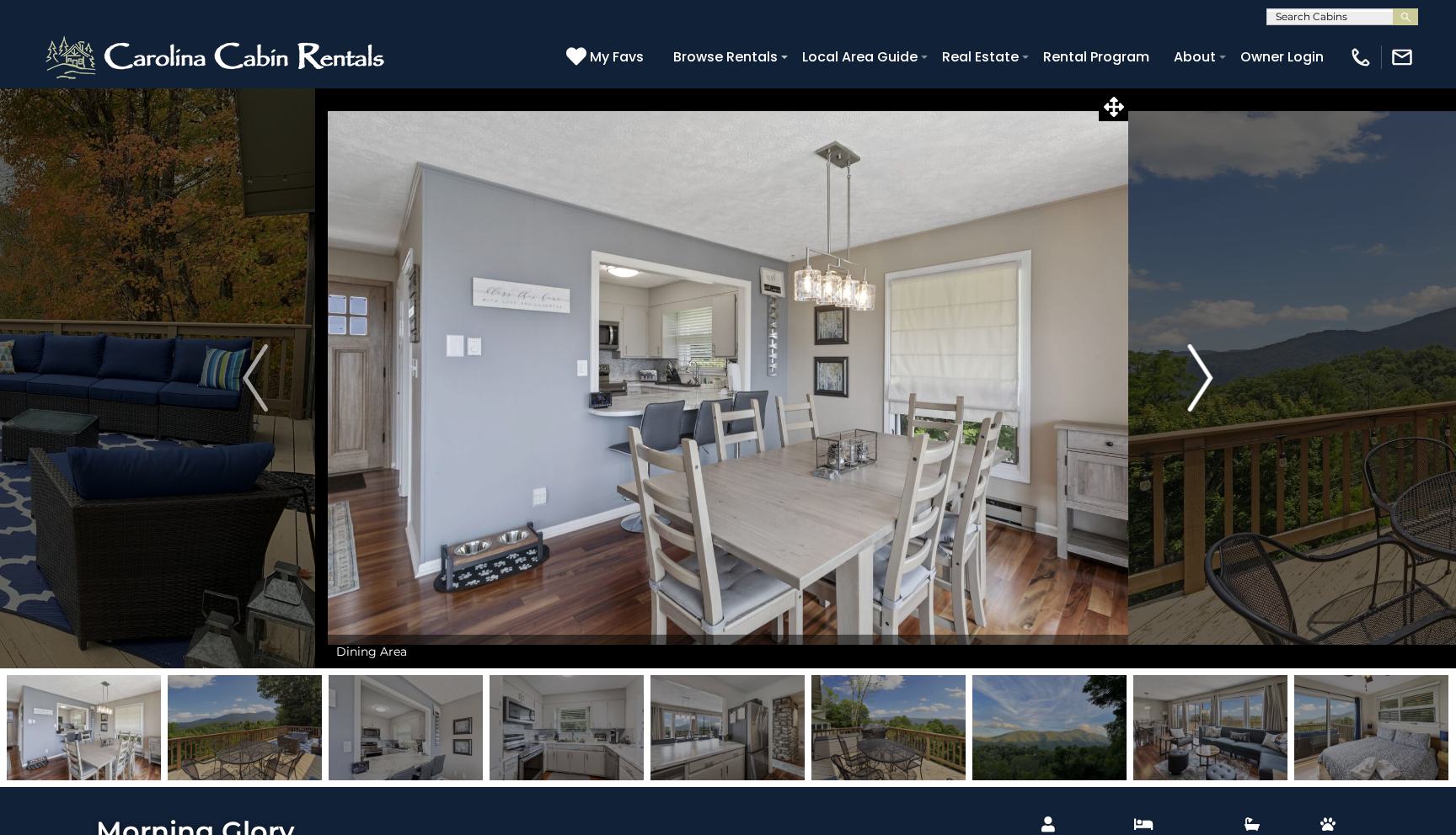
click at [1208, 367] on img "Next" at bounding box center [1200, 377] width 25 height 67
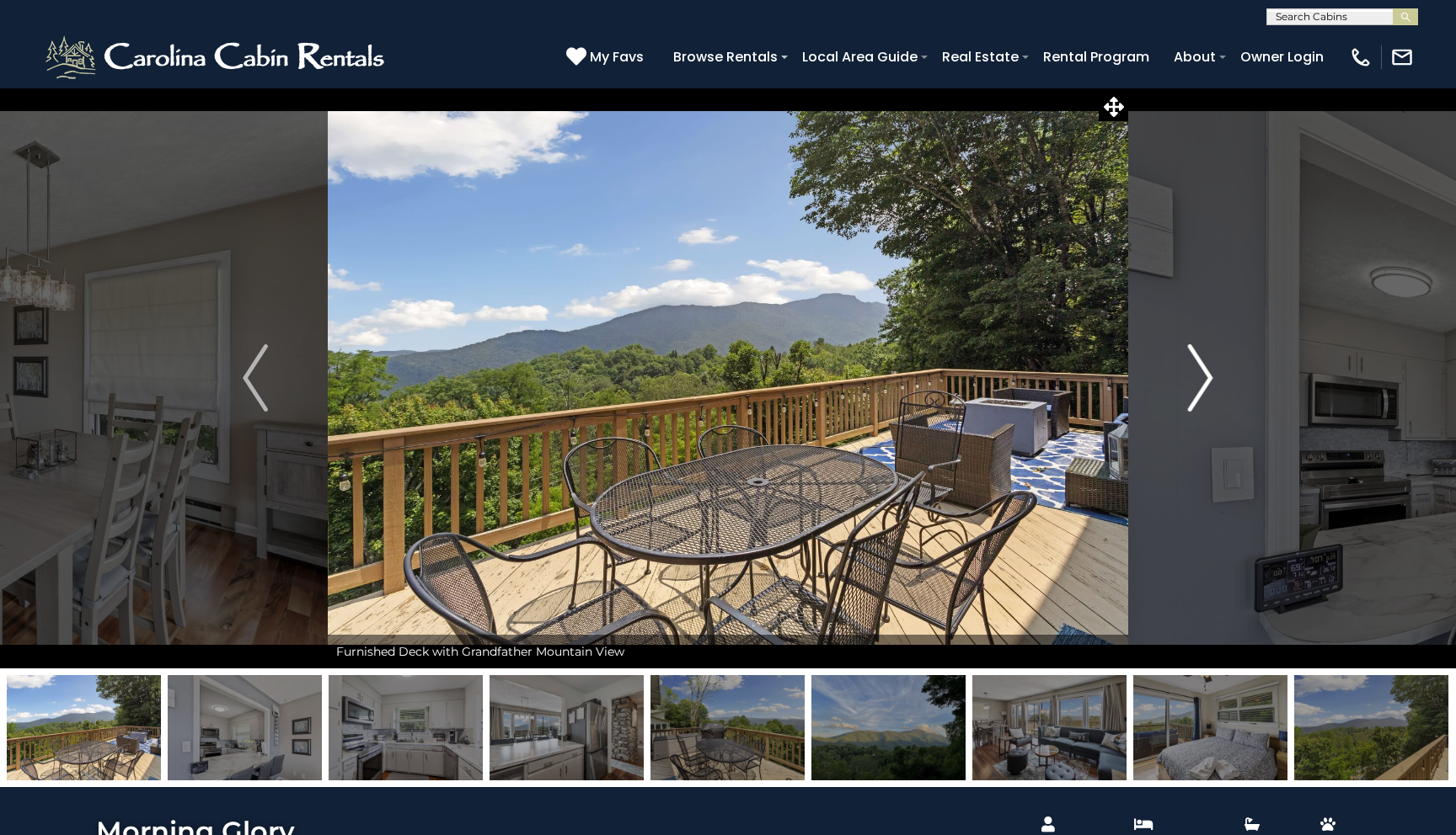
click at [1208, 367] on img "Next" at bounding box center [1200, 377] width 25 height 67
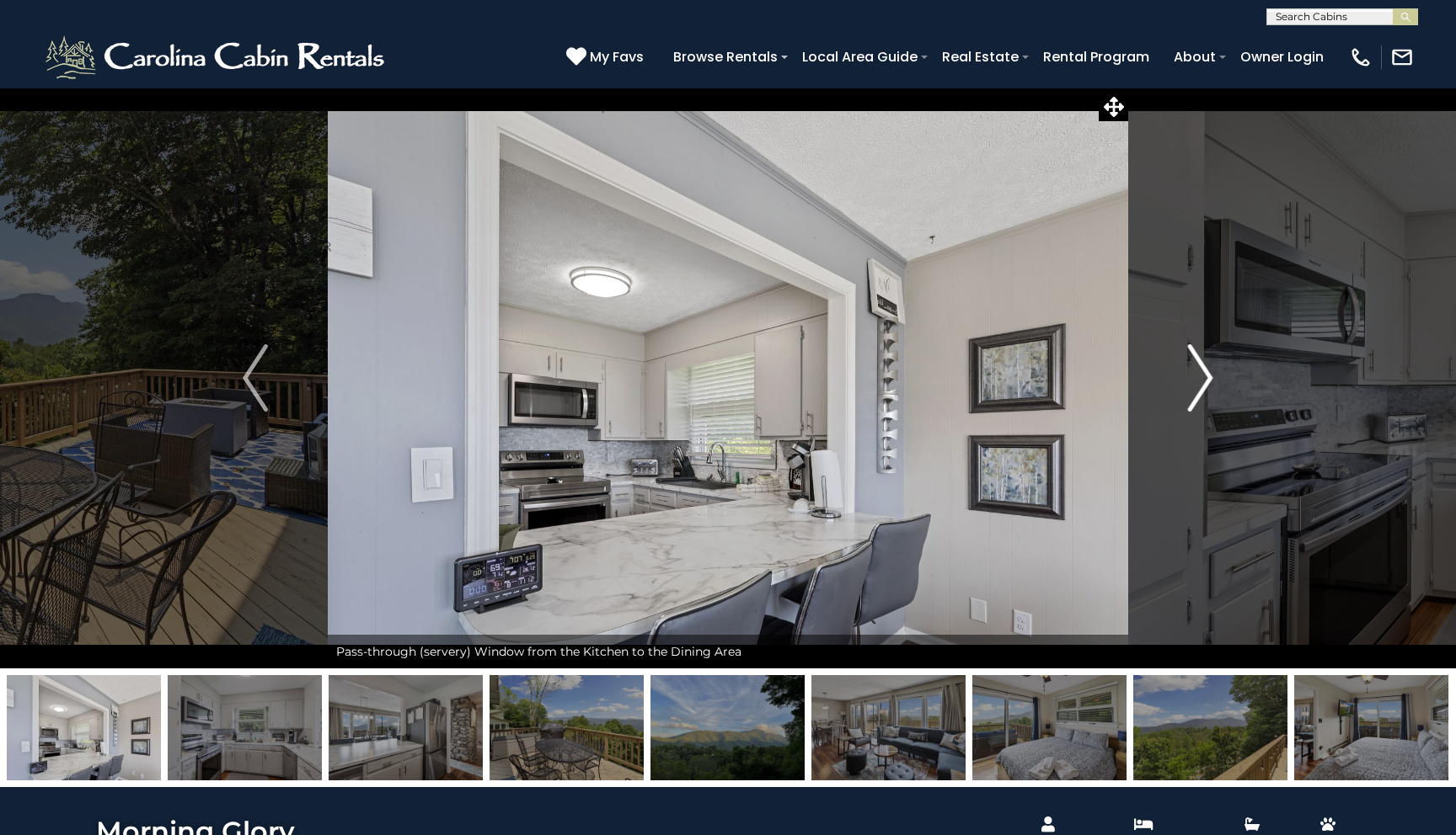
click at [1208, 367] on img "Next" at bounding box center [1200, 377] width 25 height 67
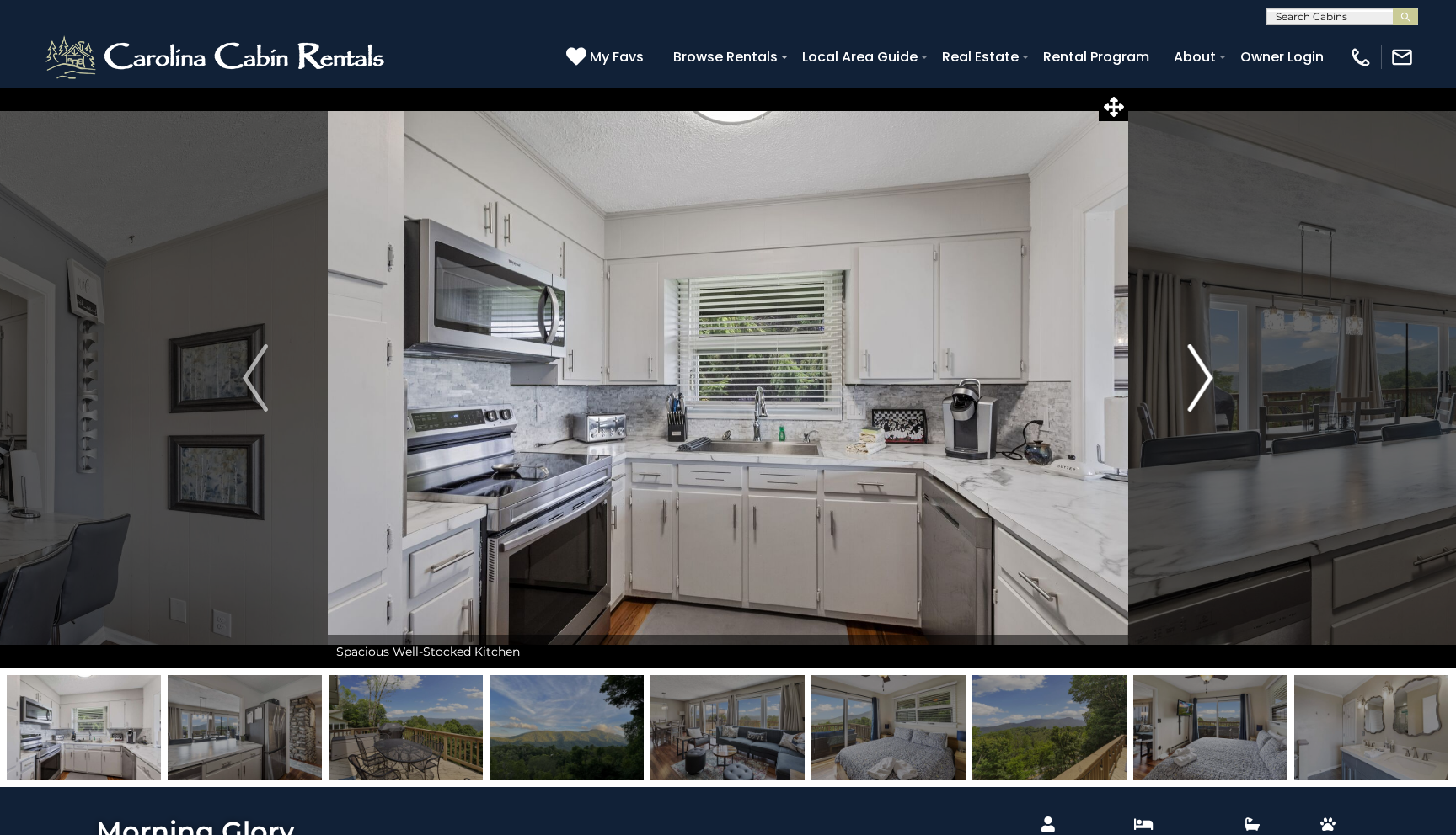
click at [1208, 367] on img "Next" at bounding box center [1200, 377] width 25 height 67
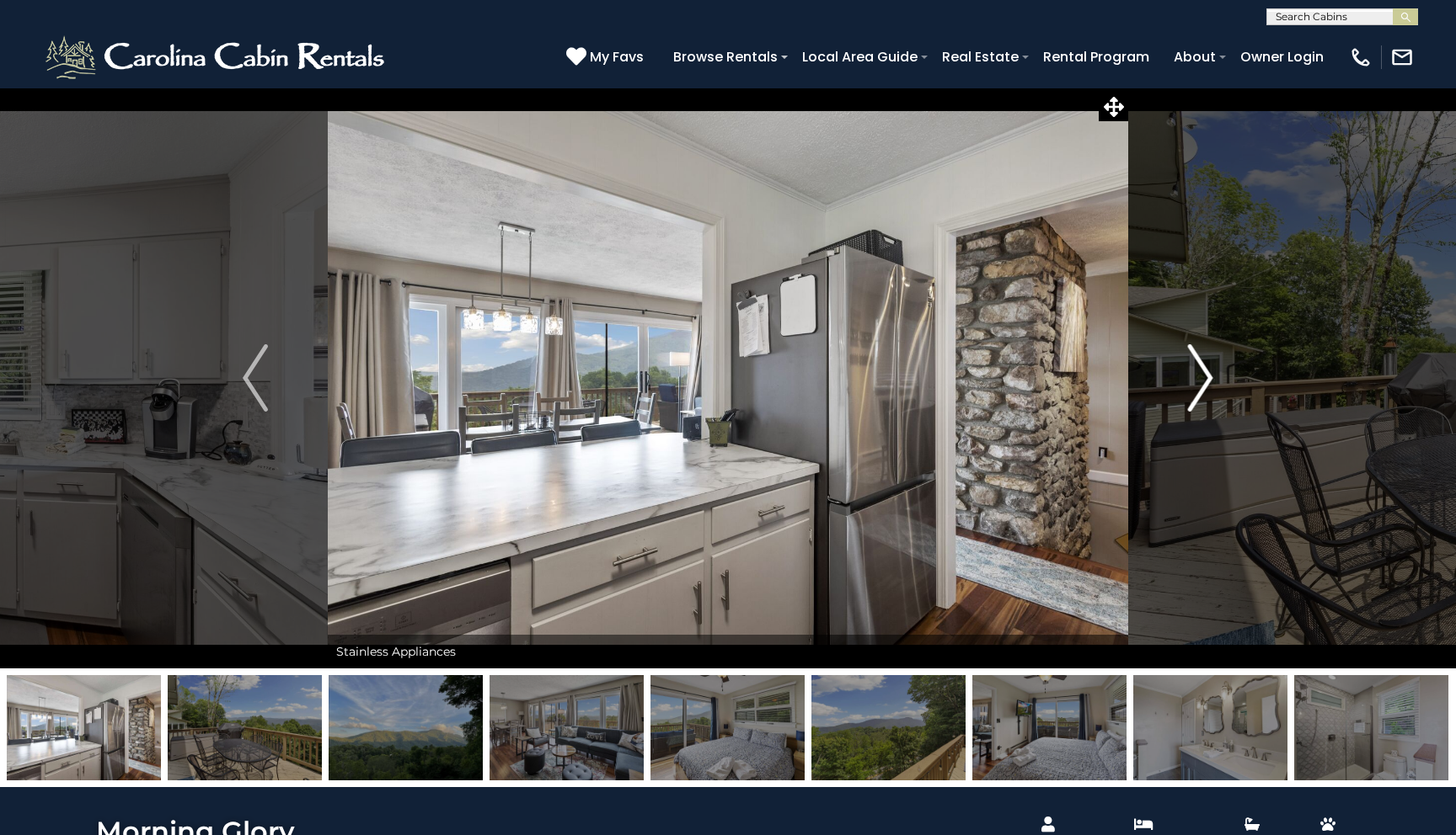
click at [1208, 367] on img "Next" at bounding box center [1200, 377] width 25 height 67
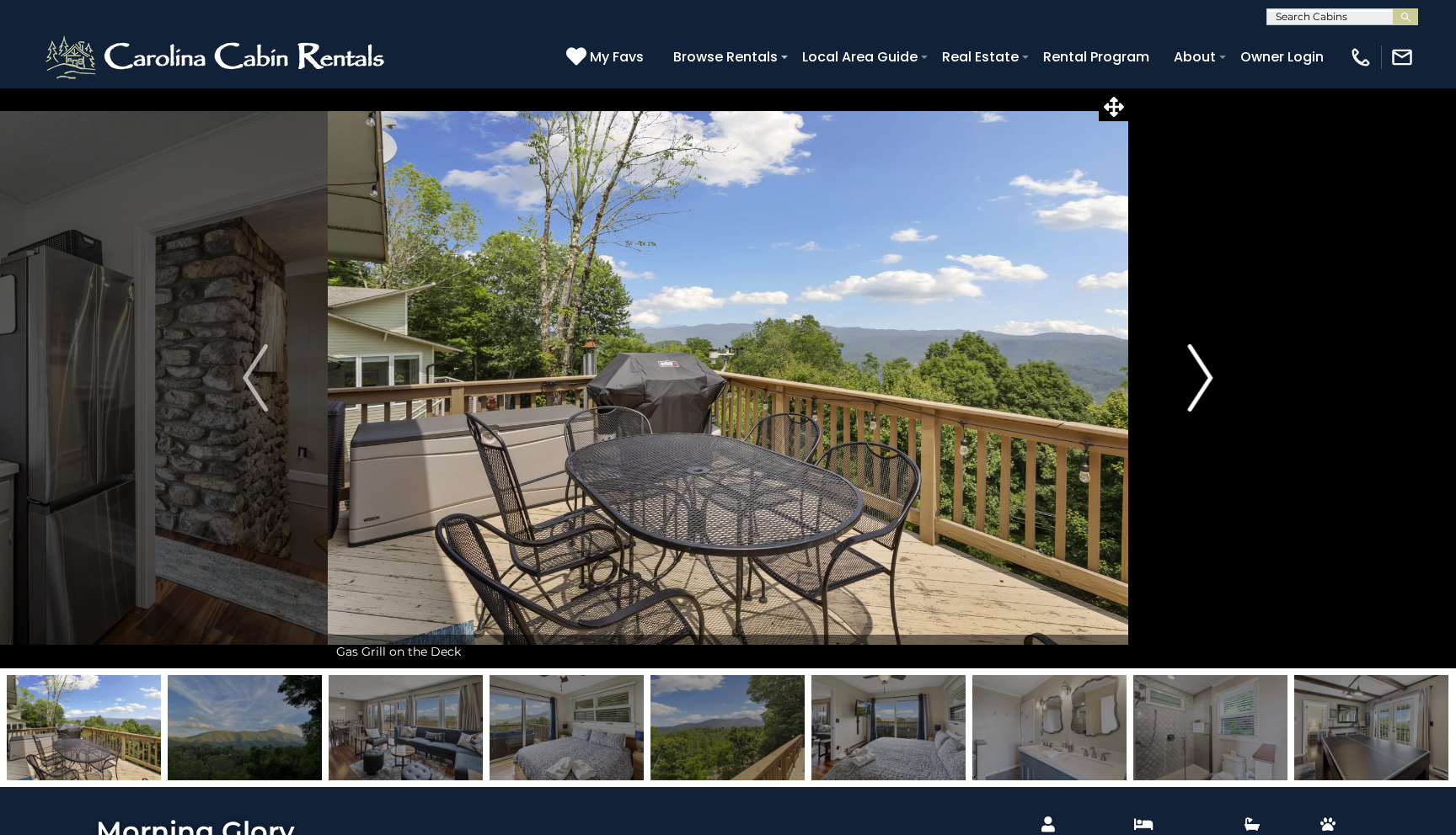
click at [1208, 367] on img "Next" at bounding box center [1200, 377] width 25 height 67
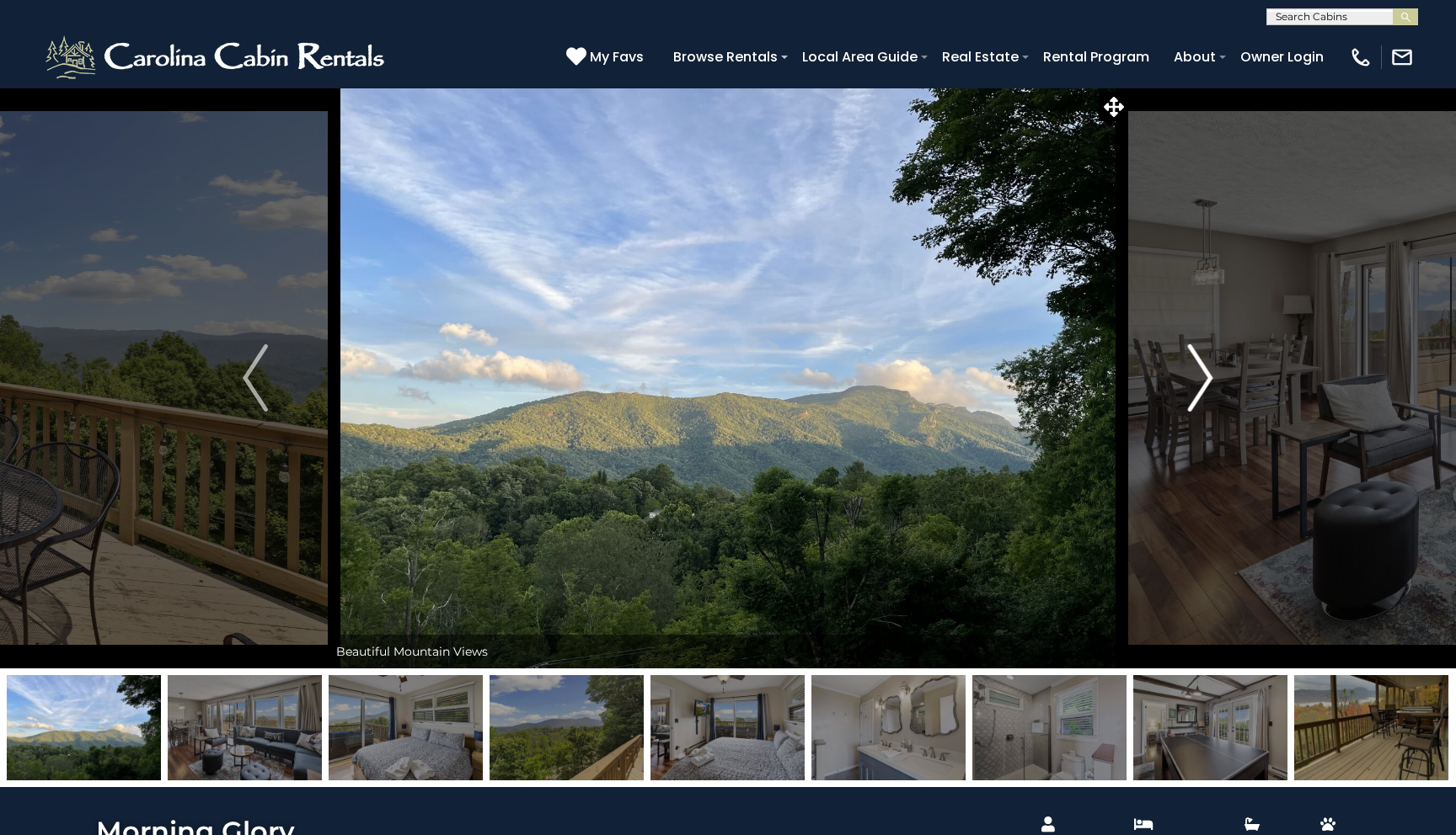
click at [1208, 367] on img "Next" at bounding box center [1200, 377] width 25 height 67
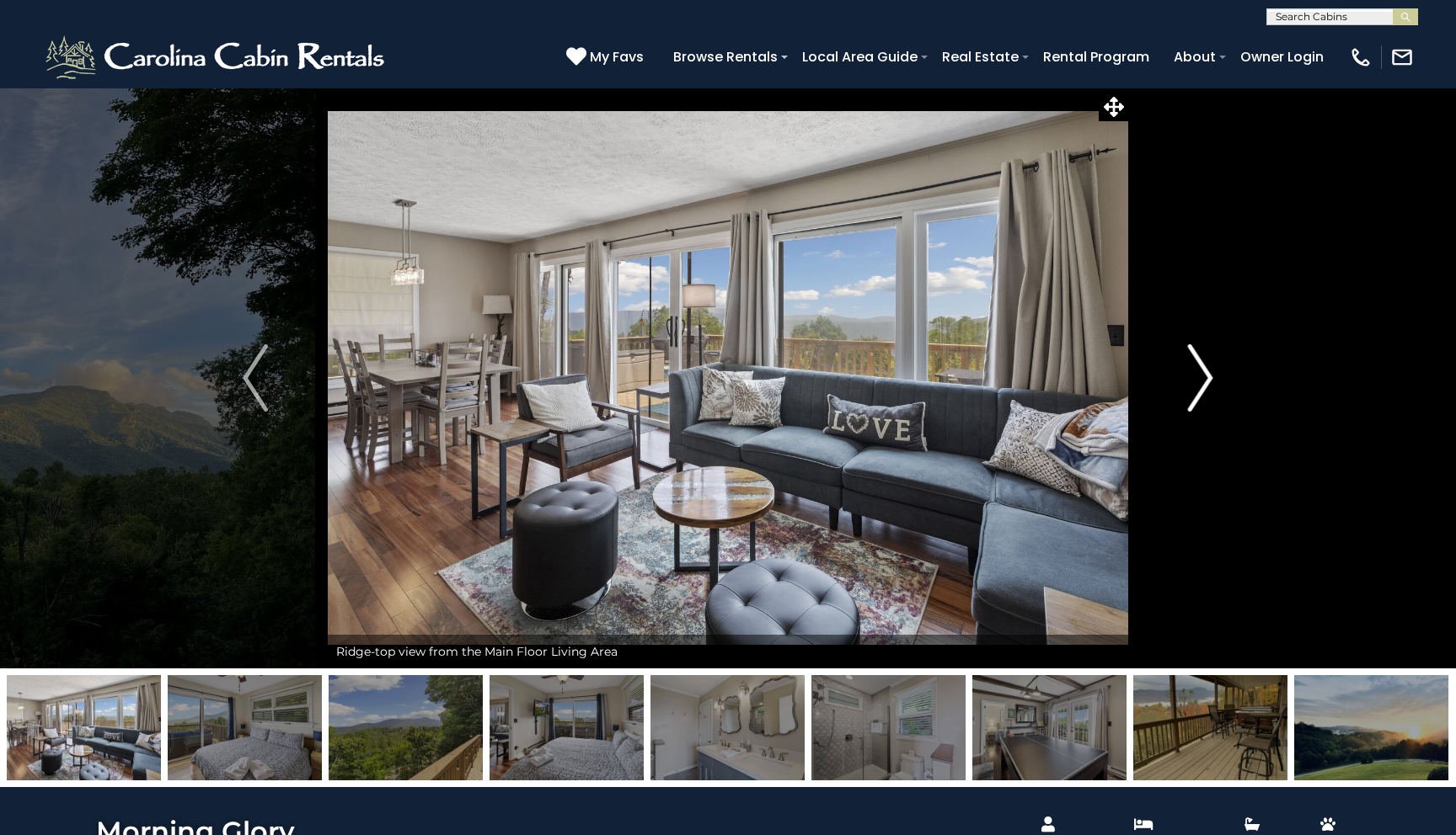
click at [1208, 367] on img "Next" at bounding box center [1200, 377] width 25 height 67
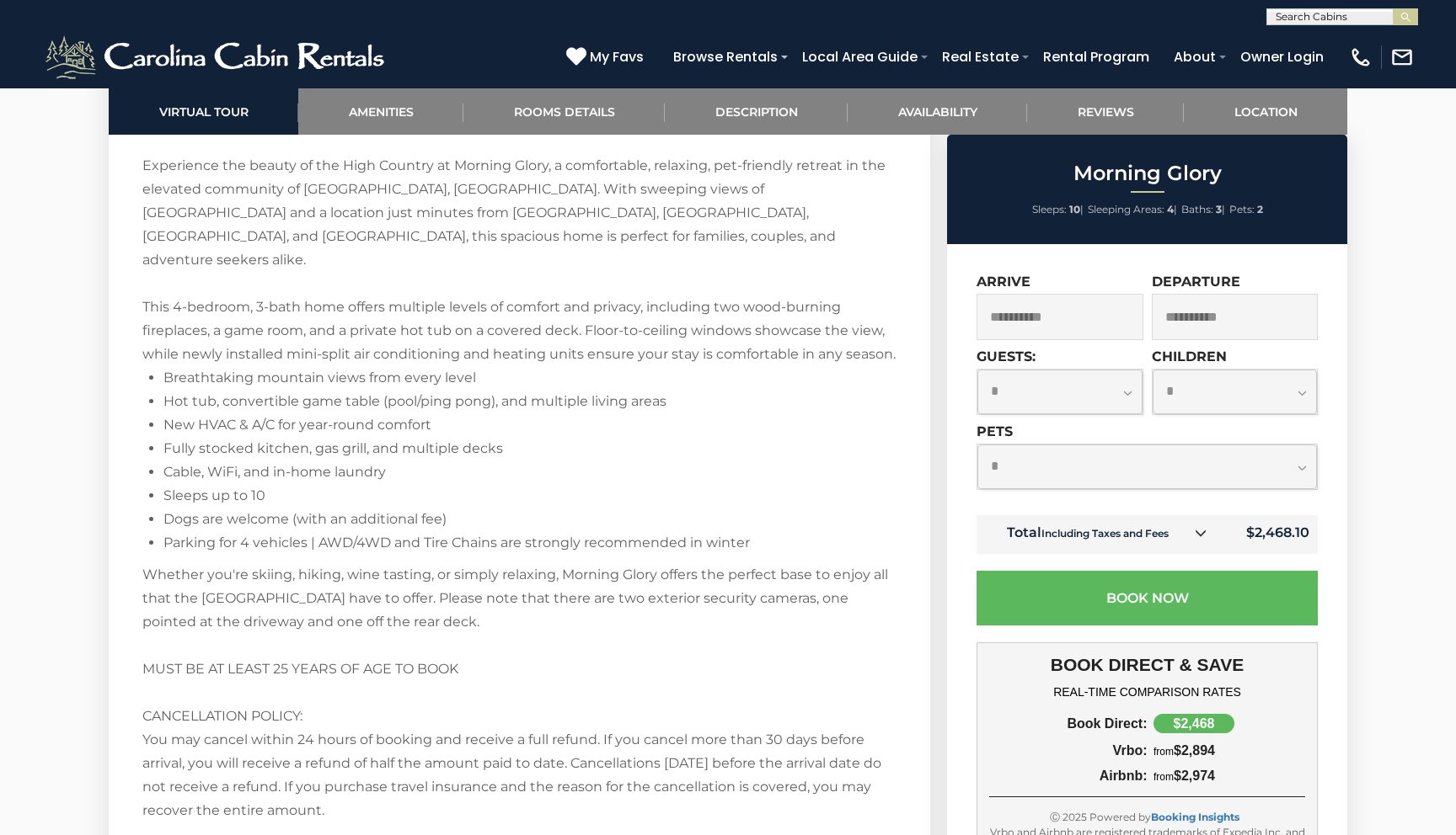
scroll to position [2455, 0]
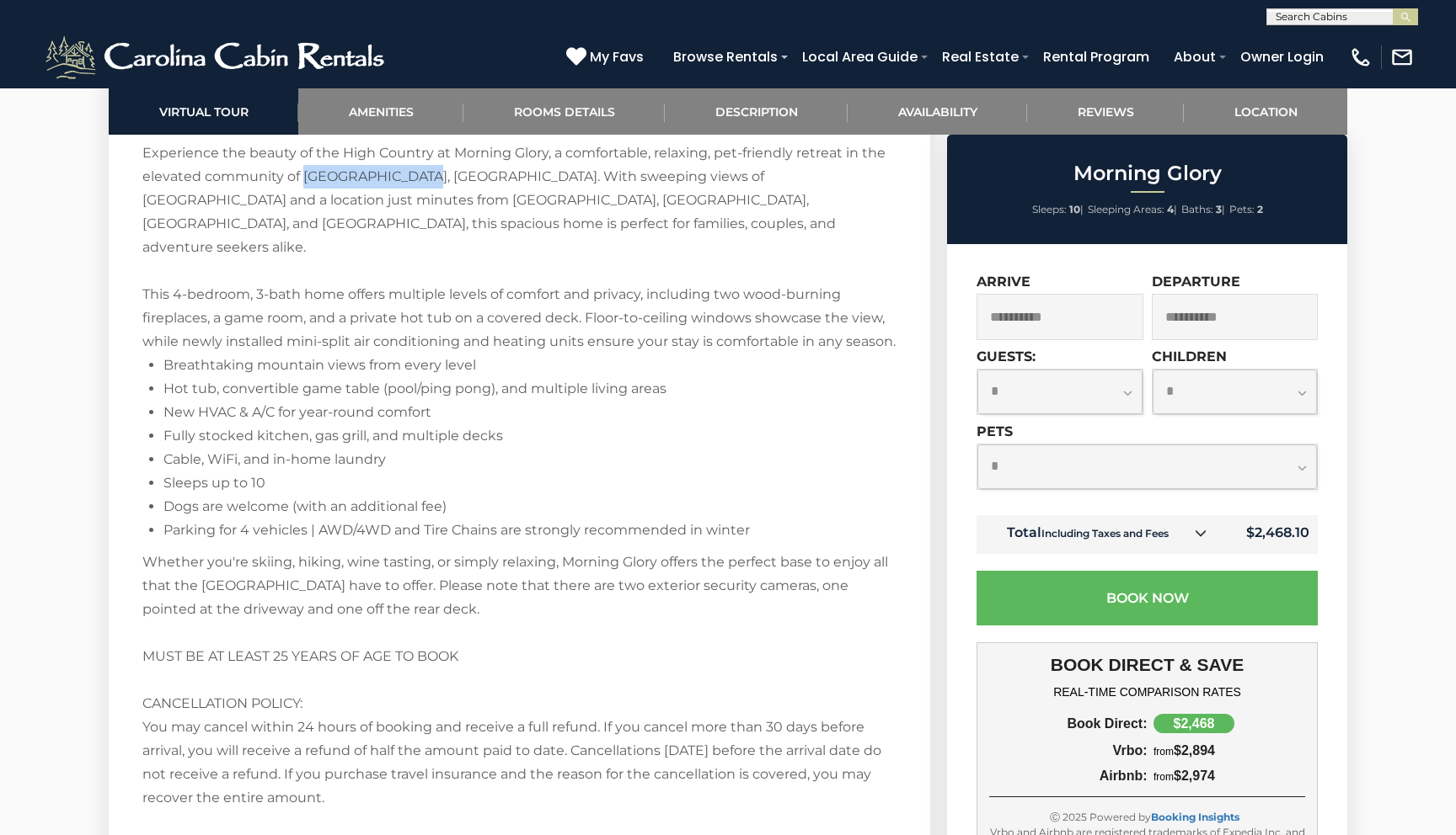
drag, startPoint x: 305, startPoint y: 179, endPoint x: 411, endPoint y: 179, distance: 106.0
click at [413, 179] on span "Welcome to Mountain Views • Hot Tub • Game Room • New HVAC • Ideal Location Exp…" at bounding box center [519, 224] width 753 height 252
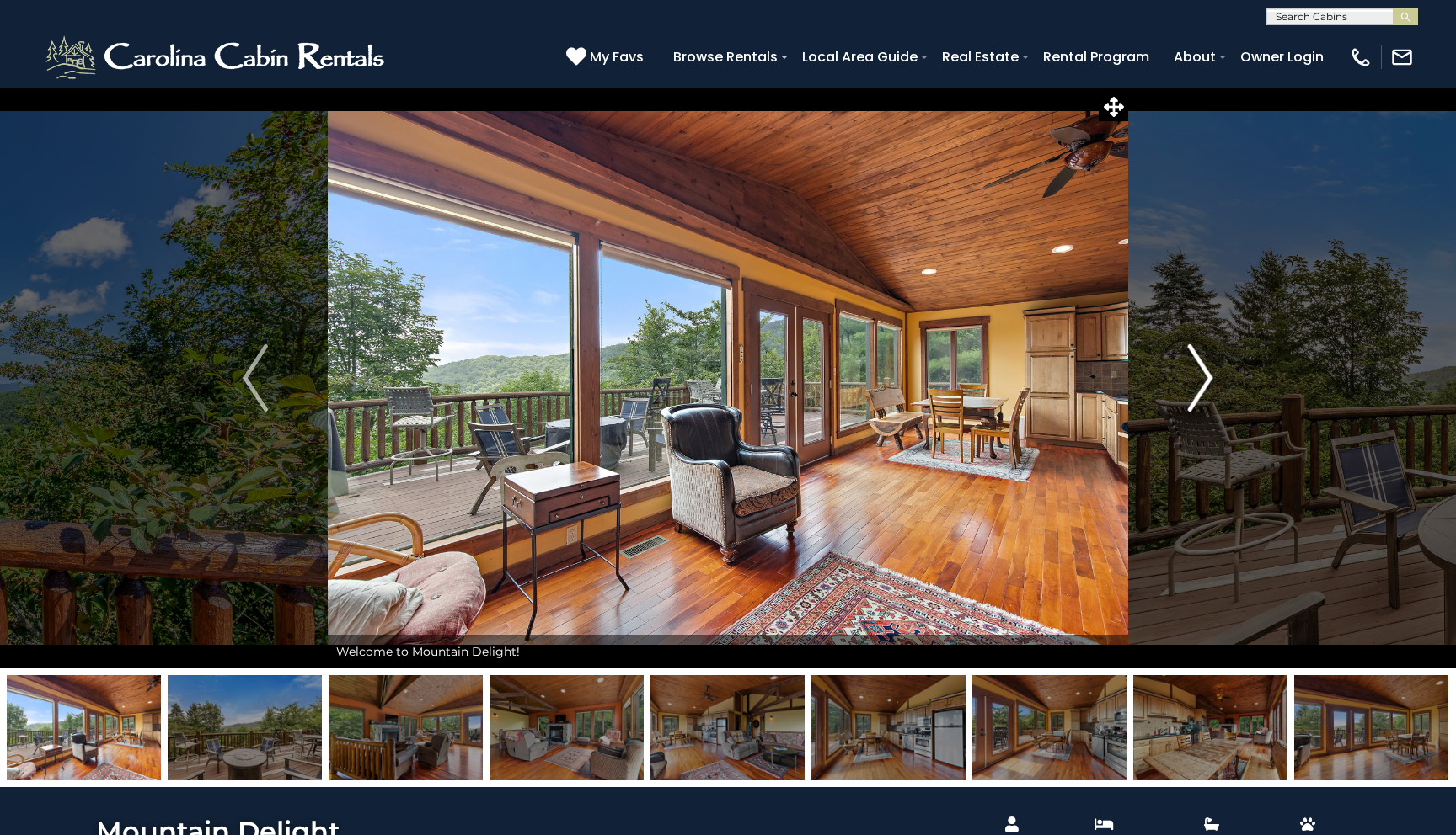
click at [1204, 369] on img "Next" at bounding box center [1200, 377] width 25 height 67
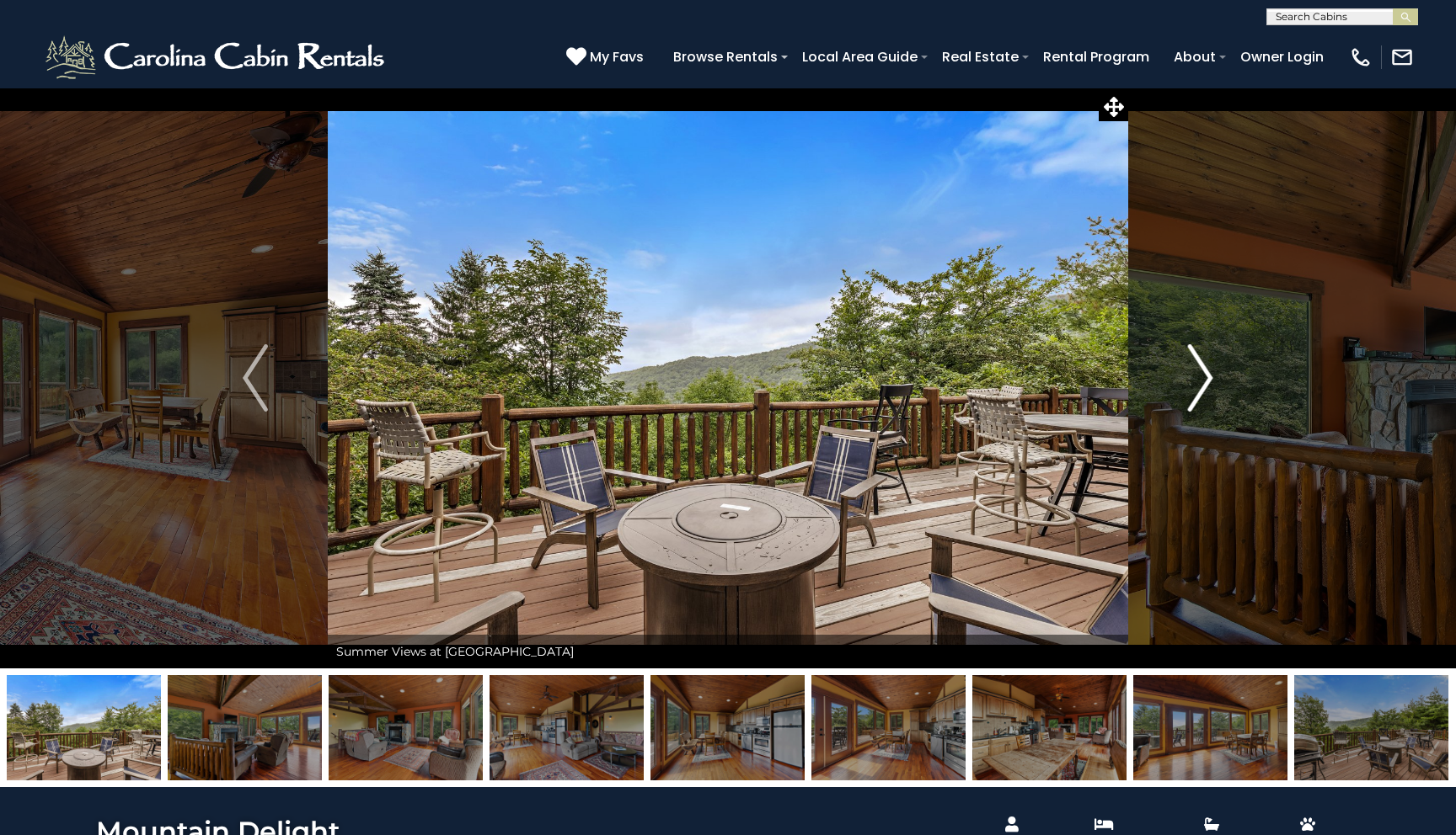
click at [1204, 369] on img "Next" at bounding box center [1200, 377] width 25 height 67
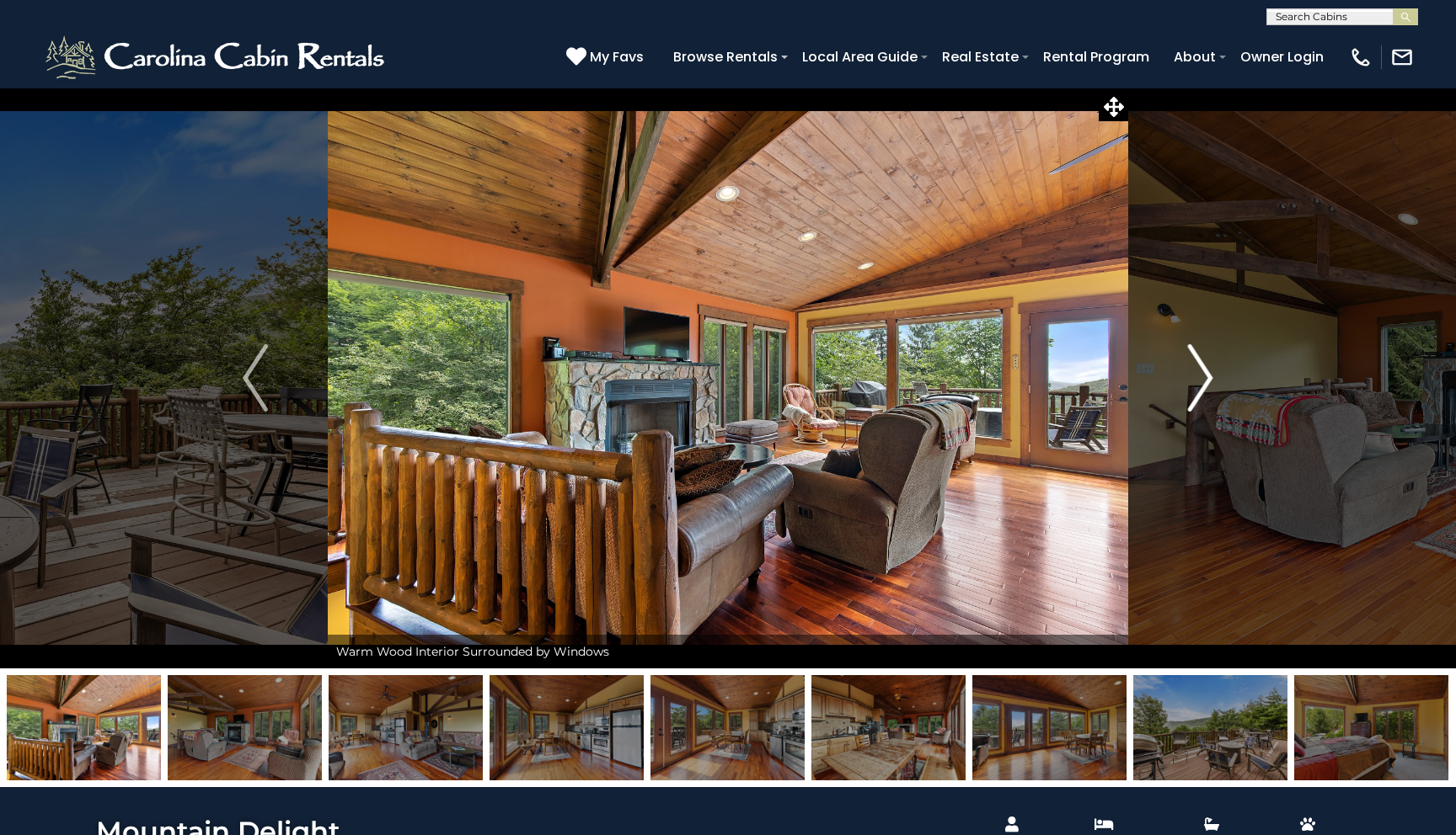
click at [1204, 369] on img "Next" at bounding box center [1200, 377] width 25 height 67
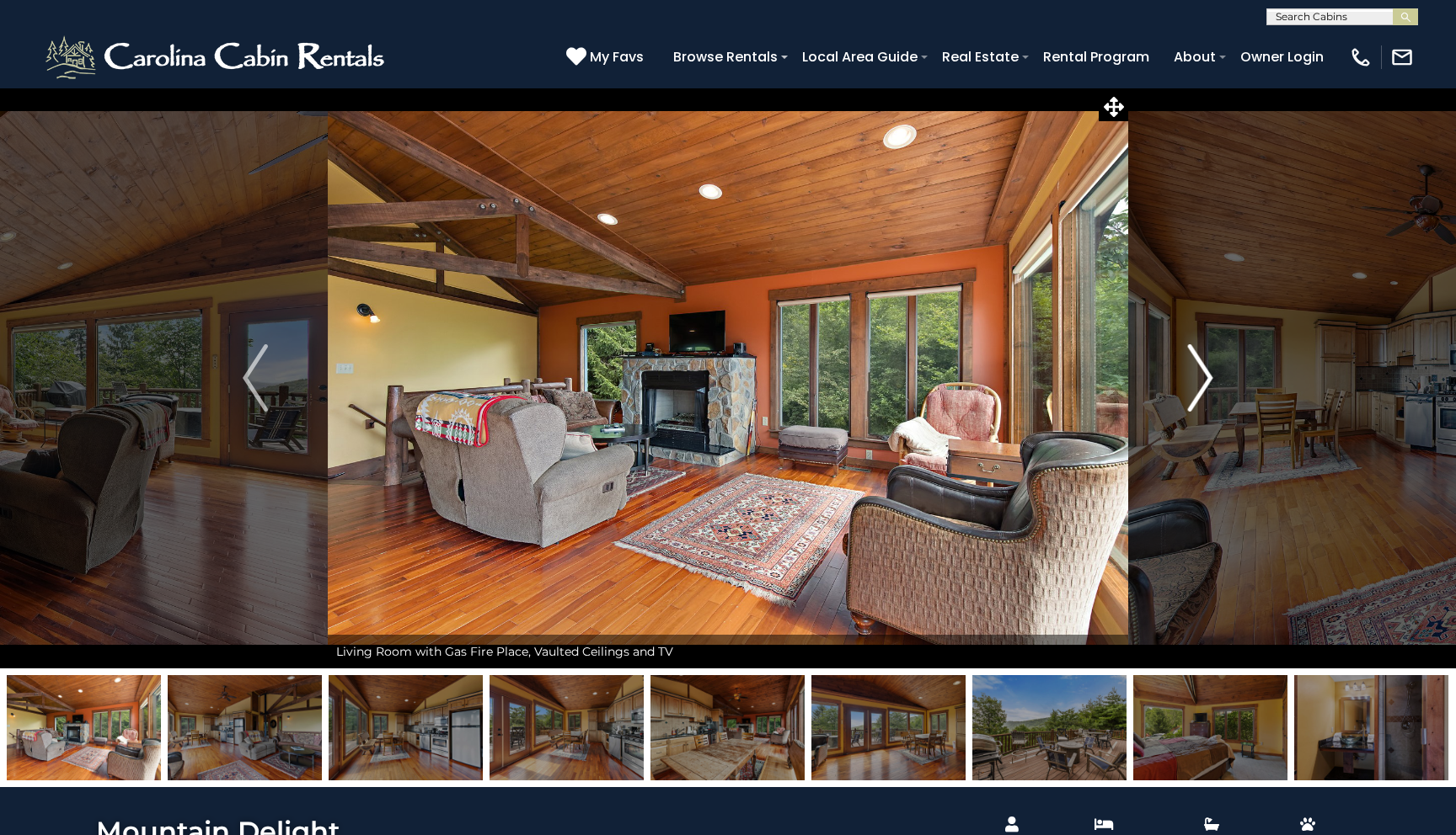
click at [1204, 369] on img "Next" at bounding box center [1200, 377] width 25 height 67
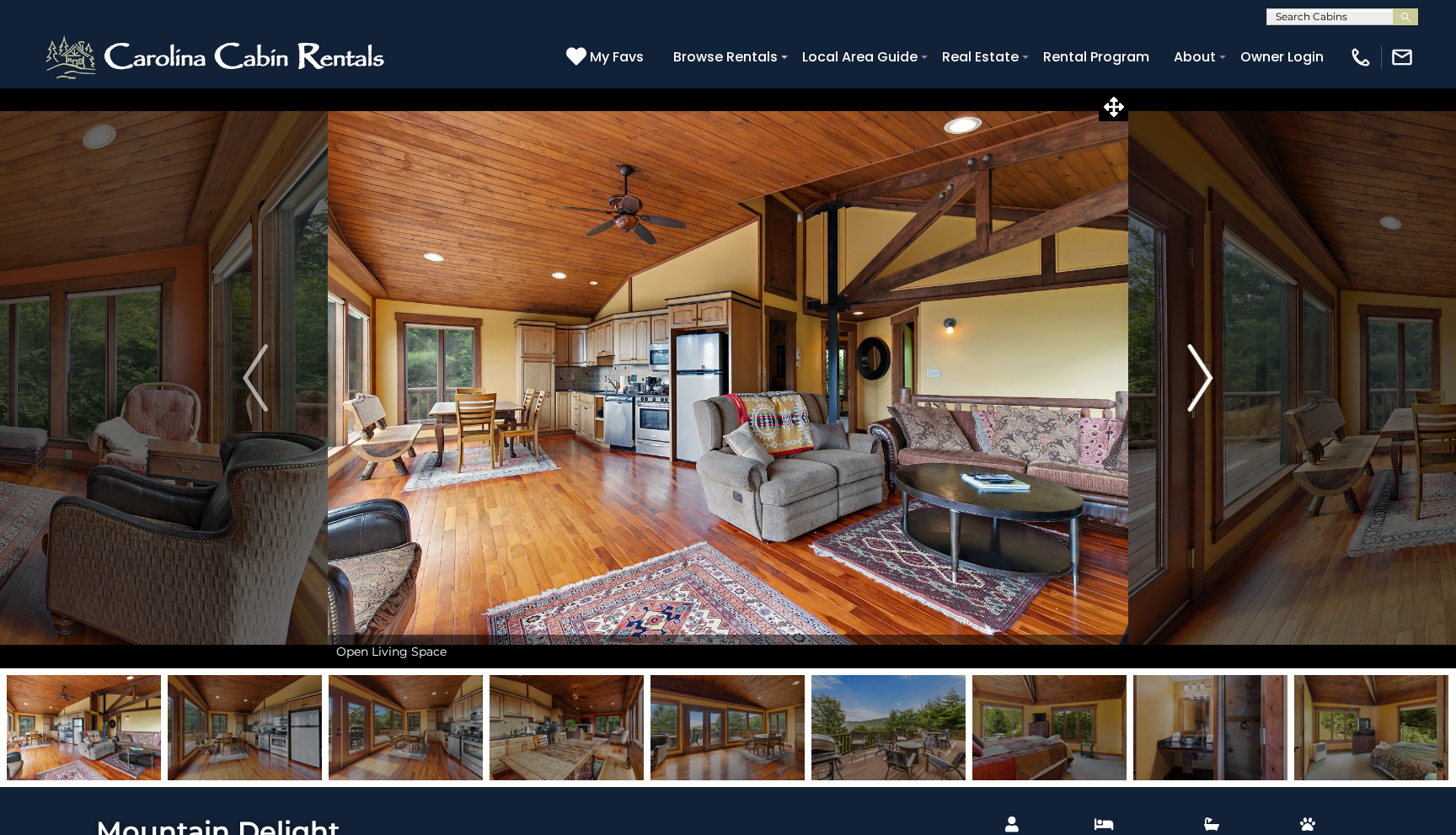
click at [1204, 369] on img "Next" at bounding box center [1200, 377] width 25 height 67
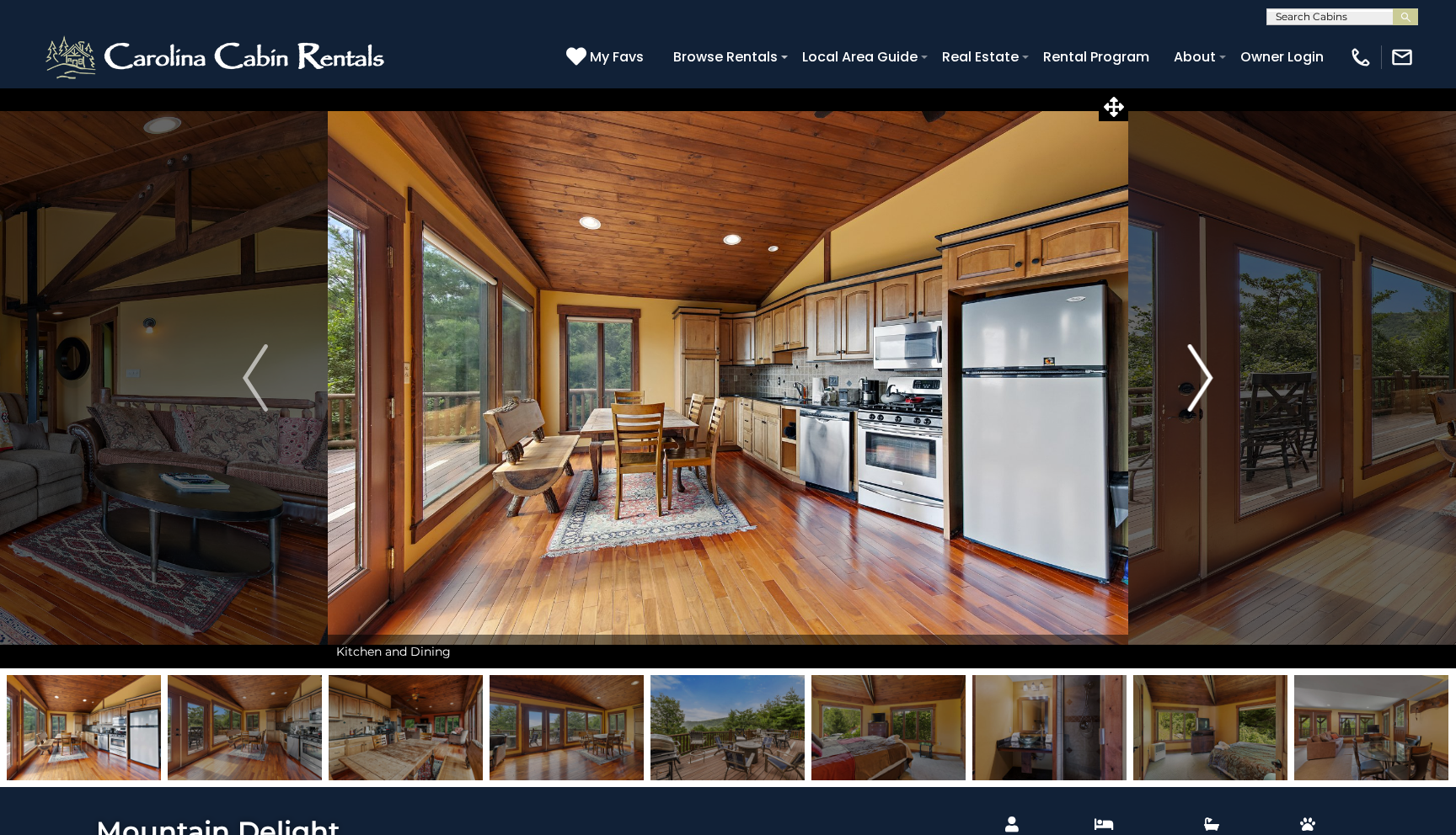
click at [1204, 369] on img "Next" at bounding box center [1200, 377] width 25 height 67
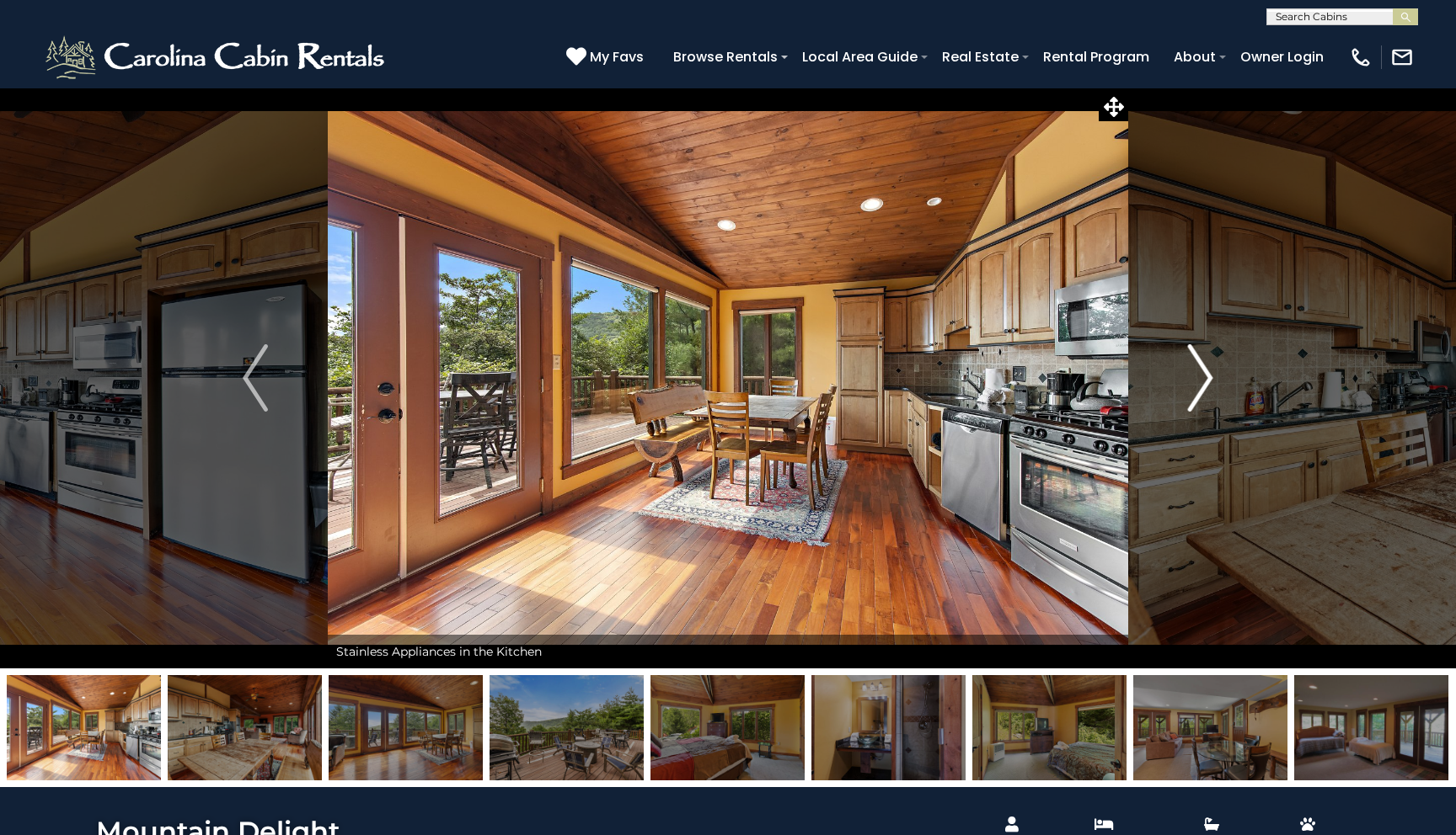
click at [1204, 369] on img "Next" at bounding box center [1200, 377] width 25 height 67
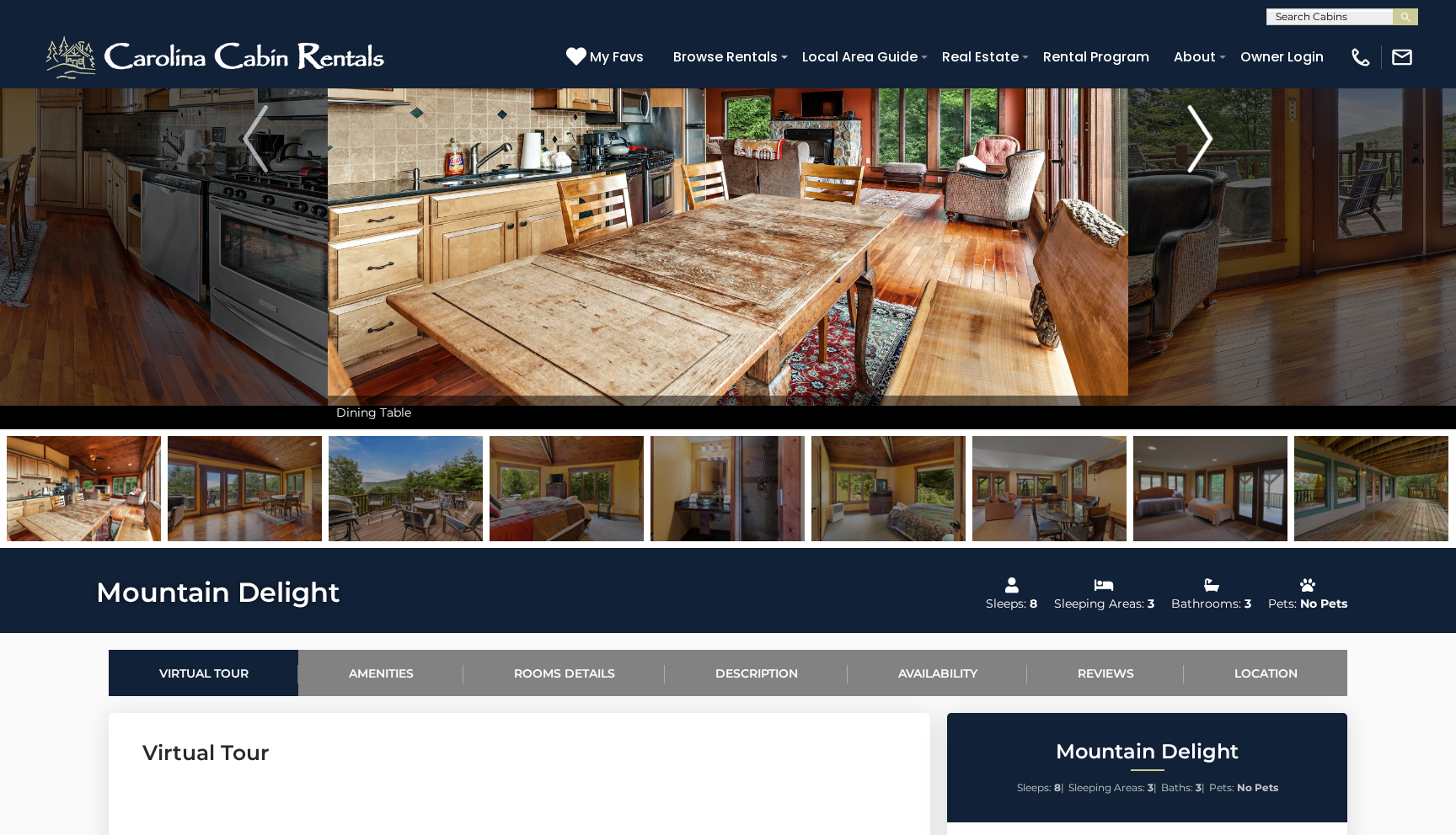
scroll to position [187, 0]
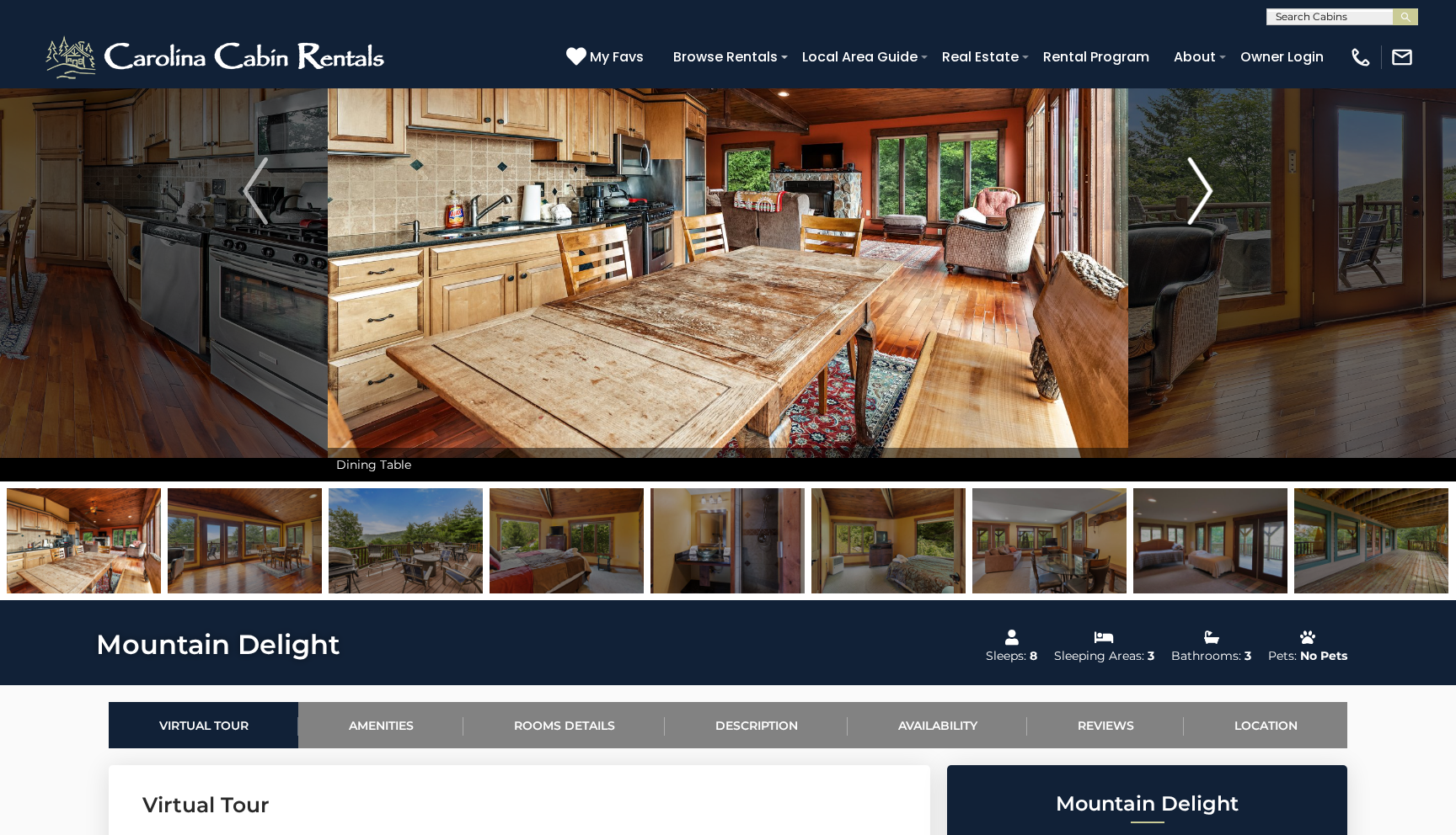
click at [1207, 183] on img "Next" at bounding box center [1200, 190] width 25 height 67
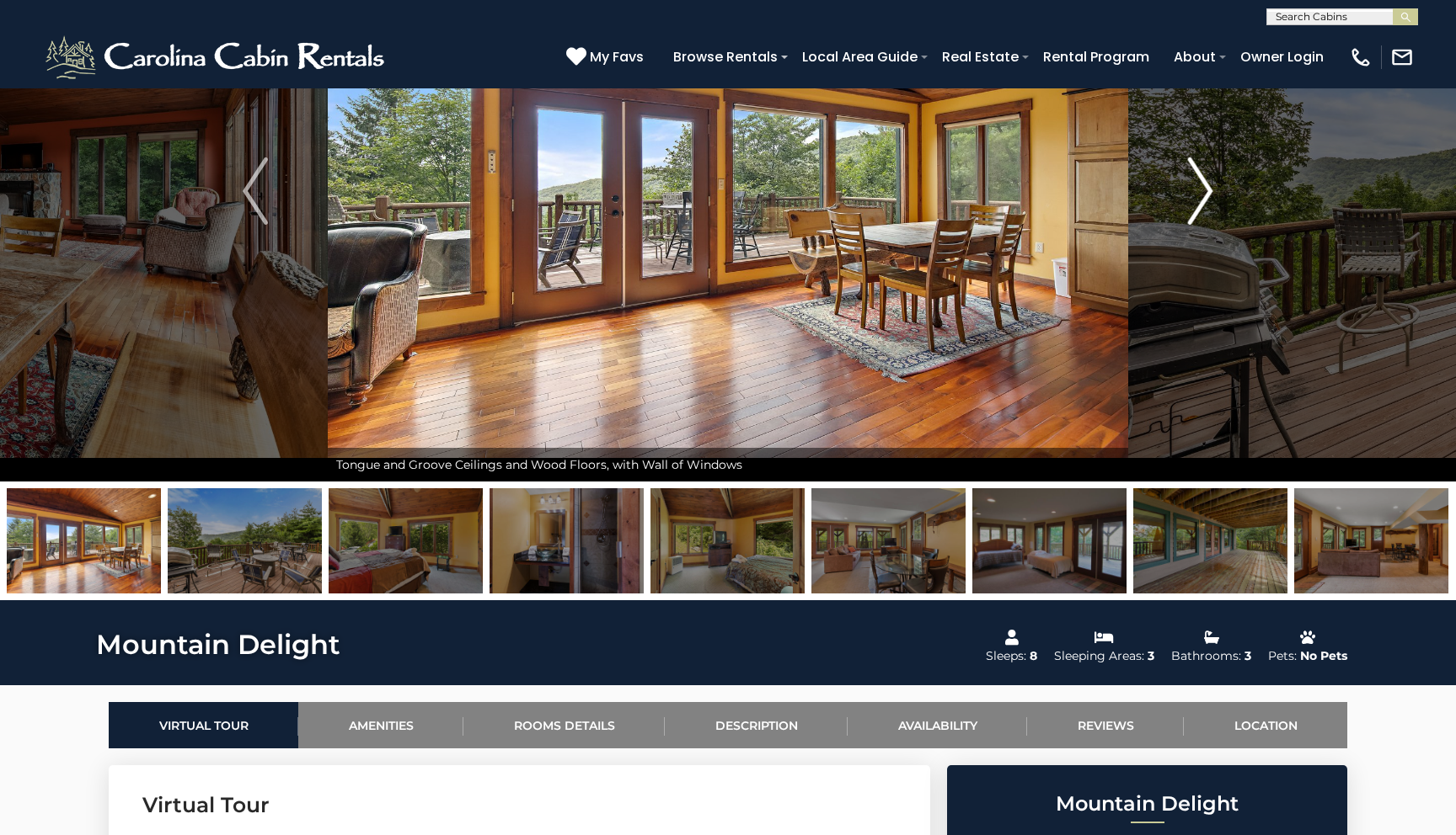
click at [1207, 183] on img "Next" at bounding box center [1200, 190] width 25 height 67
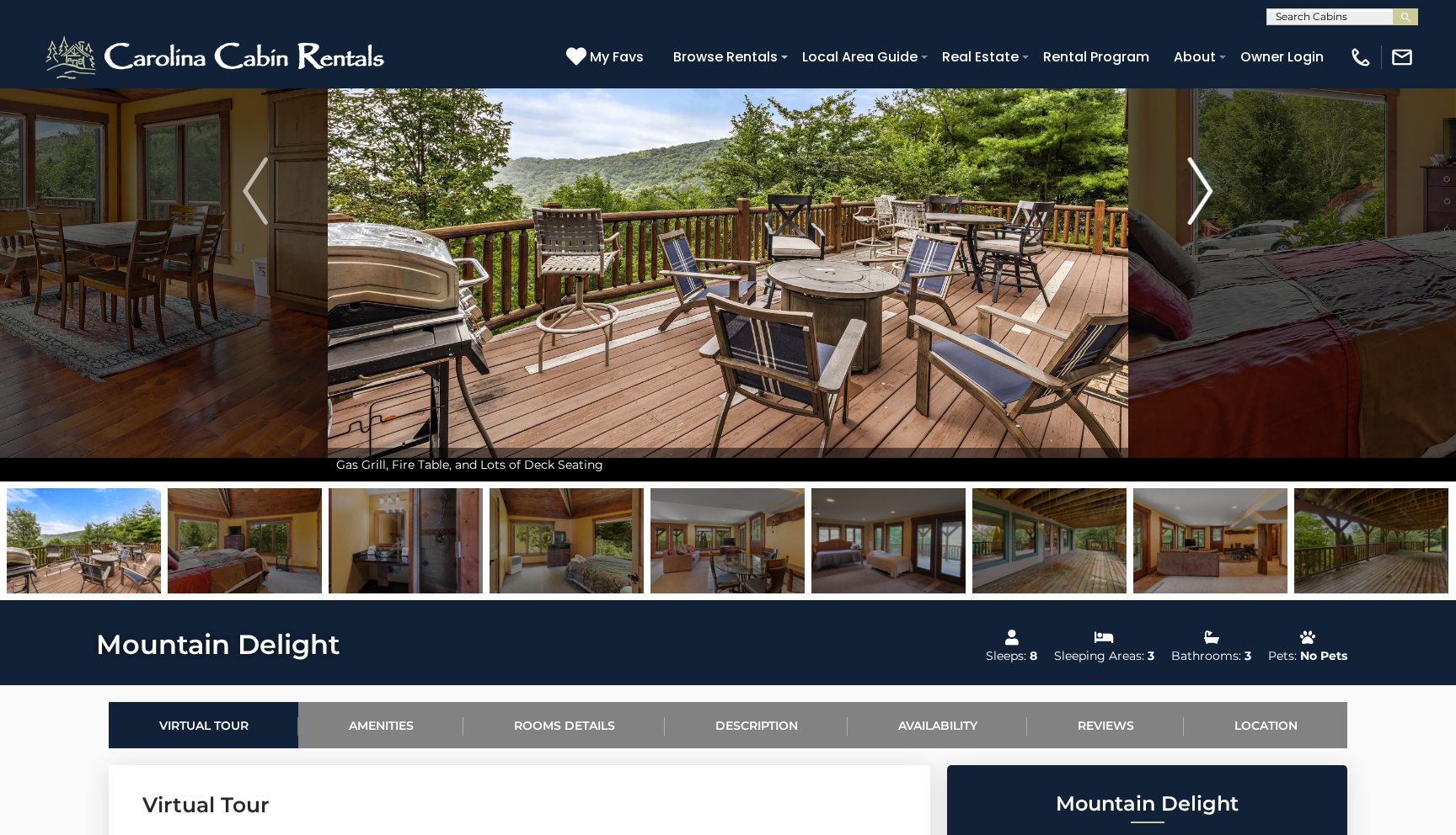
click at [1207, 183] on img "Next" at bounding box center [1200, 190] width 25 height 67
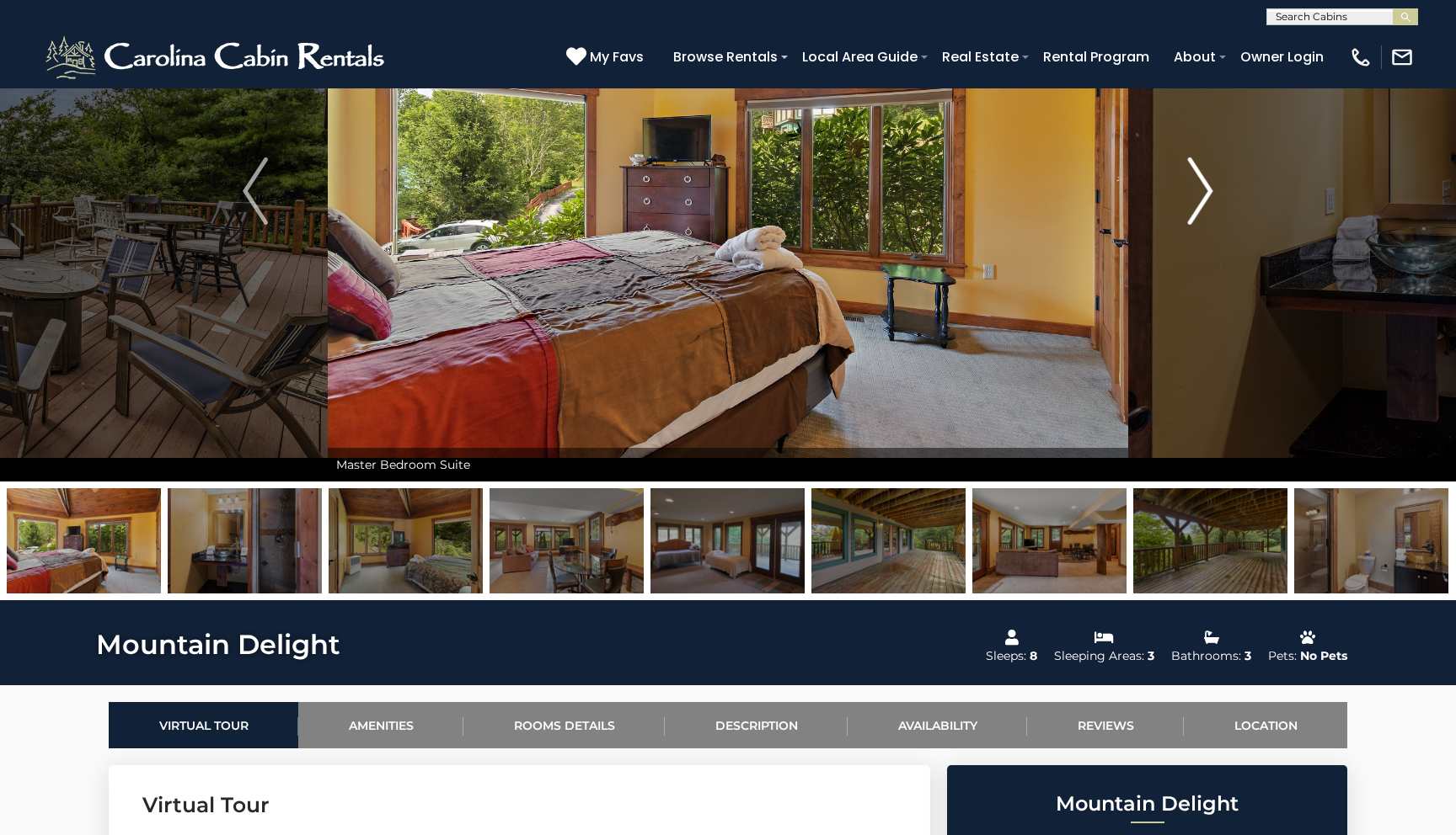
click at [1207, 183] on img "Next" at bounding box center [1200, 190] width 25 height 67
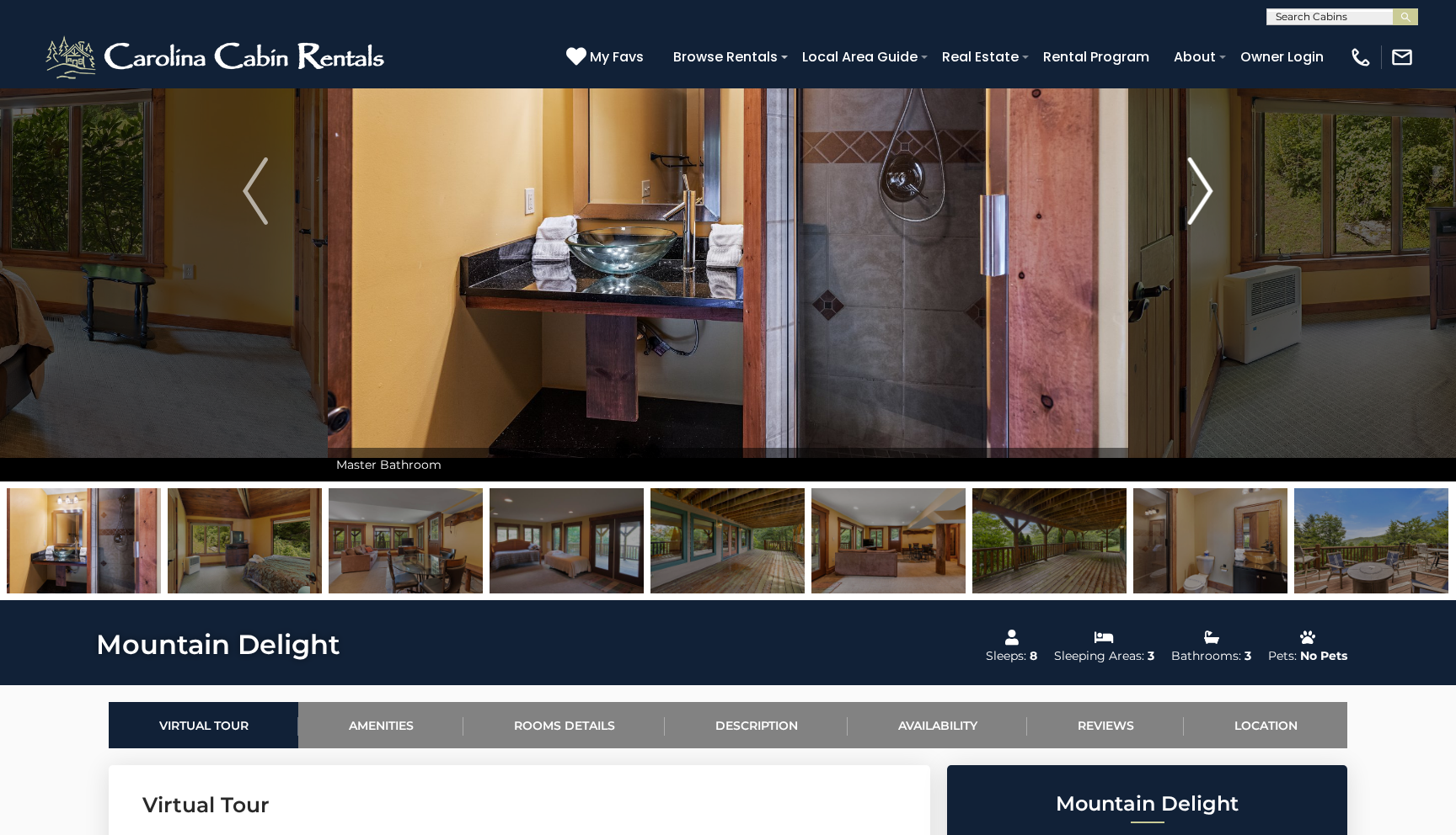
click at [1207, 183] on img "Next" at bounding box center [1200, 190] width 25 height 67
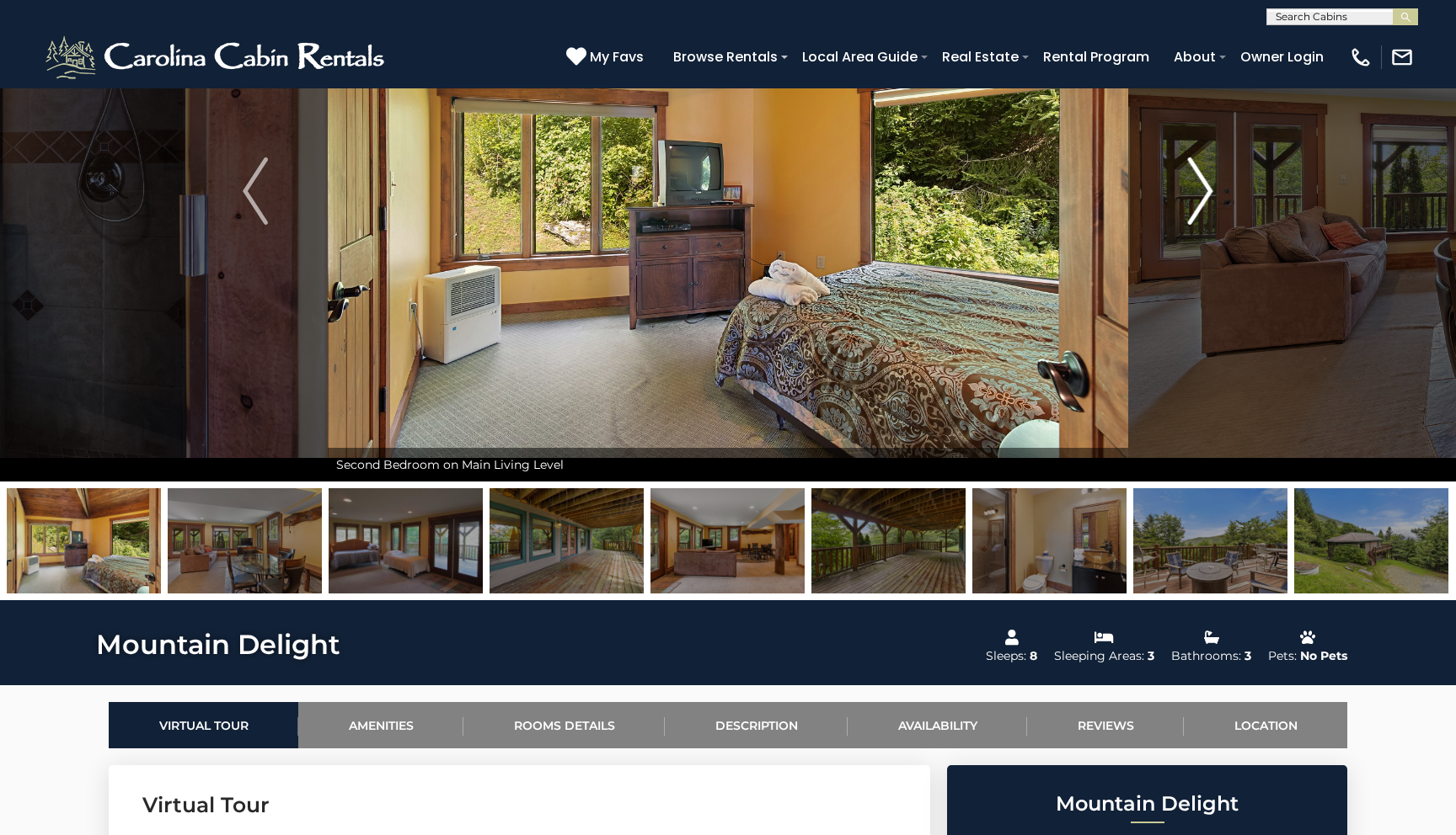
scroll to position [162, 0]
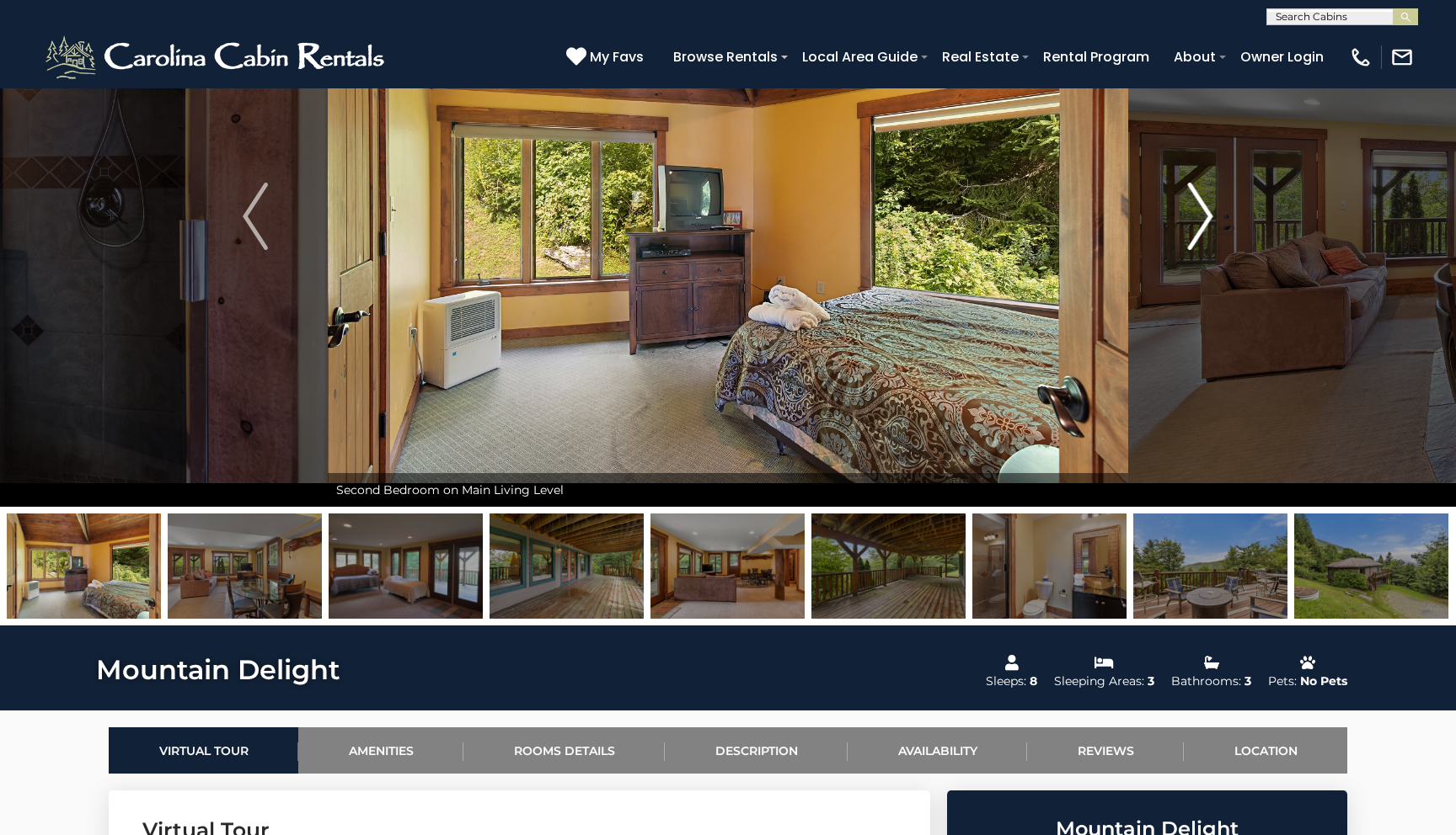
click at [1206, 190] on img "Next" at bounding box center [1200, 215] width 25 height 67
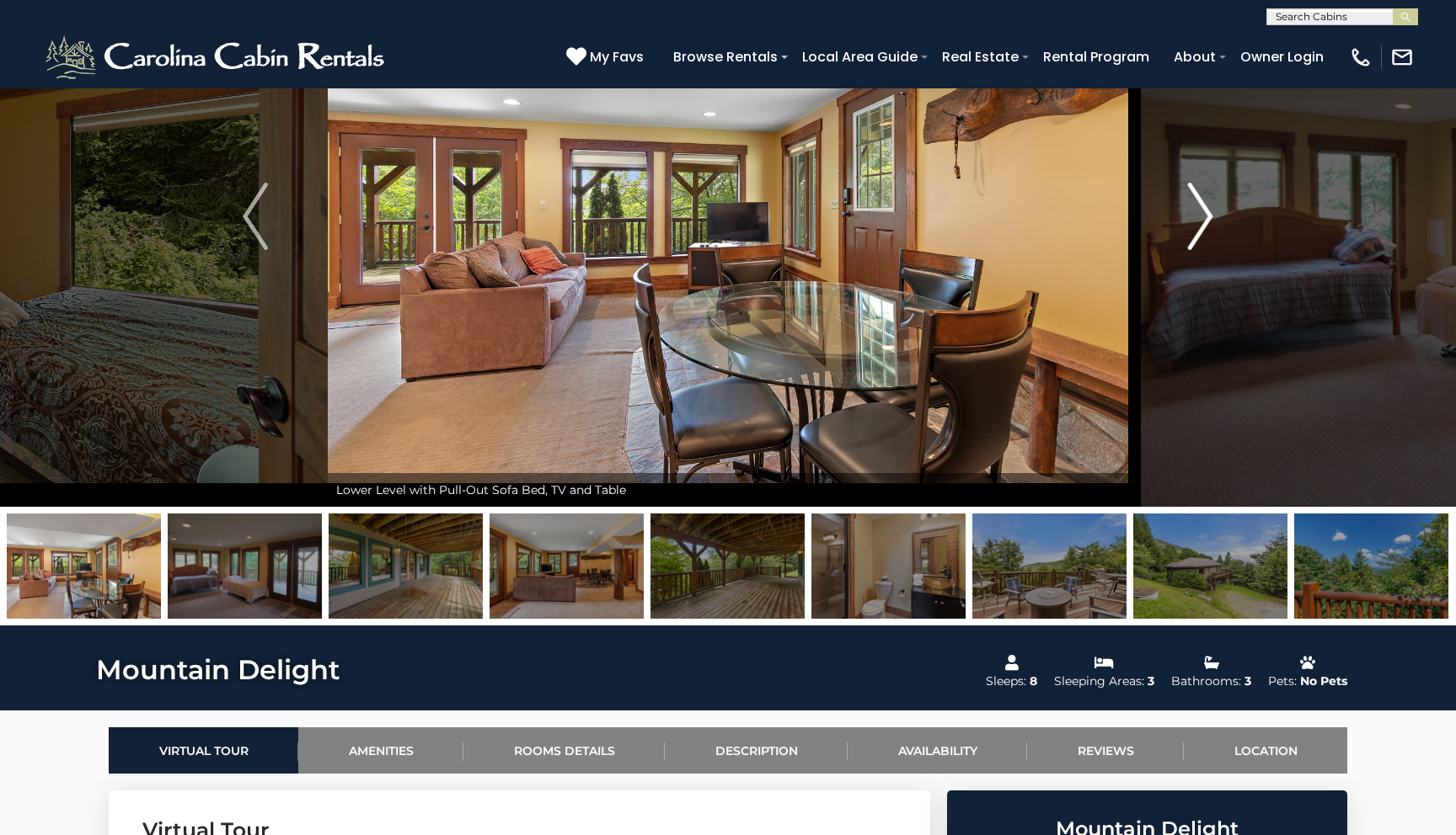
click at [1206, 190] on img "Next" at bounding box center [1200, 215] width 25 height 67
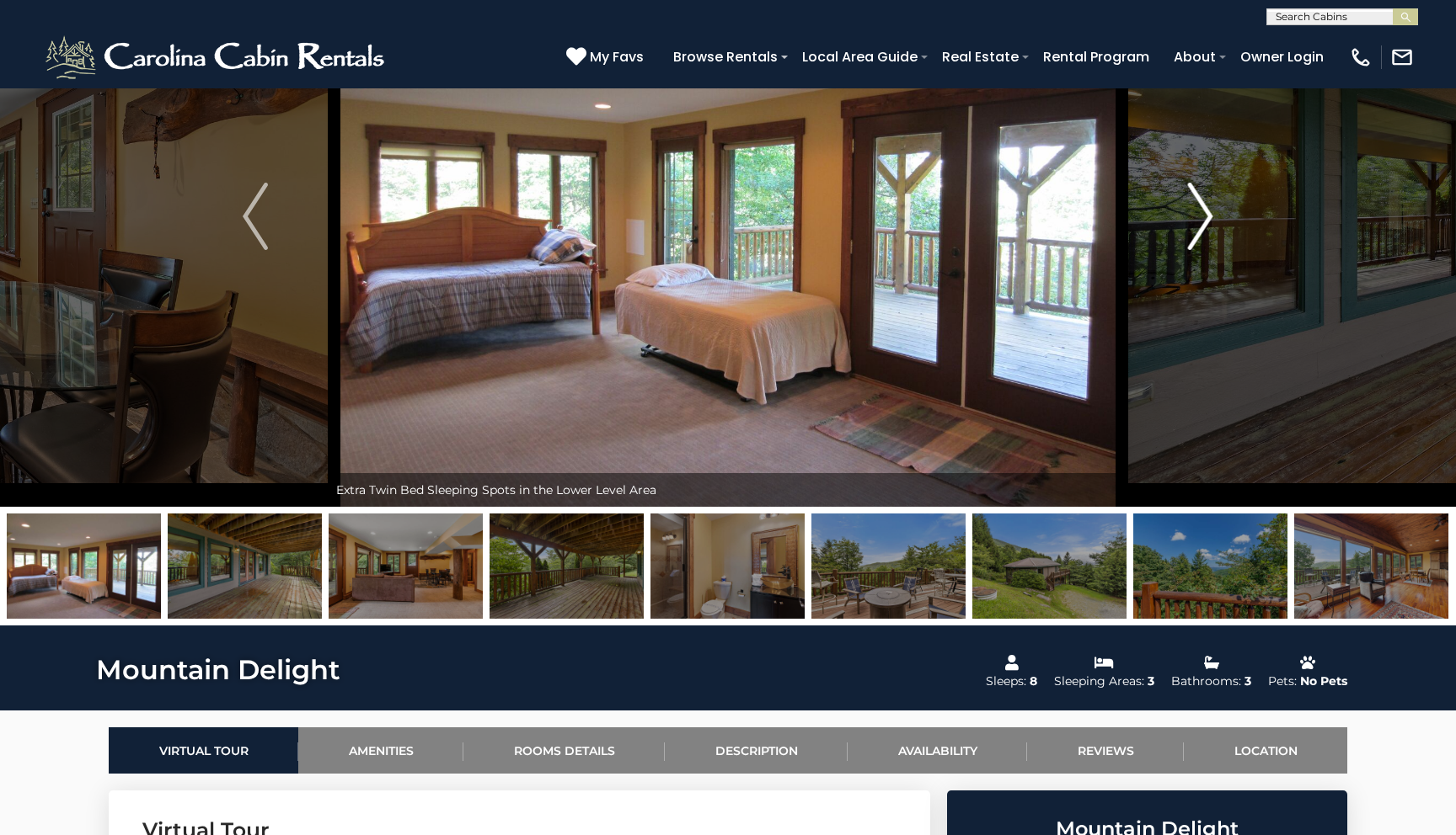
click at [1206, 190] on img "Next" at bounding box center [1200, 215] width 25 height 67
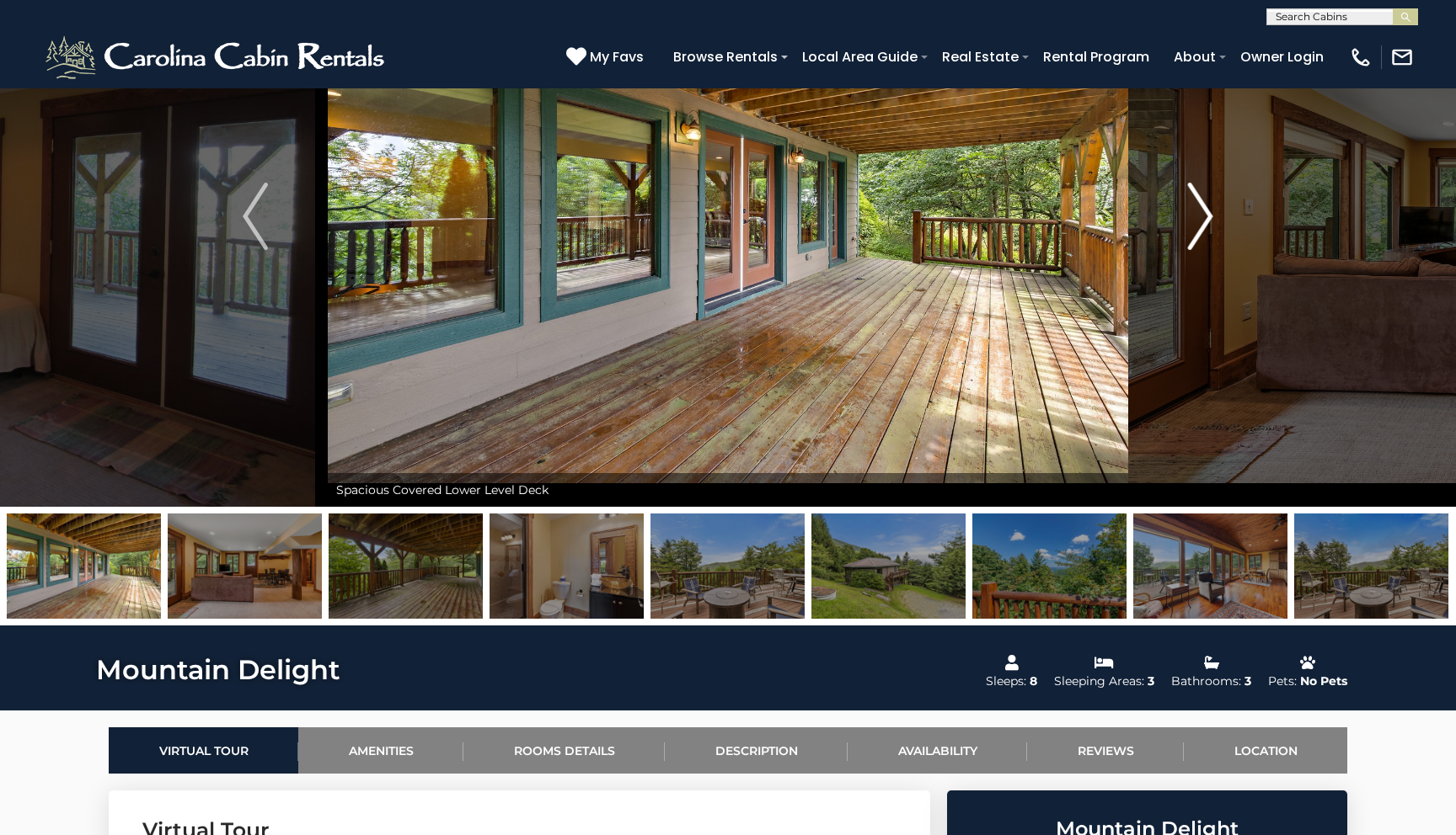
click at [1206, 190] on img "Next" at bounding box center [1200, 215] width 25 height 67
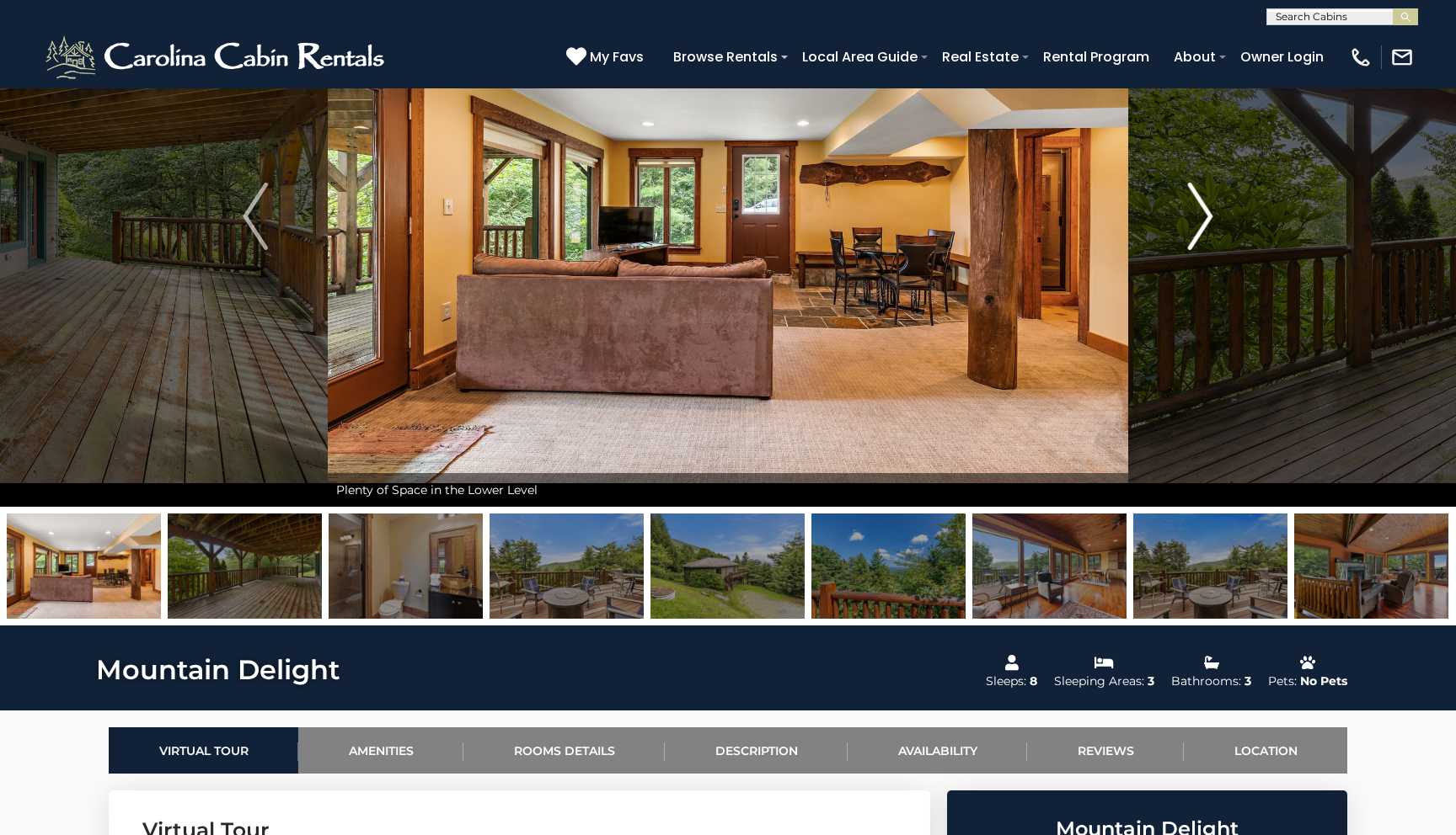
click at [1206, 190] on img "Next" at bounding box center [1200, 215] width 25 height 67
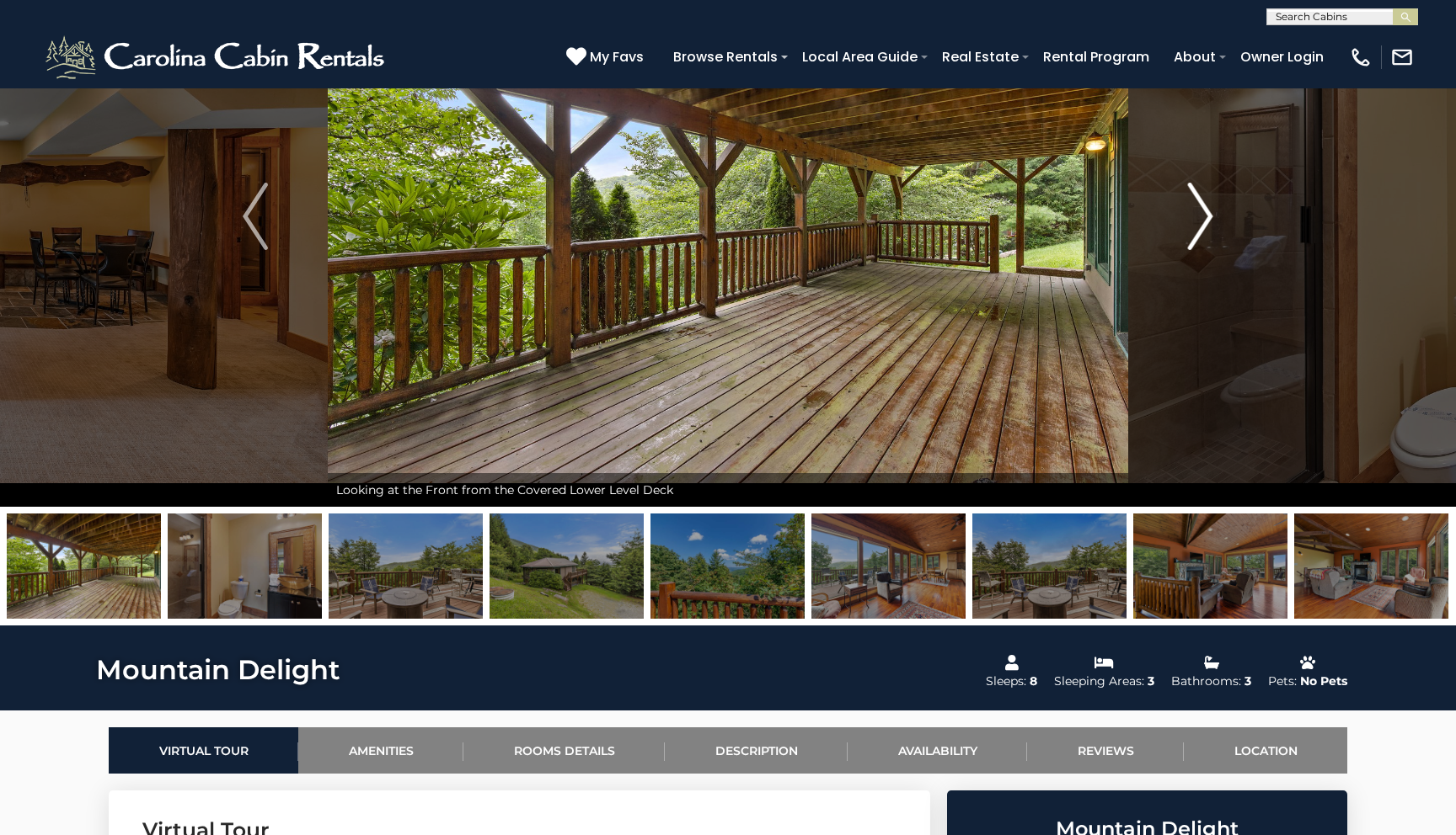
click at [1206, 190] on img "Next" at bounding box center [1200, 215] width 25 height 67
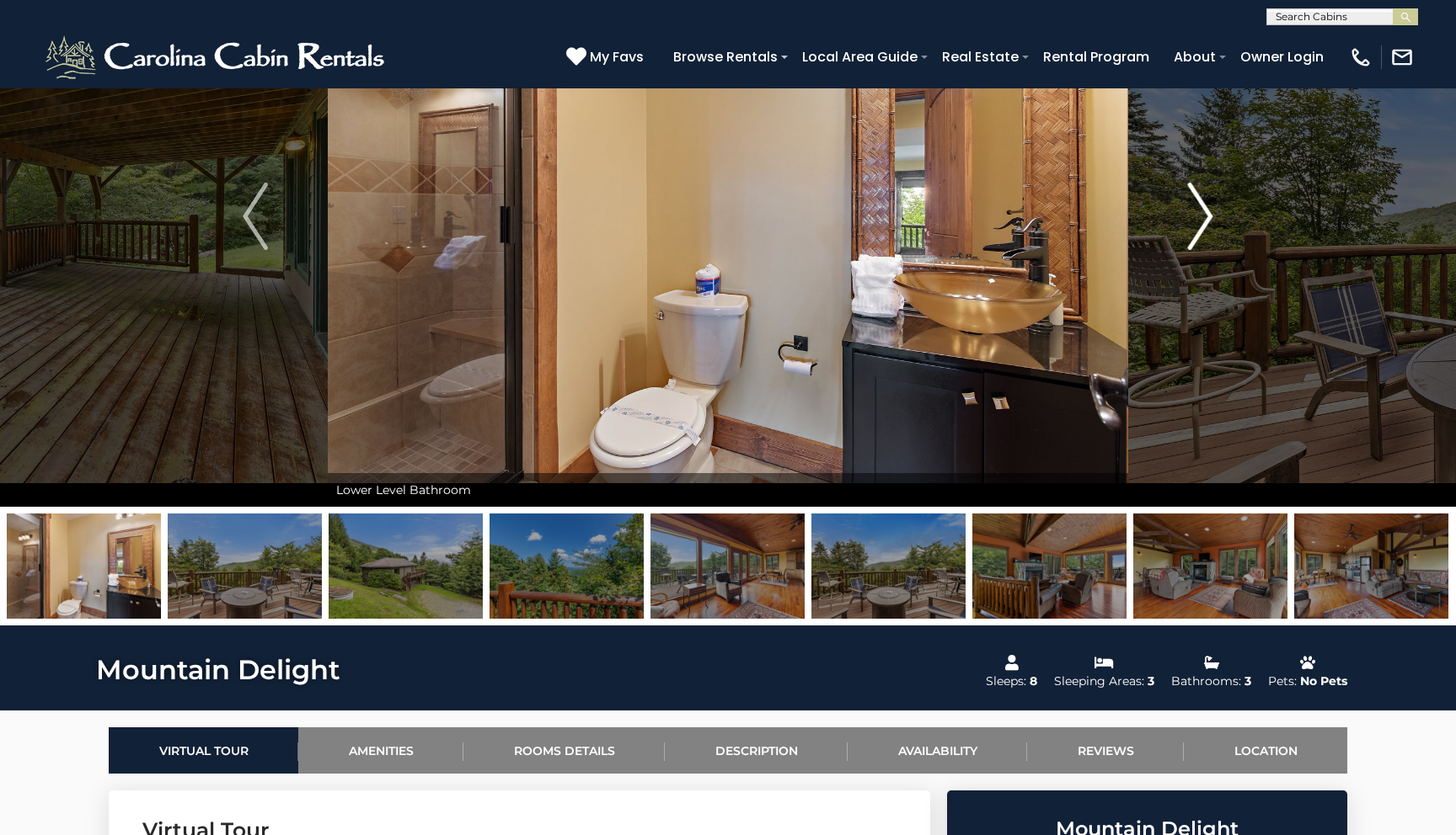
click at [1206, 190] on img "Next" at bounding box center [1200, 215] width 25 height 67
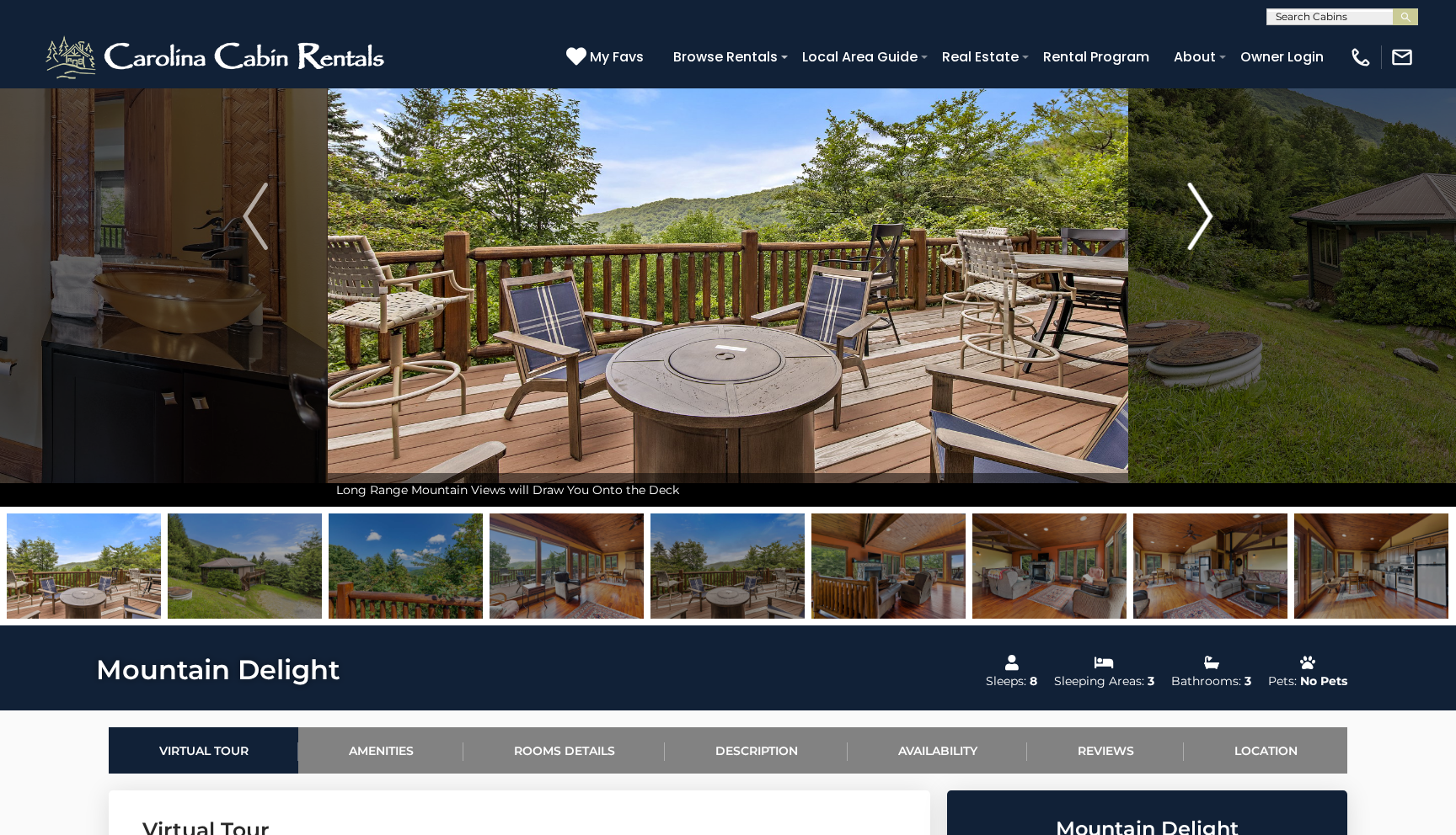
click at [1206, 190] on img "Next" at bounding box center [1200, 215] width 25 height 67
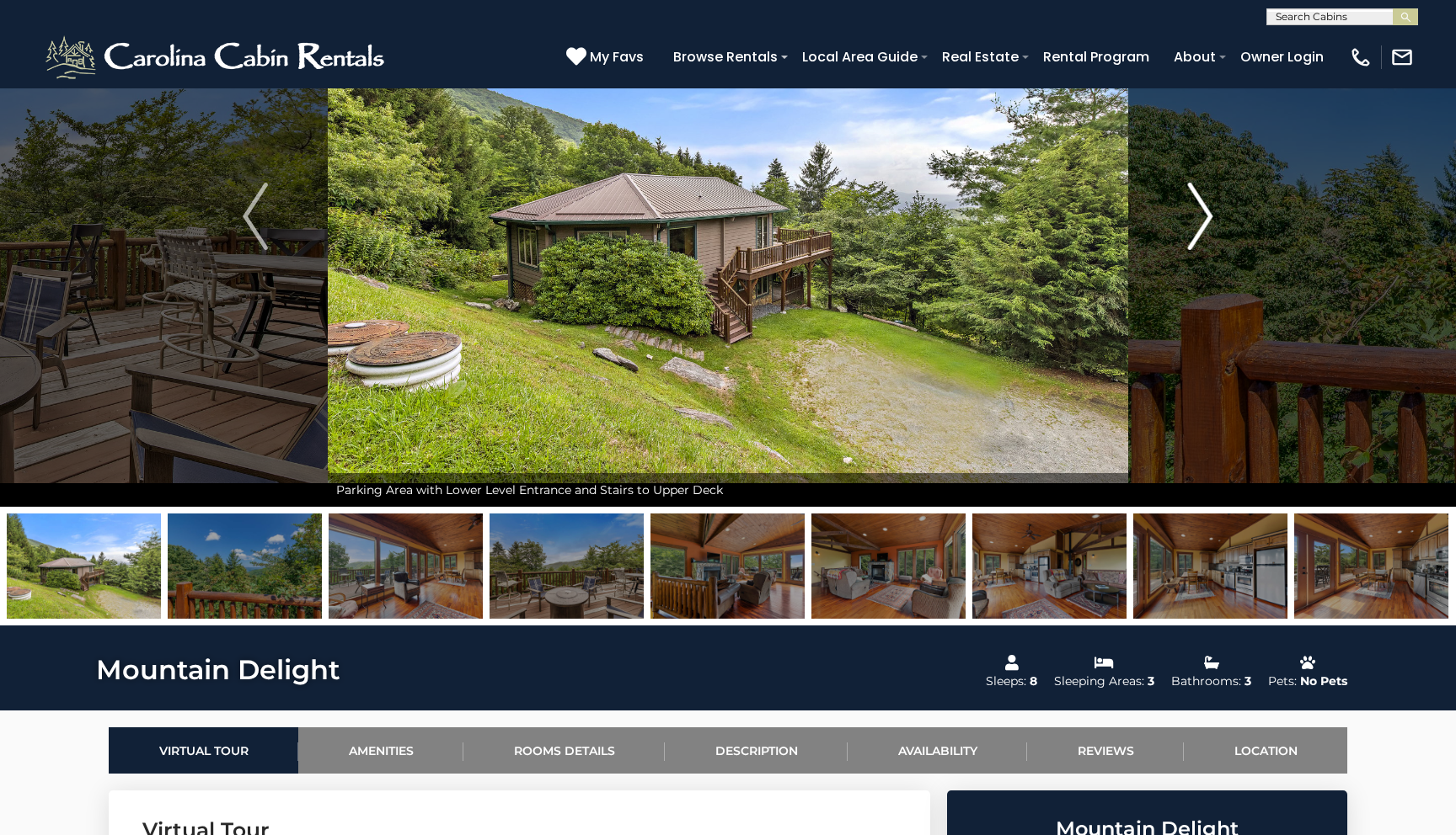
click at [1206, 190] on img "Next" at bounding box center [1200, 215] width 25 height 67
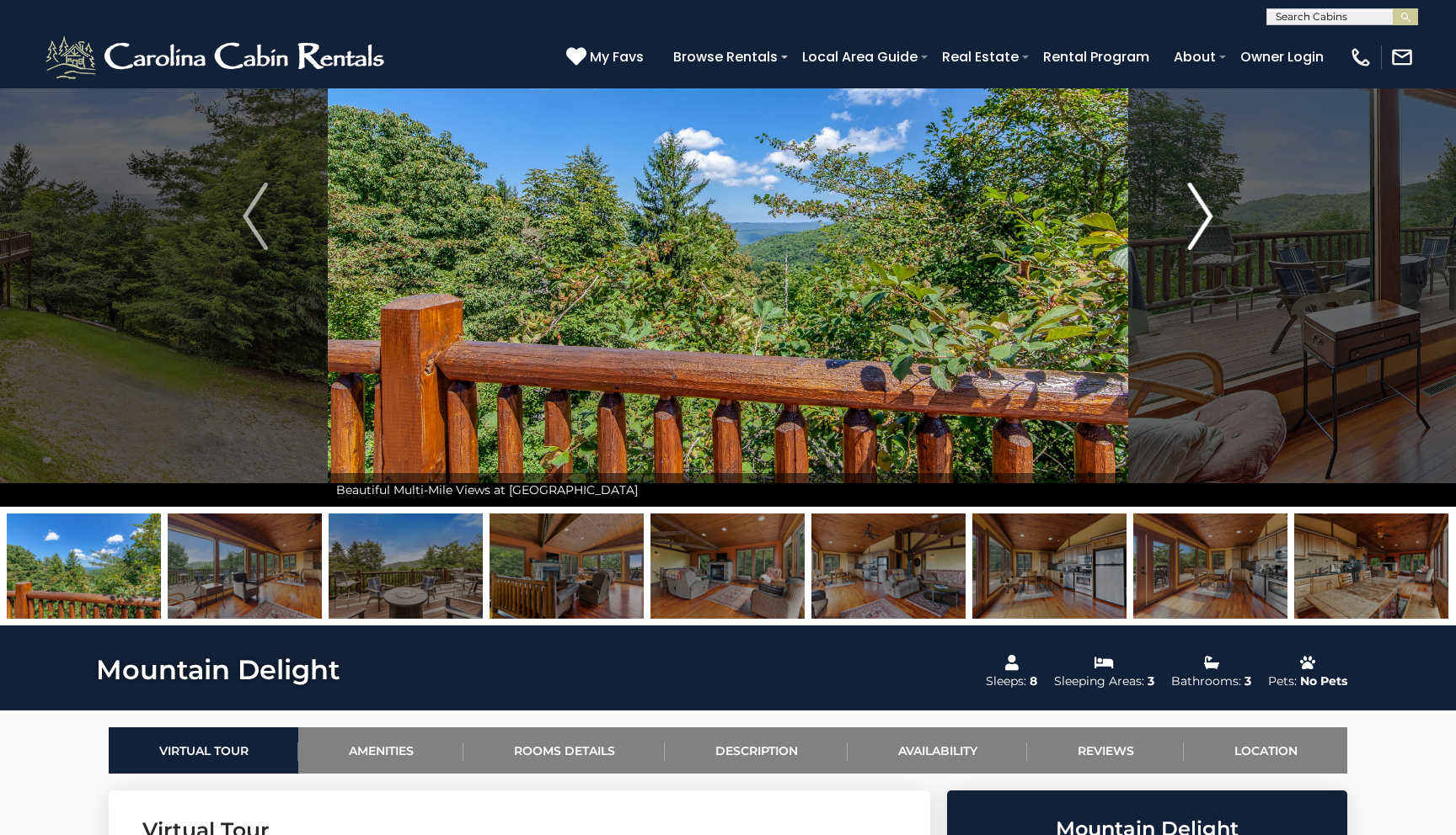
click at [1206, 190] on img "Next" at bounding box center [1200, 215] width 25 height 67
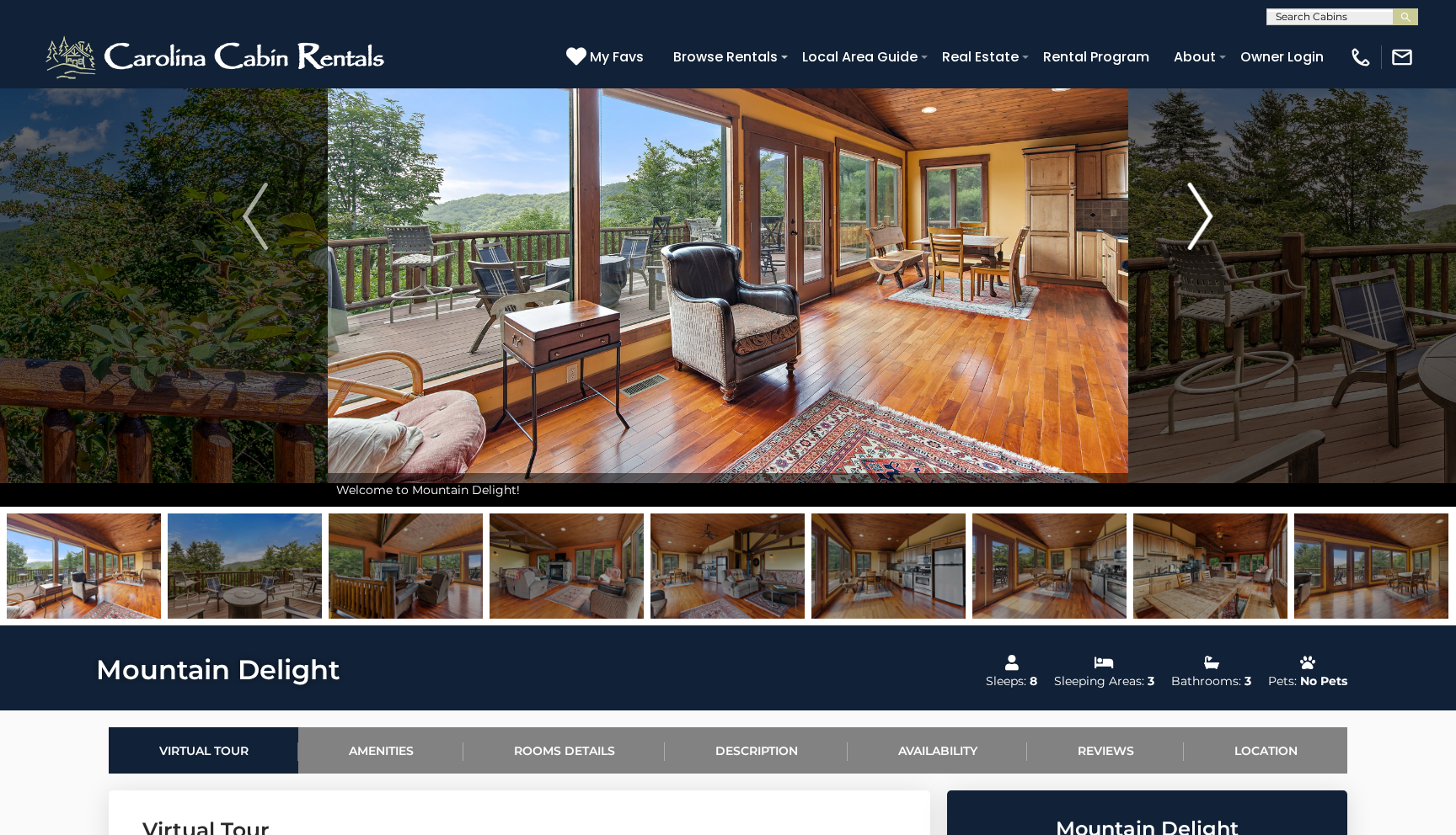
click at [1206, 190] on img "Next" at bounding box center [1200, 215] width 25 height 67
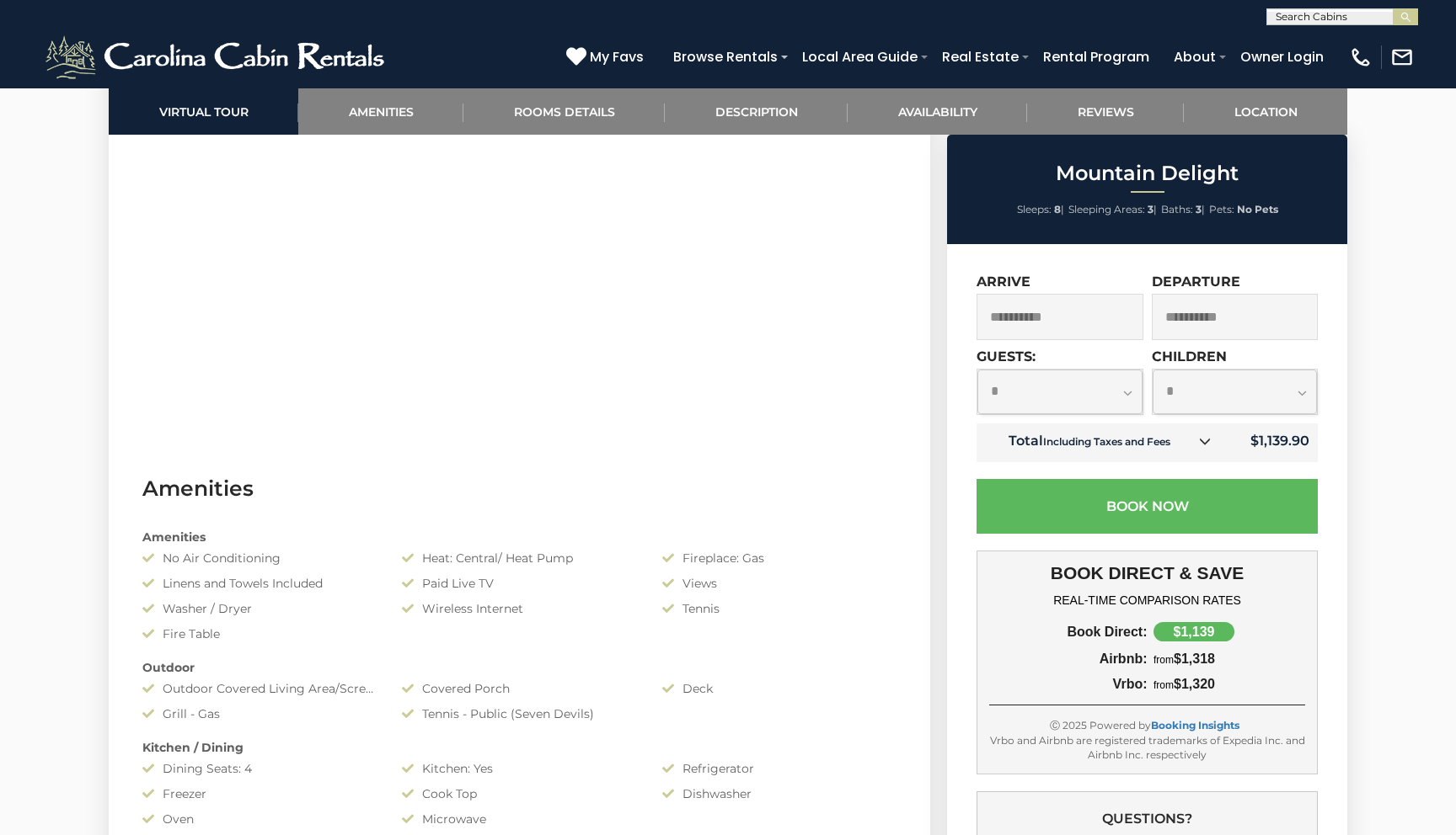
scroll to position [1019, 0]
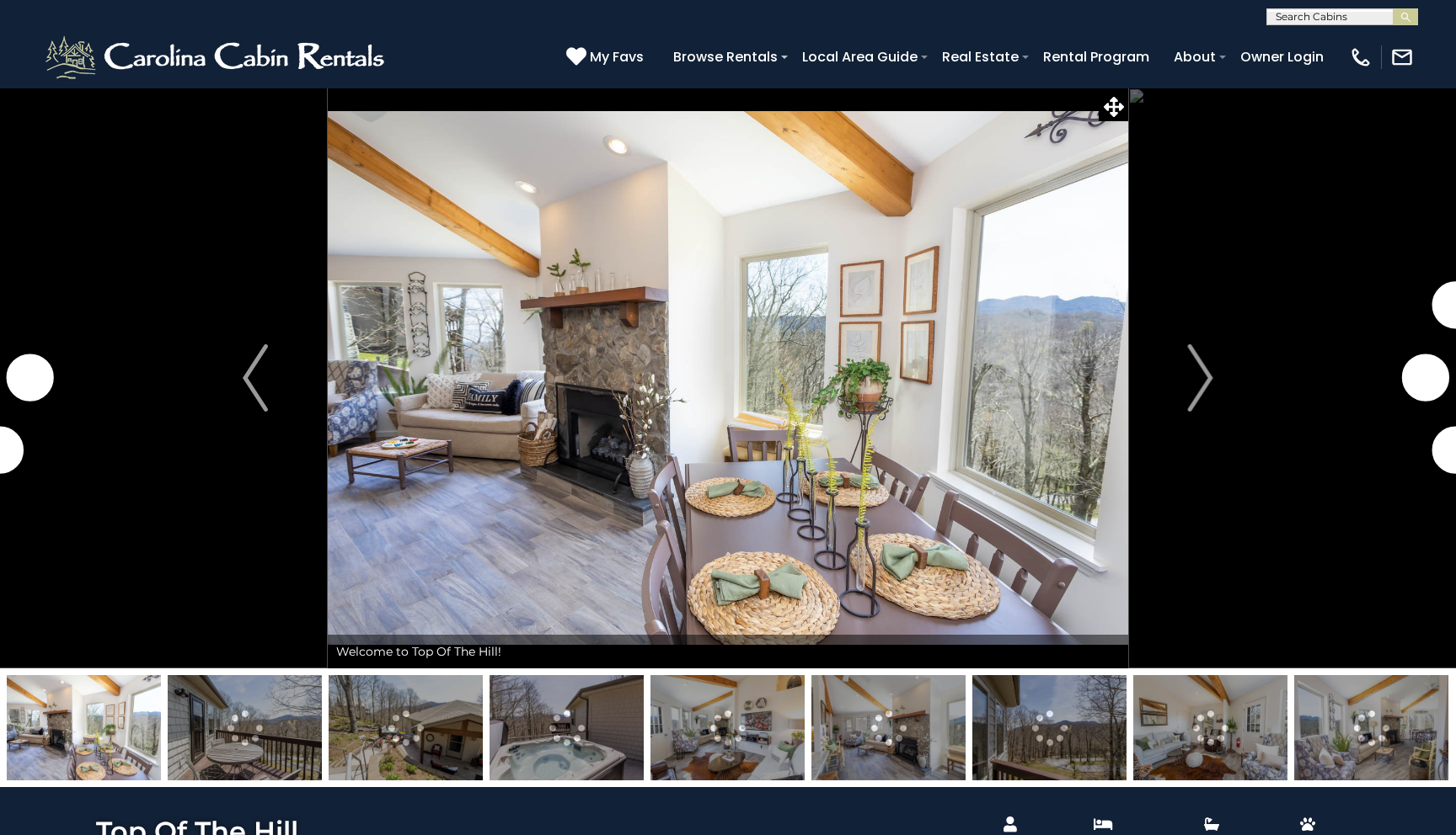
click at [1173, 410] on button "Next" at bounding box center [1200, 378] width 145 height 581
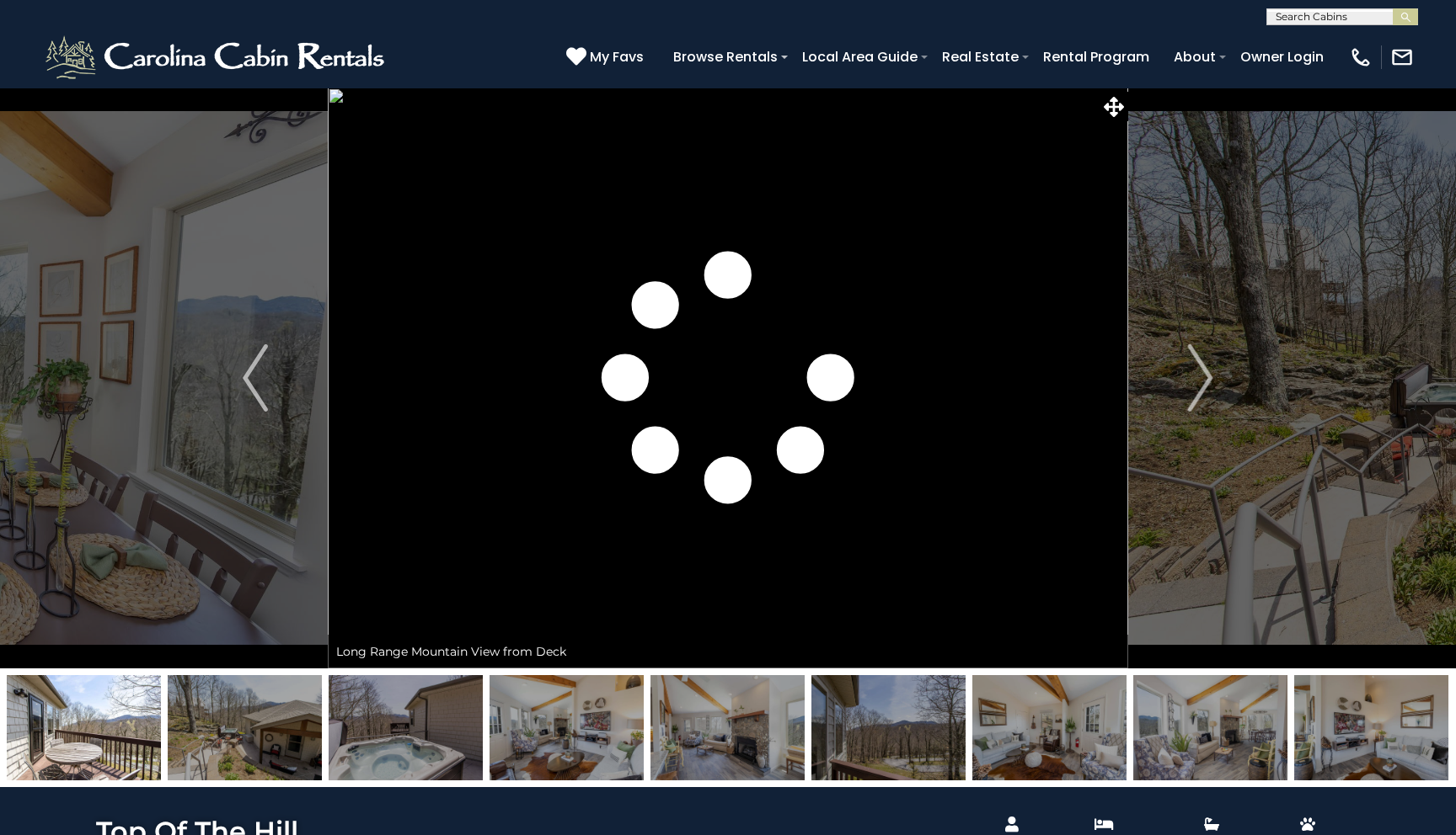
click at [1173, 410] on button "Next" at bounding box center [1200, 378] width 145 height 581
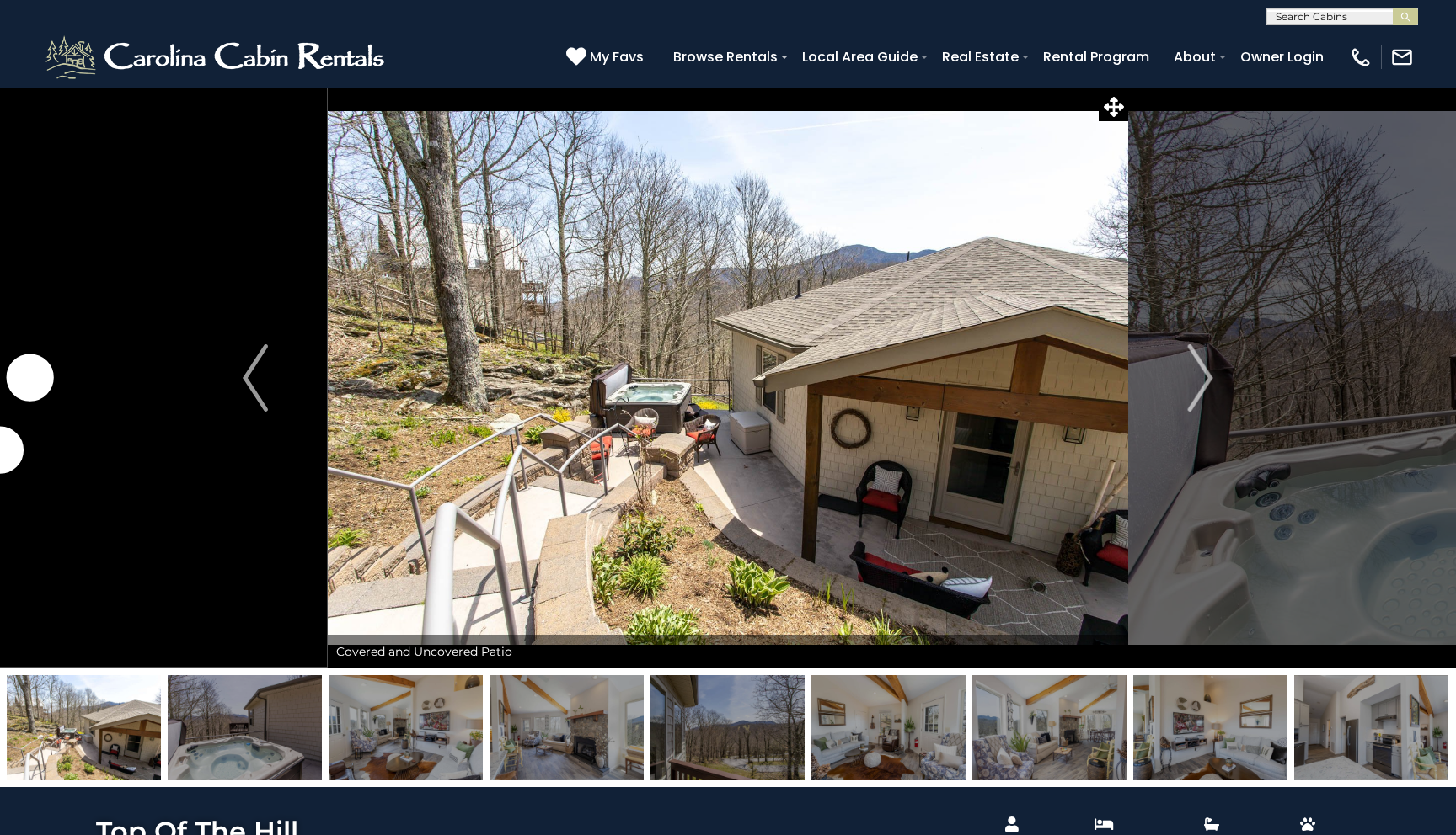
click at [1173, 410] on button "Next" at bounding box center [1200, 378] width 145 height 581
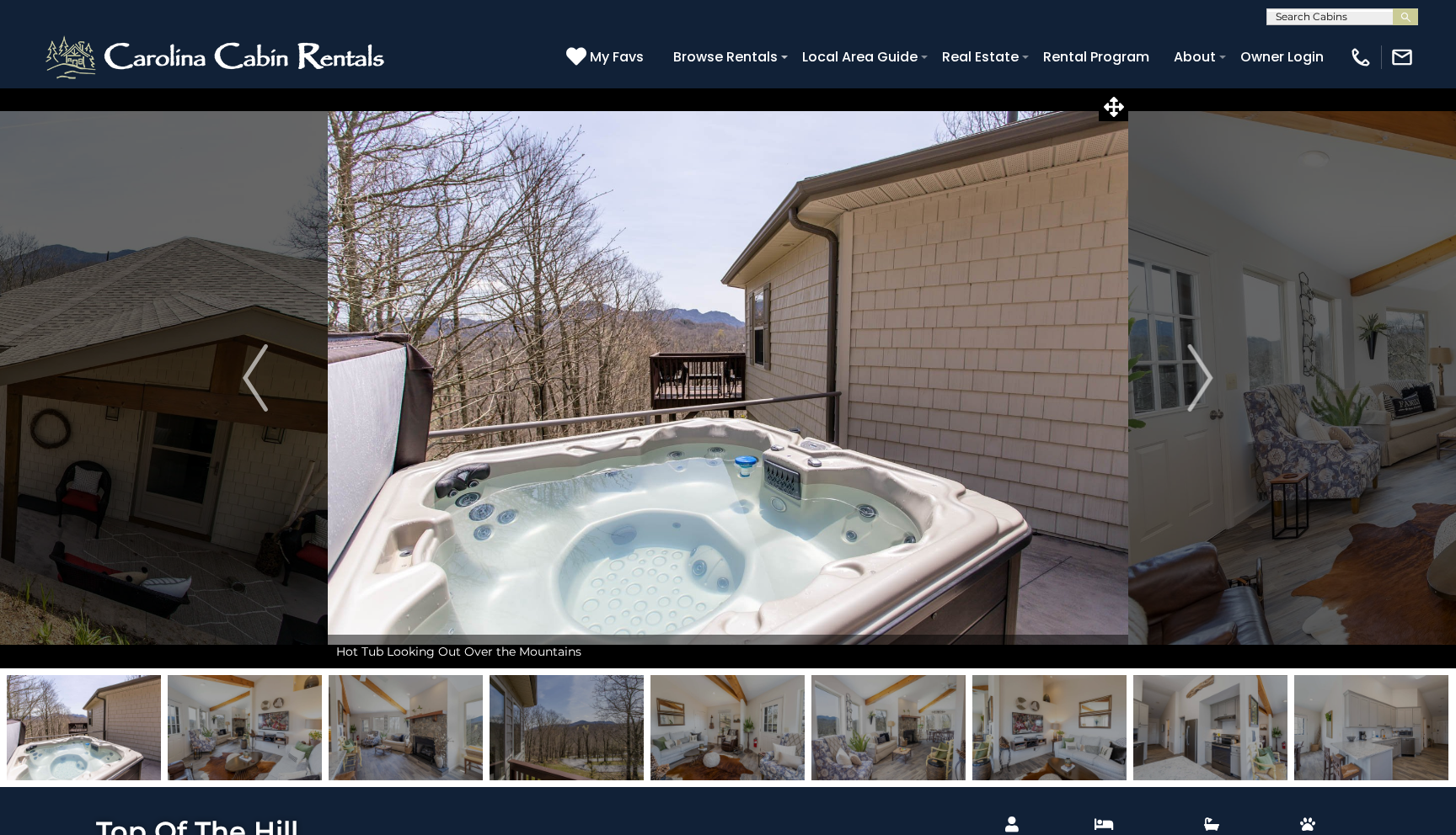
click at [1173, 410] on button "Next" at bounding box center [1200, 378] width 145 height 581
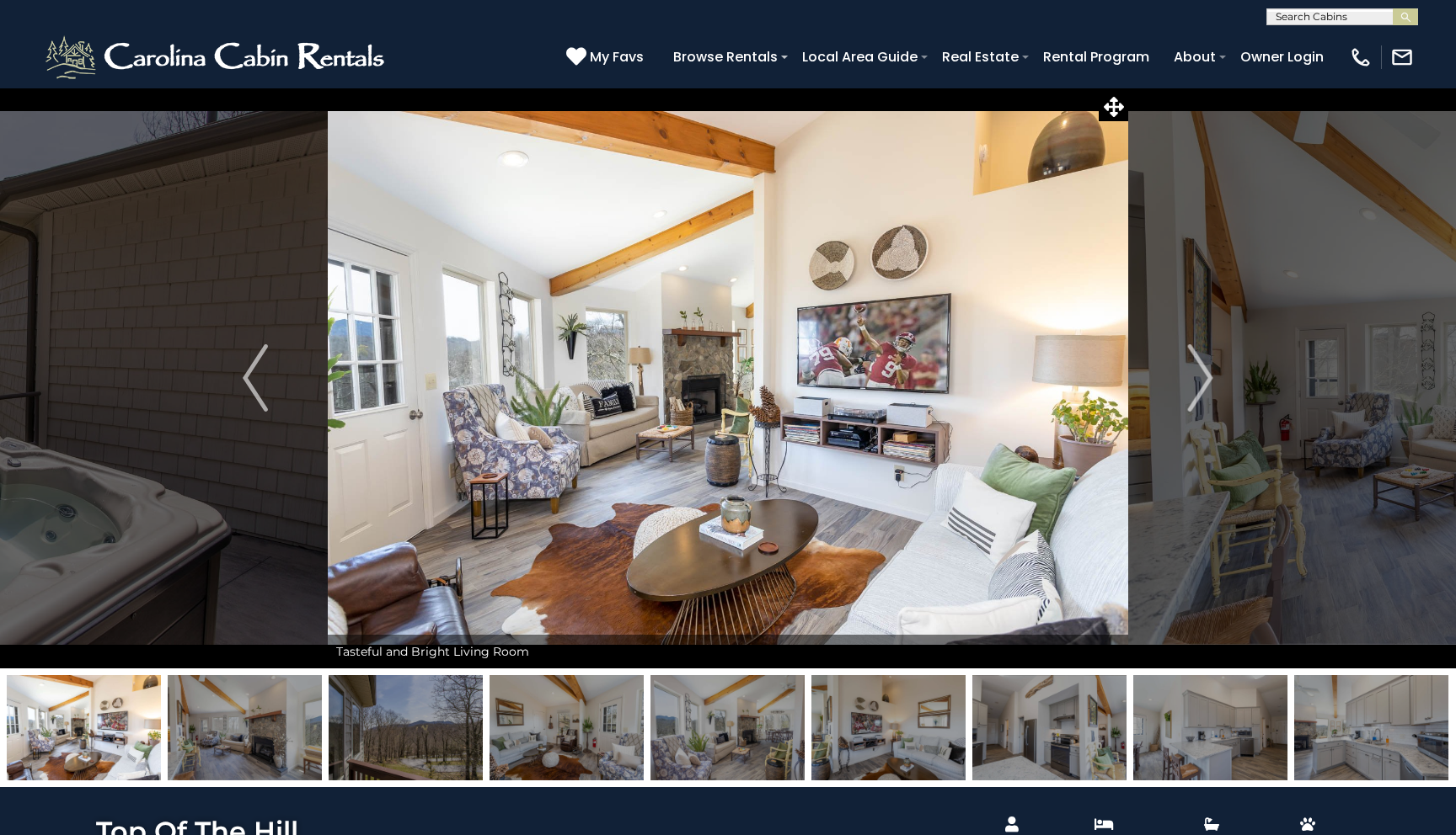
click at [1173, 410] on button "Next" at bounding box center [1200, 378] width 145 height 581
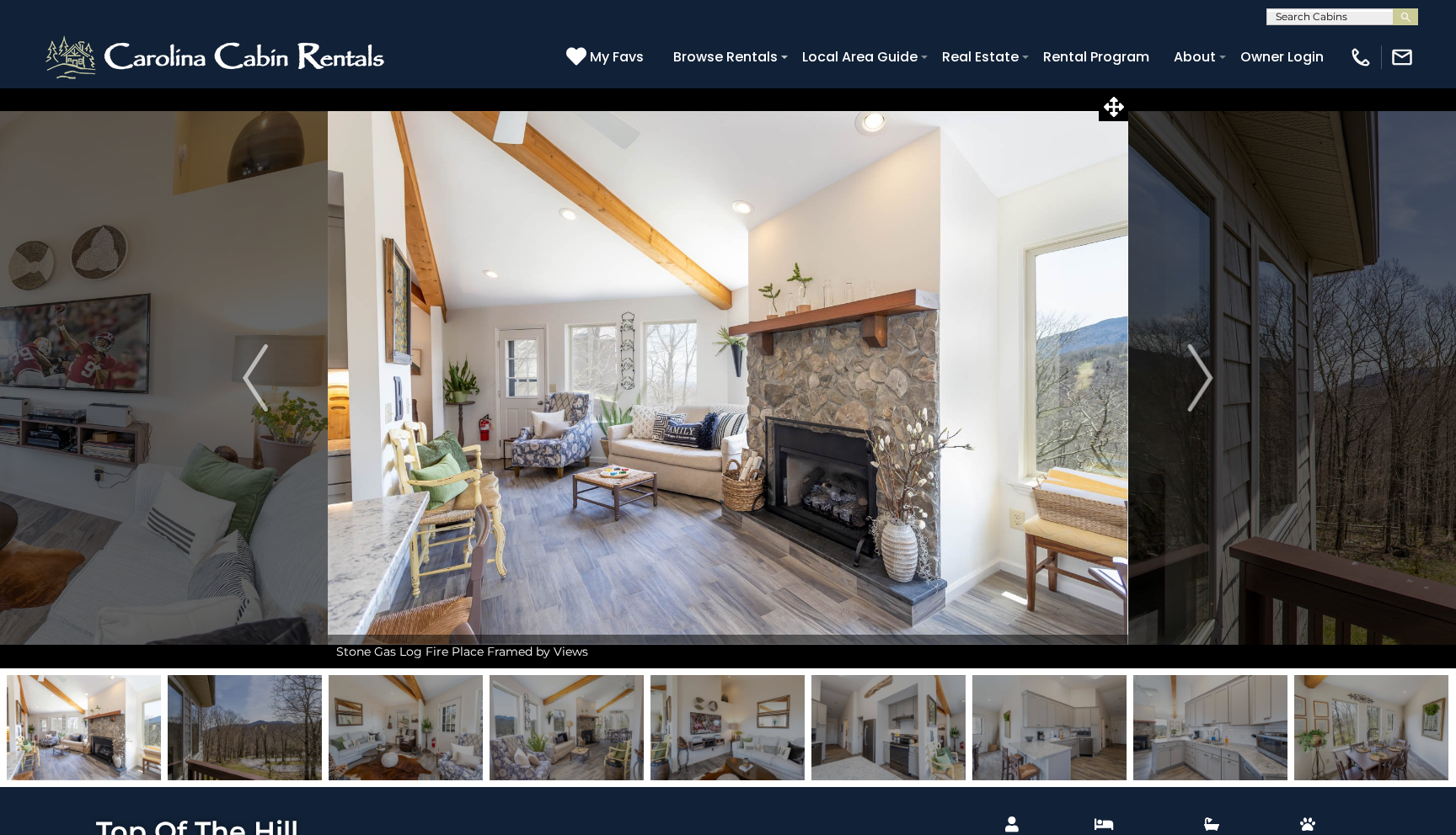
click at [1173, 410] on button "Next" at bounding box center [1200, 378] width 145 height 581
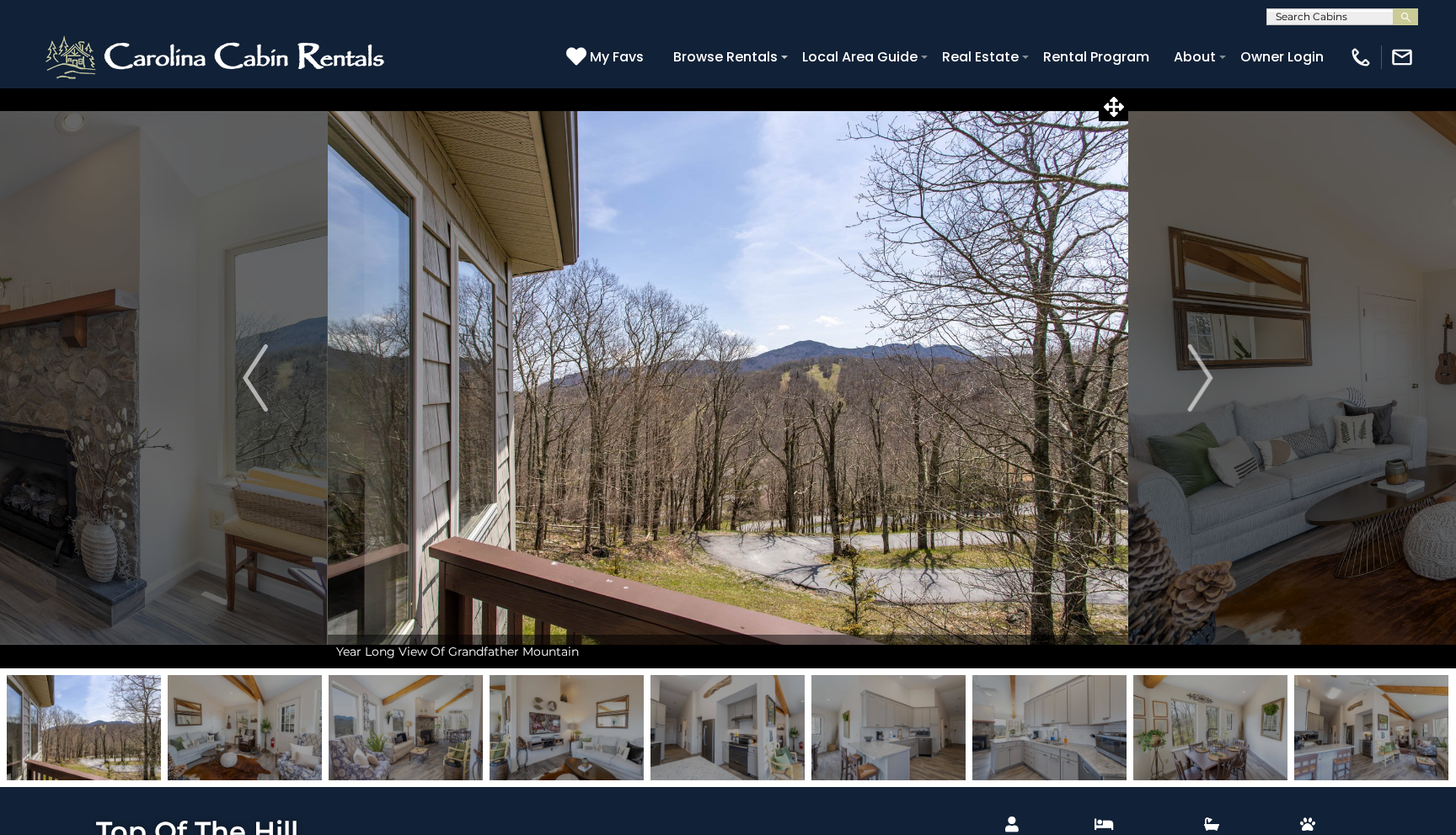
click at [1173, 410] on button "Next" at bounding box center [1200, 378] width 145 height 581
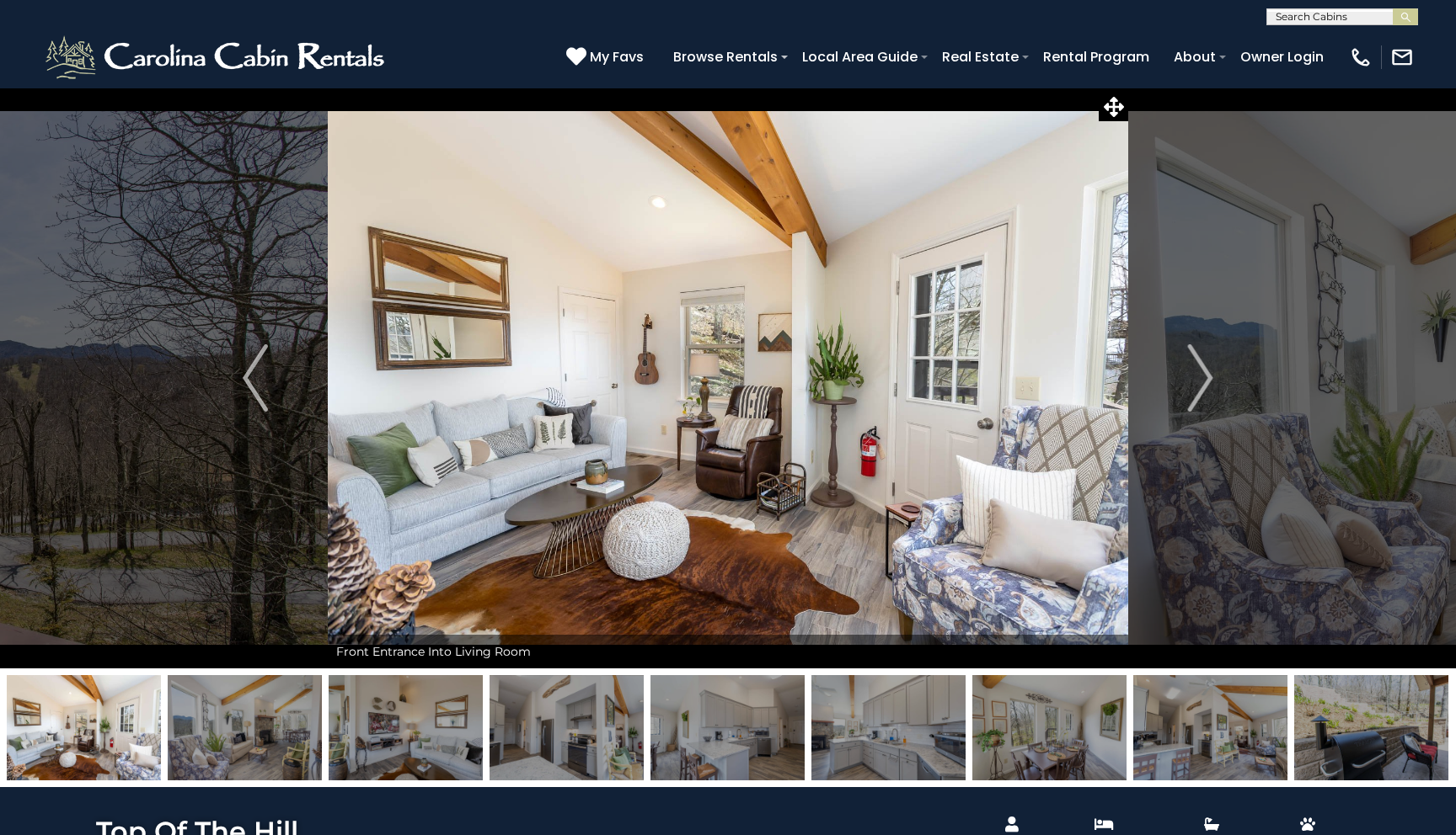
click at [1173, 410] on button "Next" at bounding box center [1200, 378] width 145 height 581
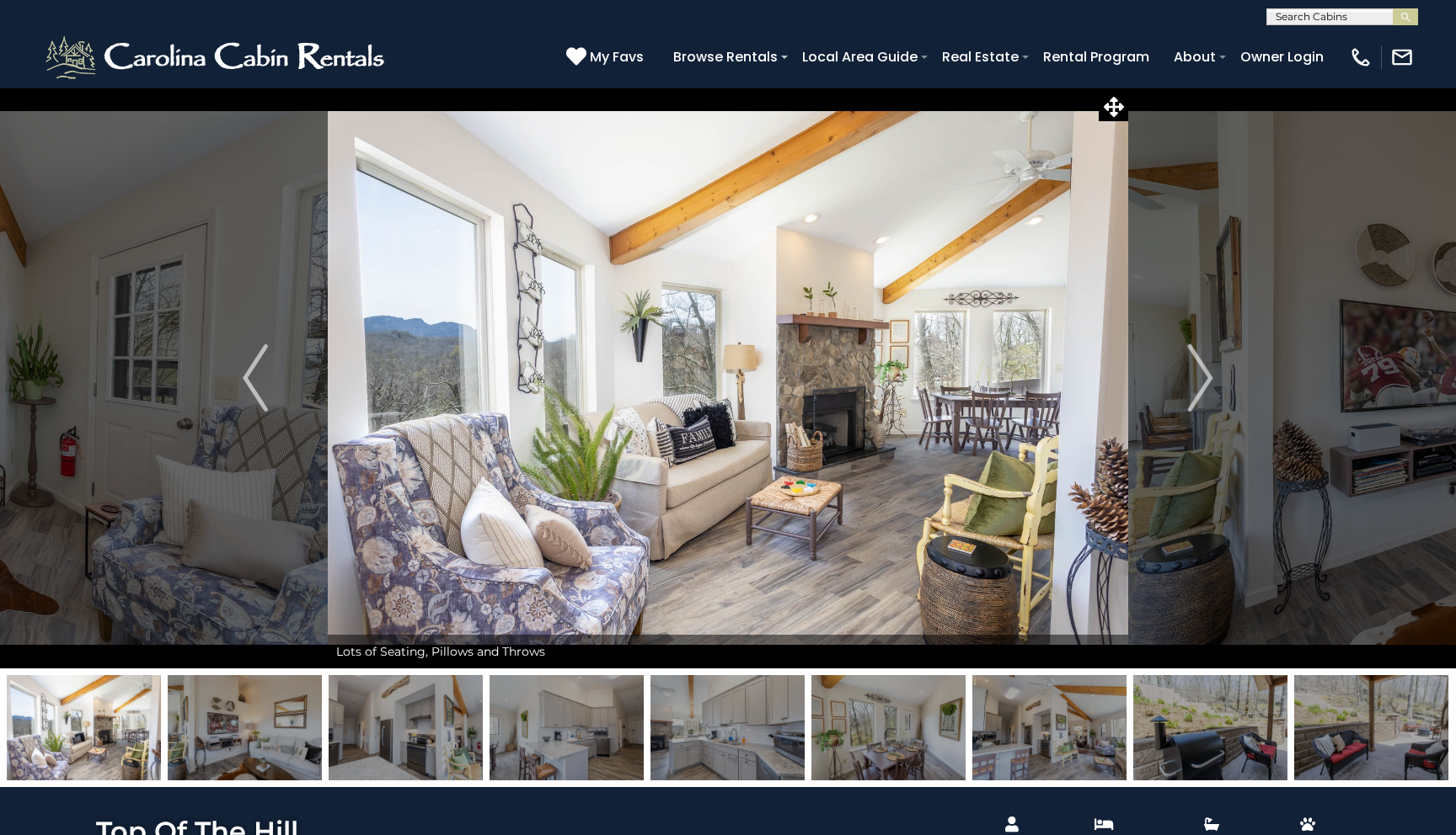
click at [1173, 410] on button "Next" at bounding box center [1200, 378] width 145 height 581
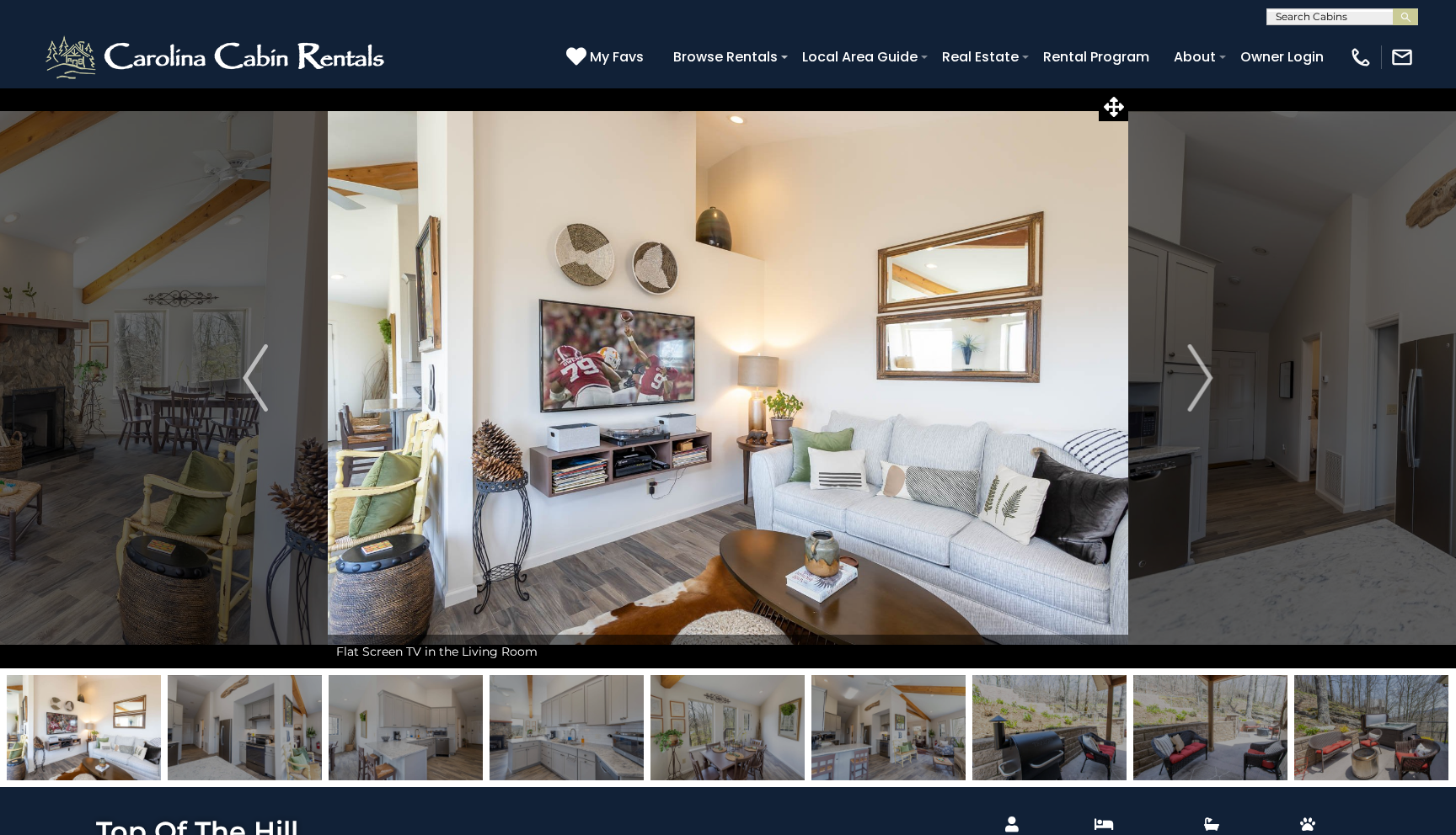
click at [1173, 410] on button "Next" at bounding box center [1200, 378] width 145 height 581
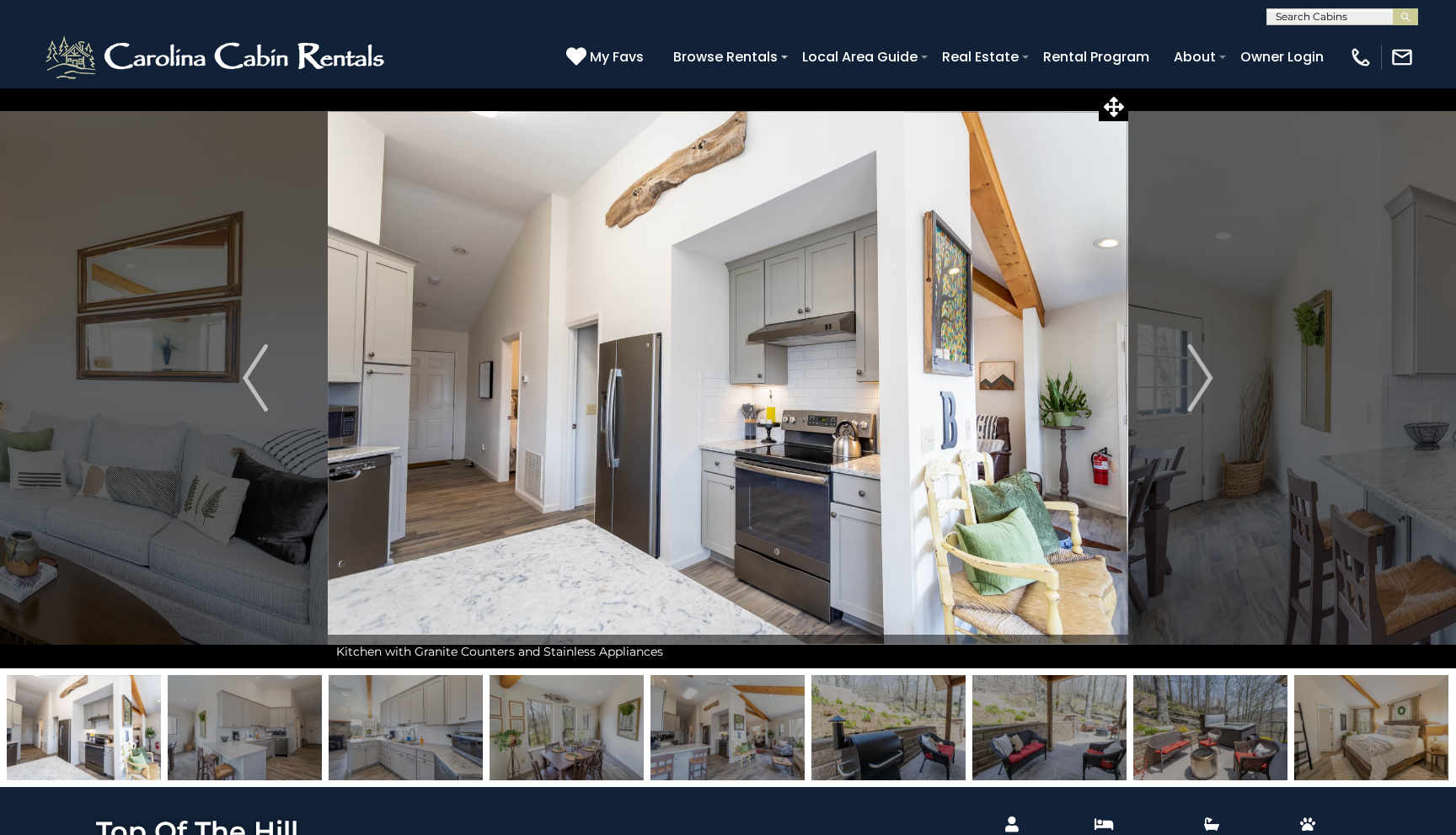
click at [1173, 410] on button "Next" at bounding box center [1200, 378] width 145 height 581
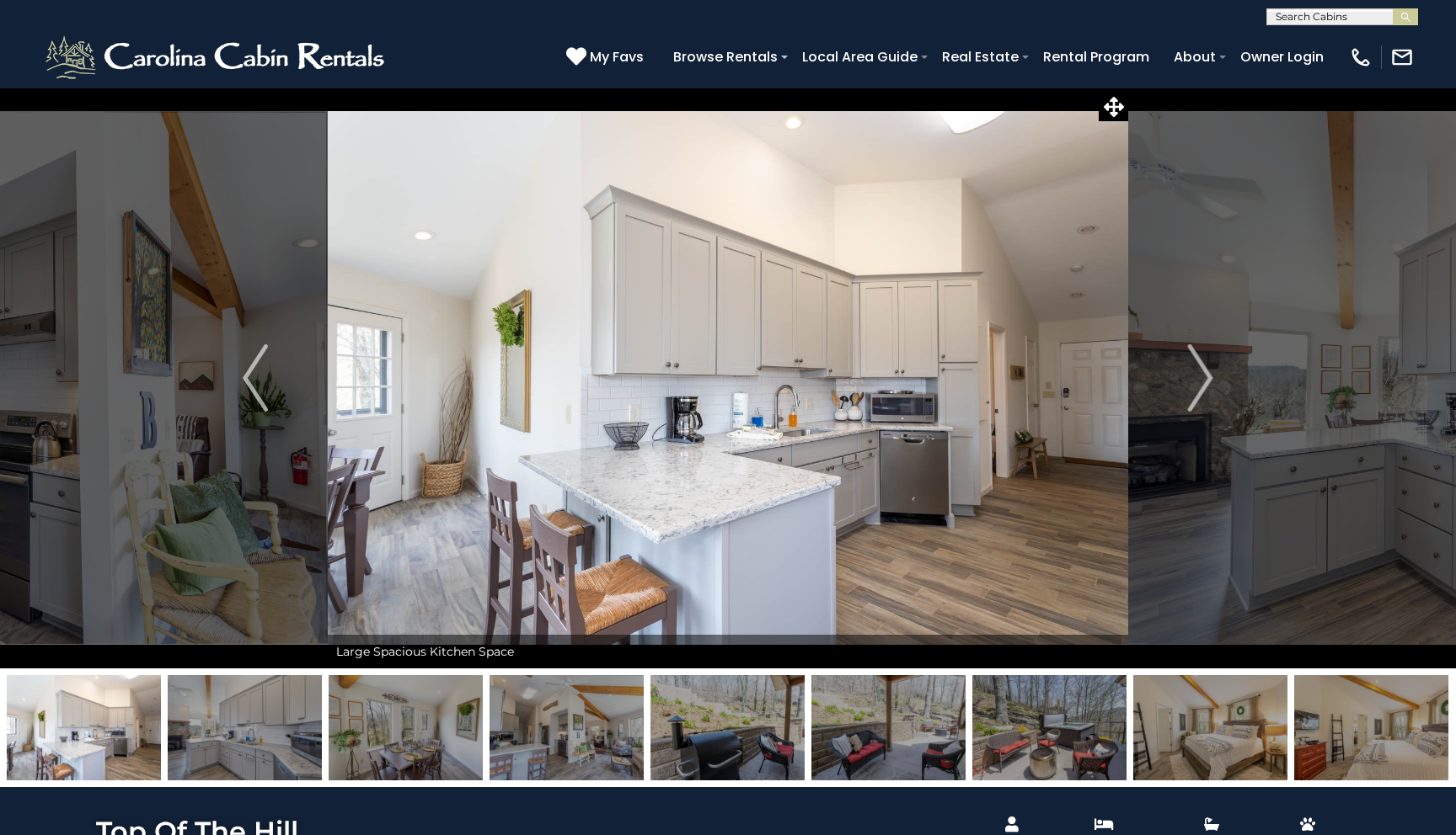
click at [1173, 410] on button "Next" at bounding box center [1200, 378] width 145 height 581
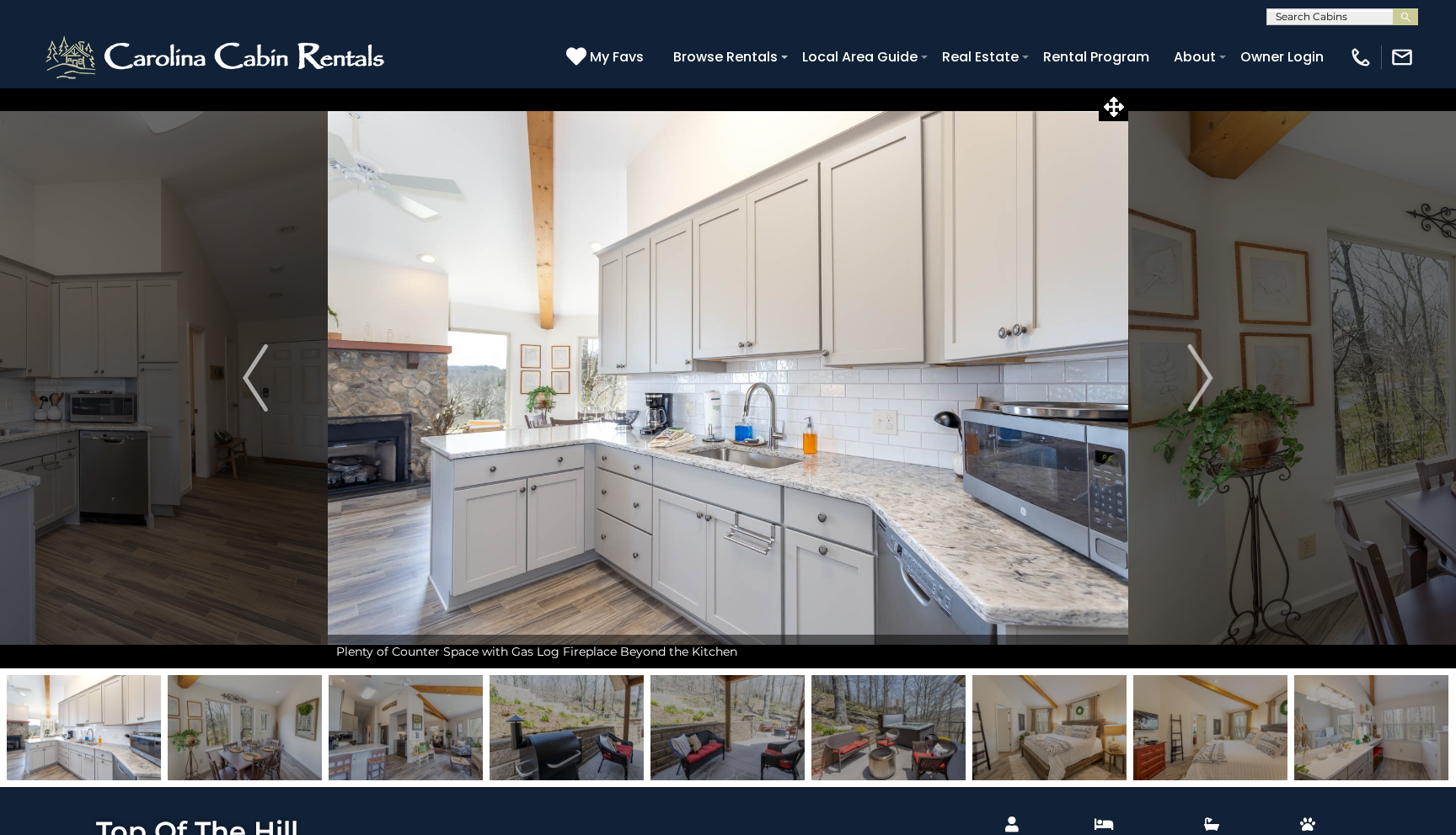
click at [1173, 410] on button "Next" at bounding box center [1200, 378] width 145 height 581
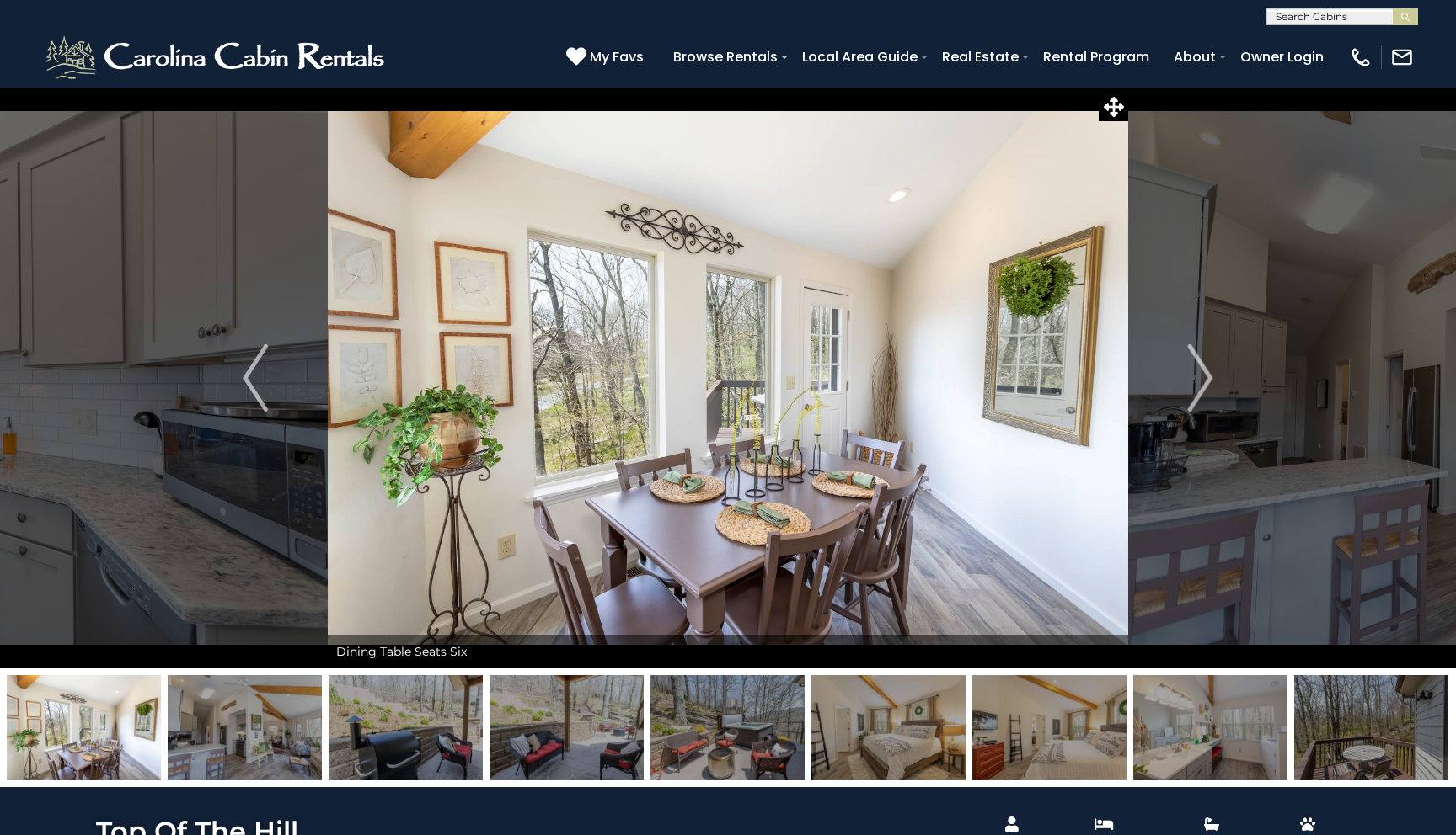
click at [1173, 410] on button "Next" at bounding box center [1200, 378] width 145 height 581
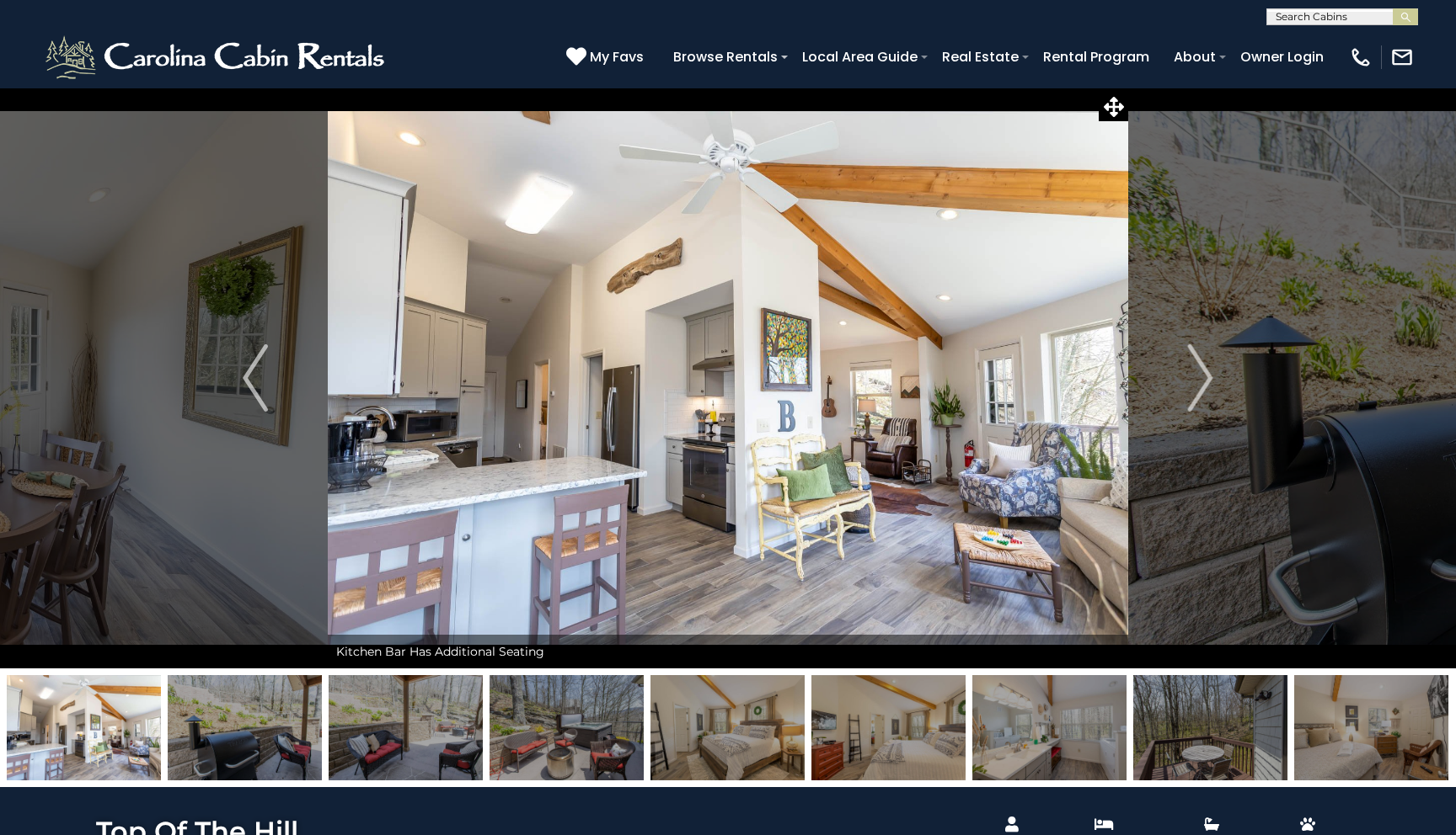
click at [1173, 410] on button "Next" at bounding box center [1200, 378] width 145 height 581
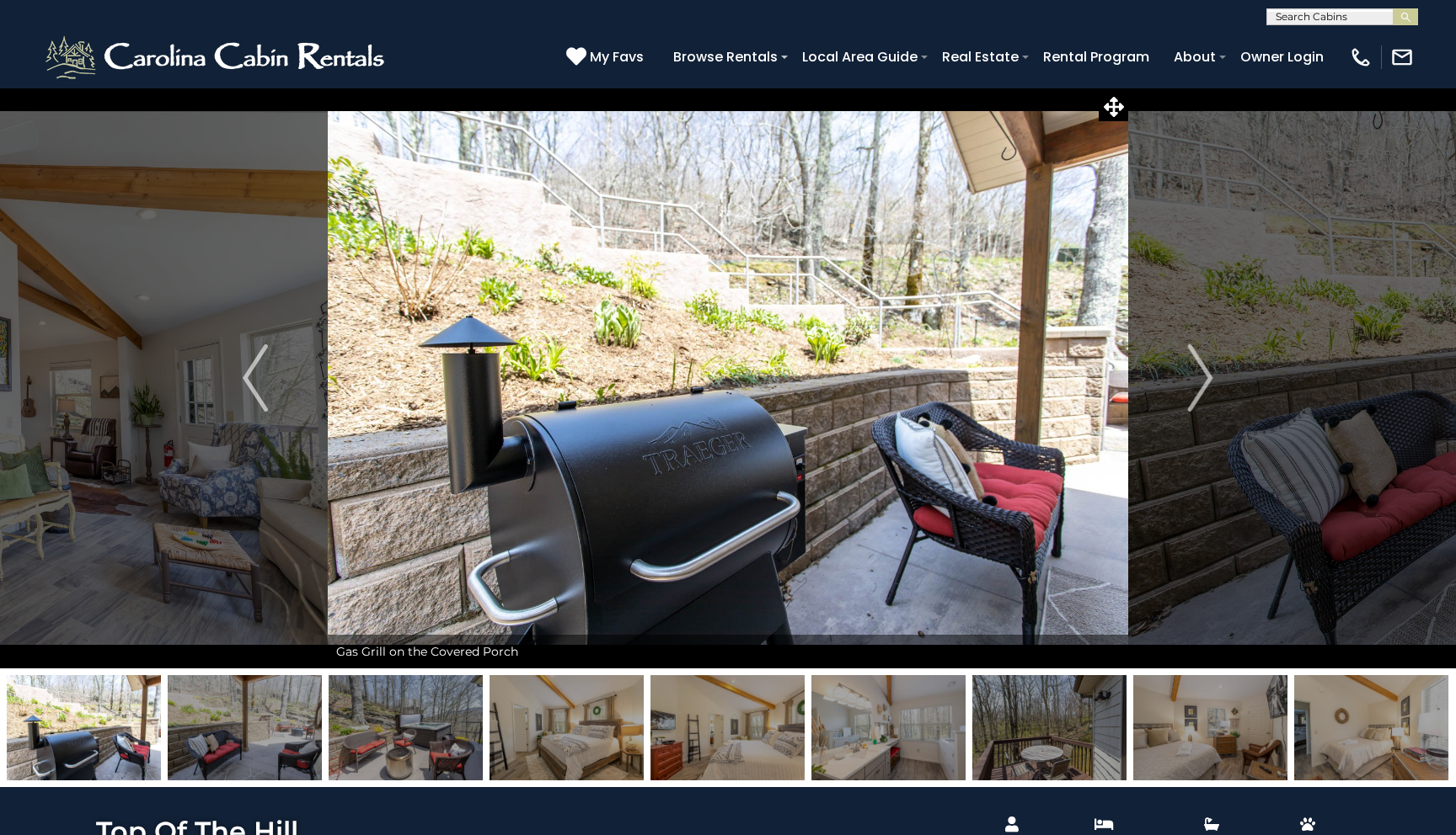
click at [1173, 410] on button "Next" at bounding box center [1200, 378] width 145 height 581
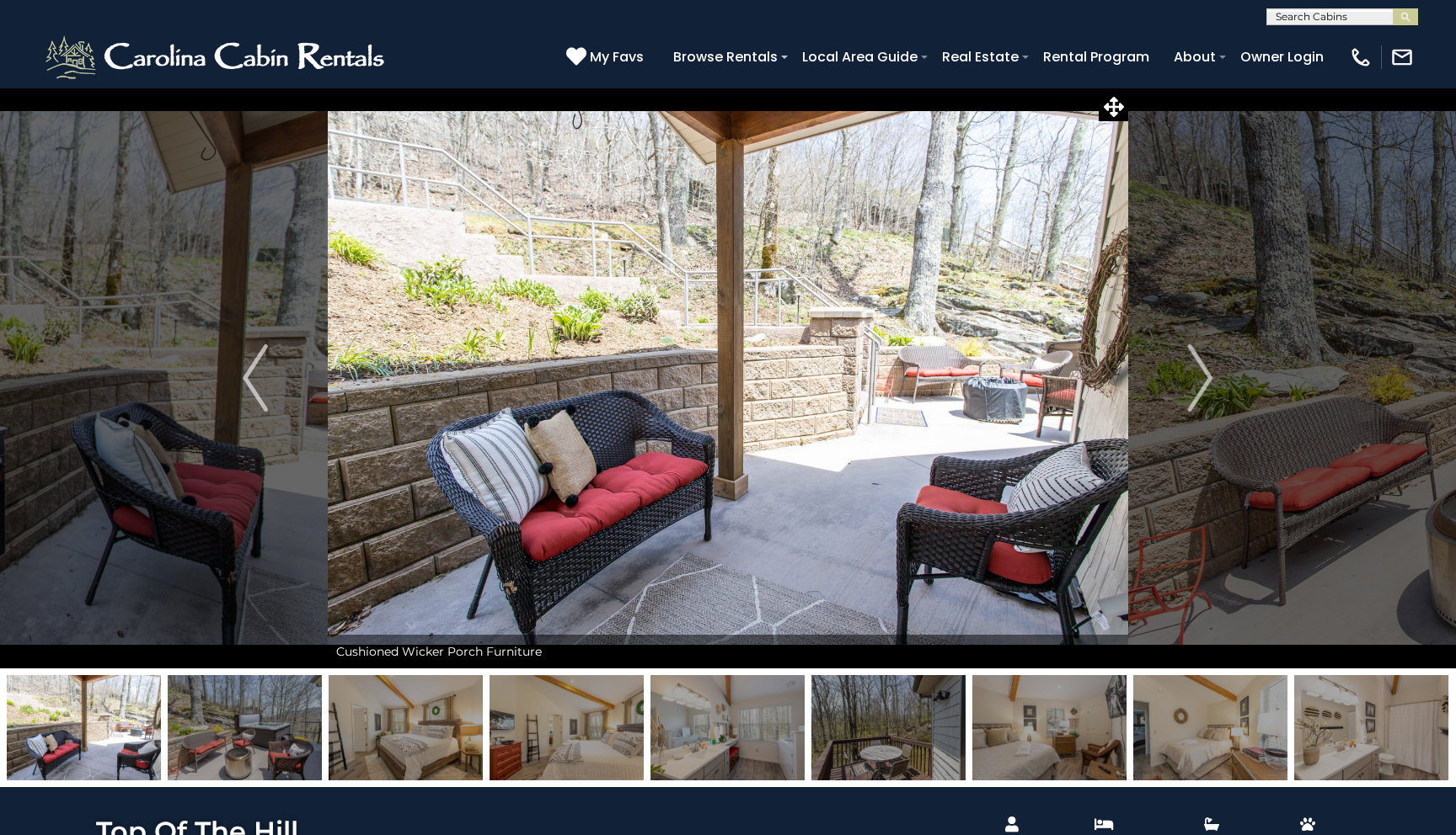
click at [1173, 410] on button "Next" at bounding box center [1200, 378] width 145 height 581
